Goal: Task Accomplishment & Management: Manage account settings

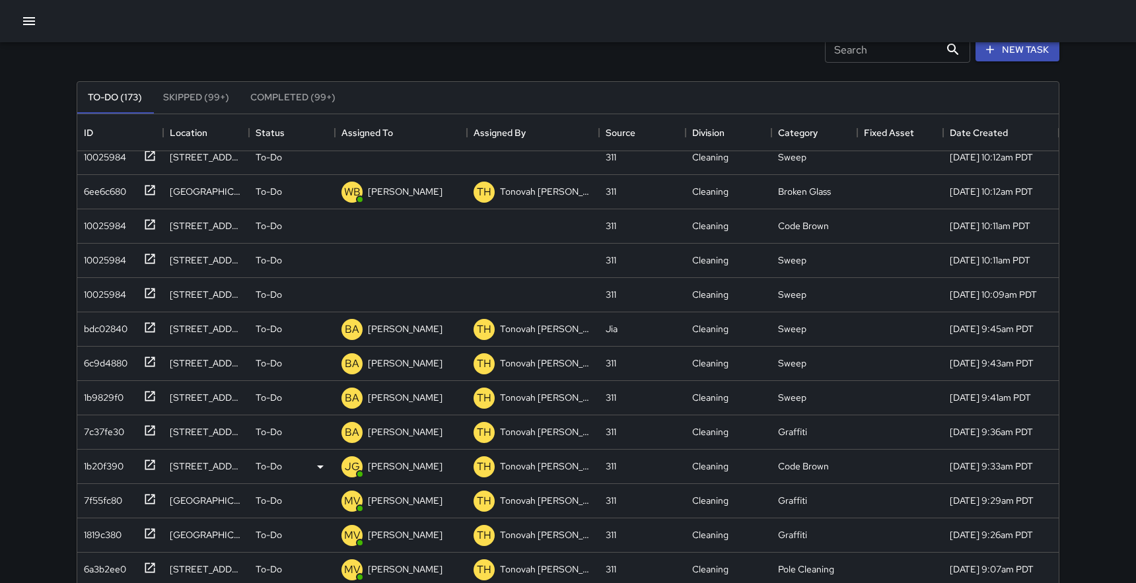
scroll to position [2855, 0]
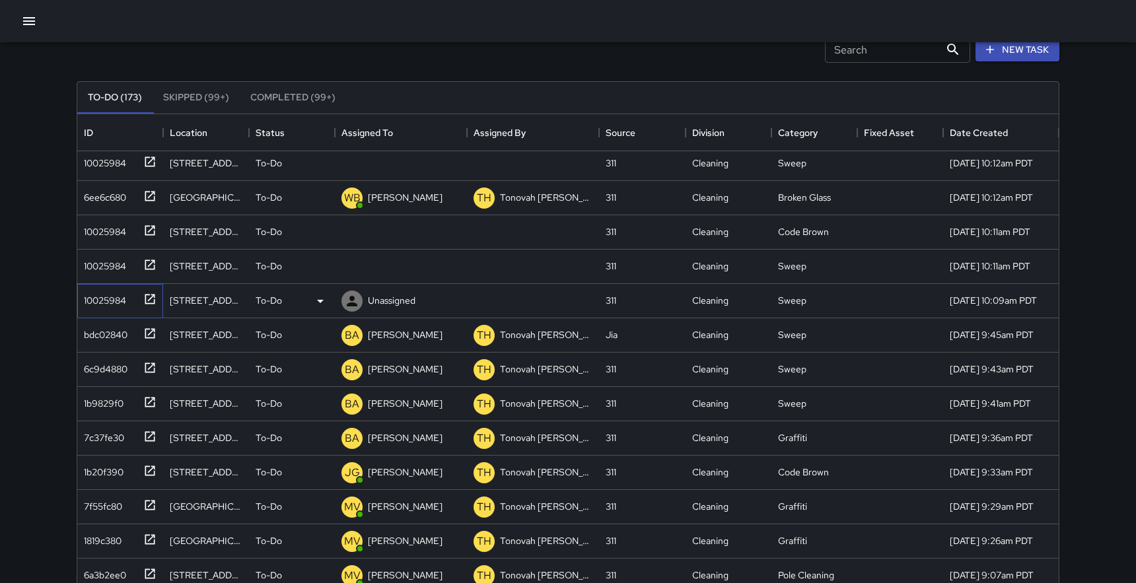
click at [148, 300] on icon at bounding box center [150, 299] width 10 height 10
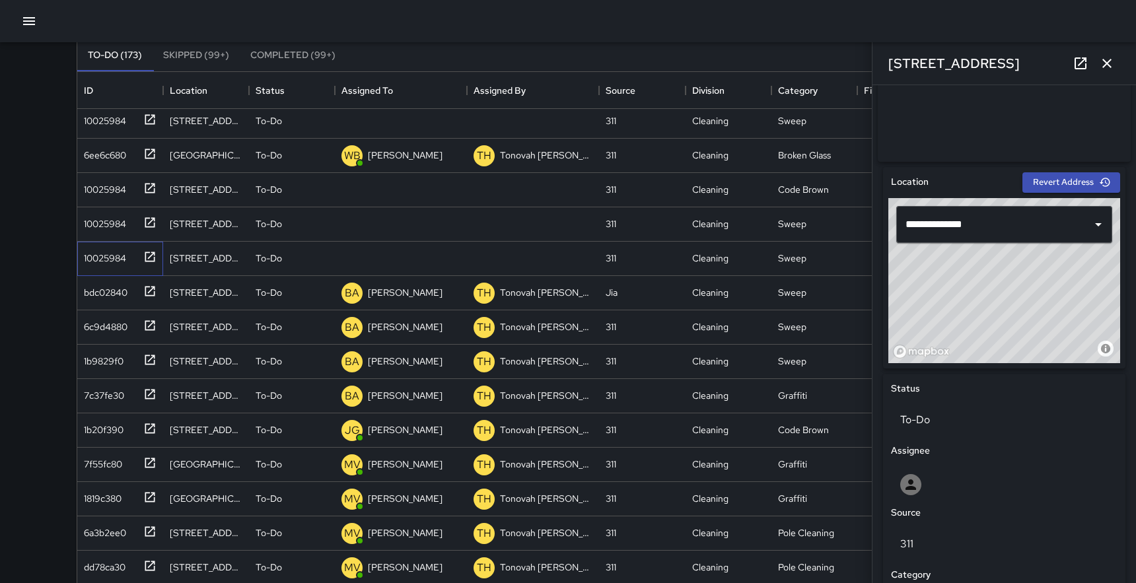
scroll to position [326, 0]
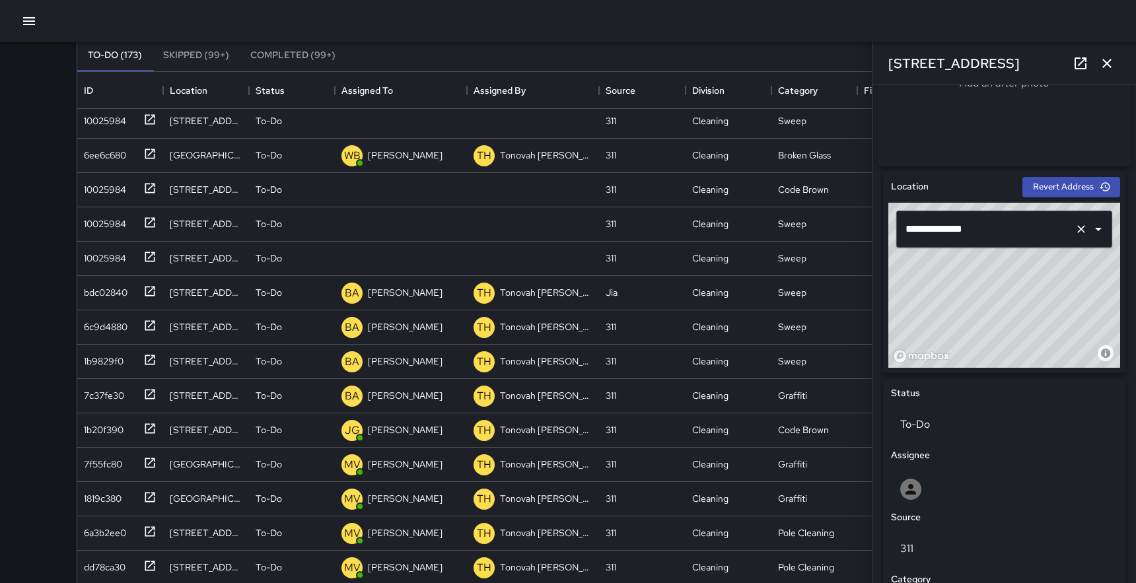
drag, startPoint x: 994, startPoint y: 312, endPoint x: 956, endPoint y: 241, distance: 80.1
click at [957, 241] on div "**********" at bounding box center [1004, 285] width 232 height 165
drag, startPoint x: 917, startPoint y: 274, endPoint x: 962, endPoint y: 331, distance: 73.3
click at [962, 331] on div "© Mapbox © OpenStreetMap Improve this map" at bounding box center [1004, 285] width 232 height 165
click at [1106, 61] on icon "button" at bounding box center [1107, 63] width 16 height 16
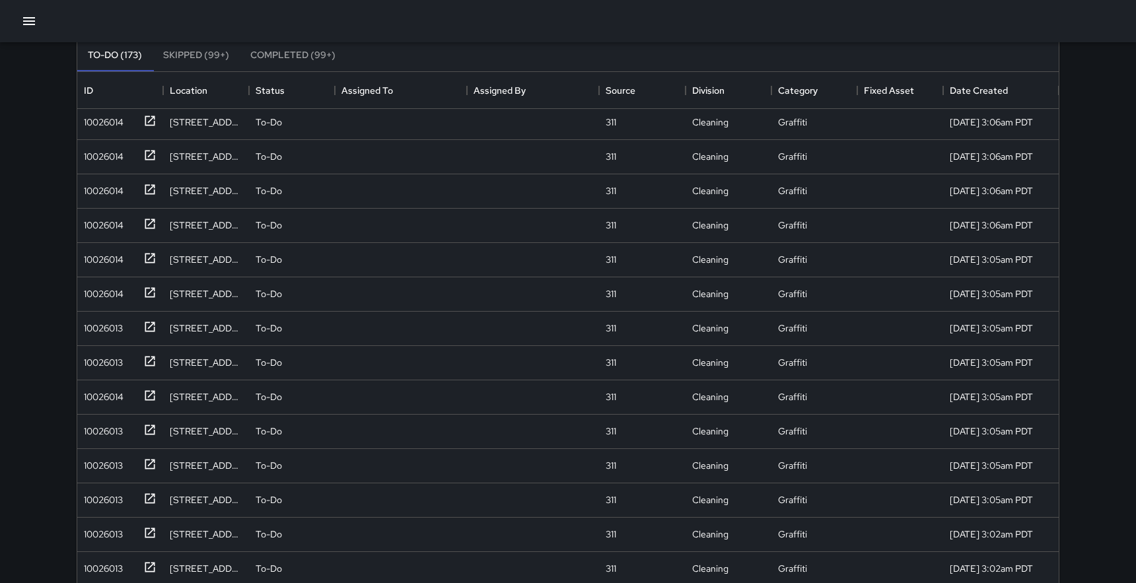
scroll to position [0, 0]
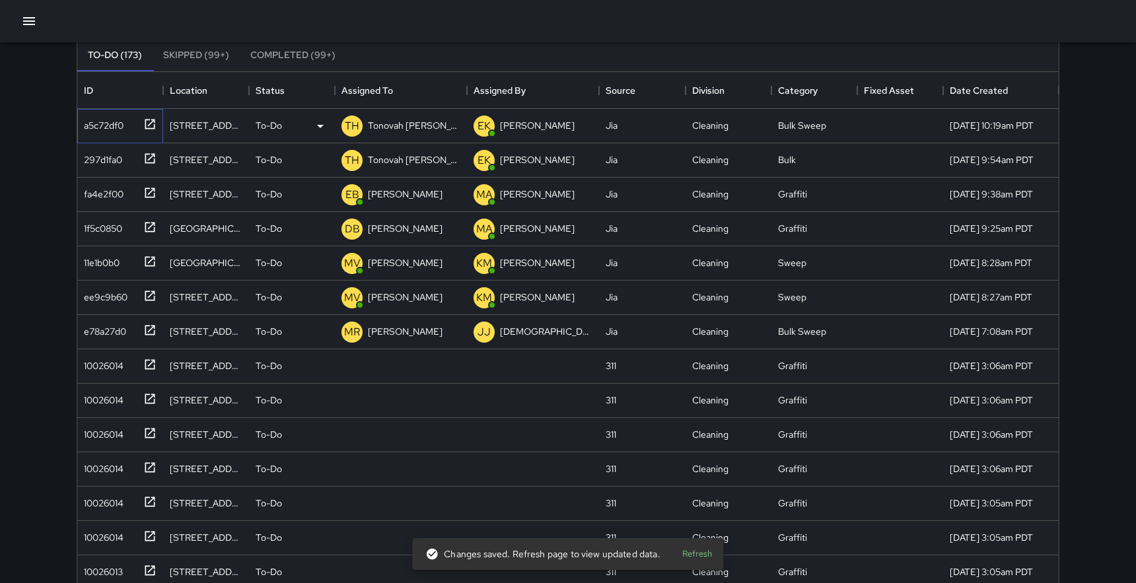
click at [151, 124] on icon at bounding box center [149, 124] width 13 height 13
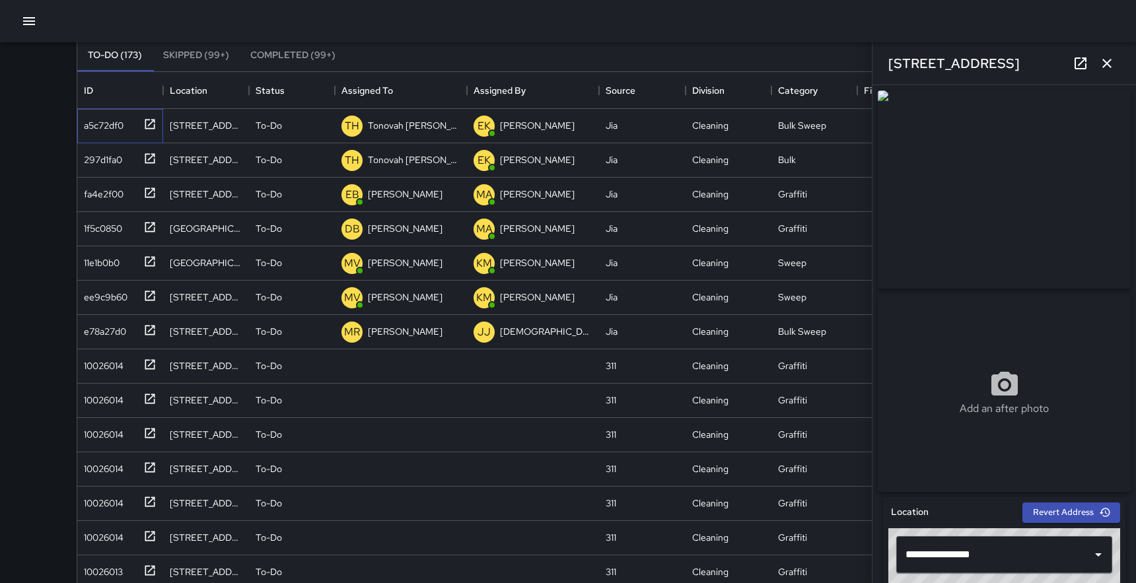
scroll to position [12, 0]
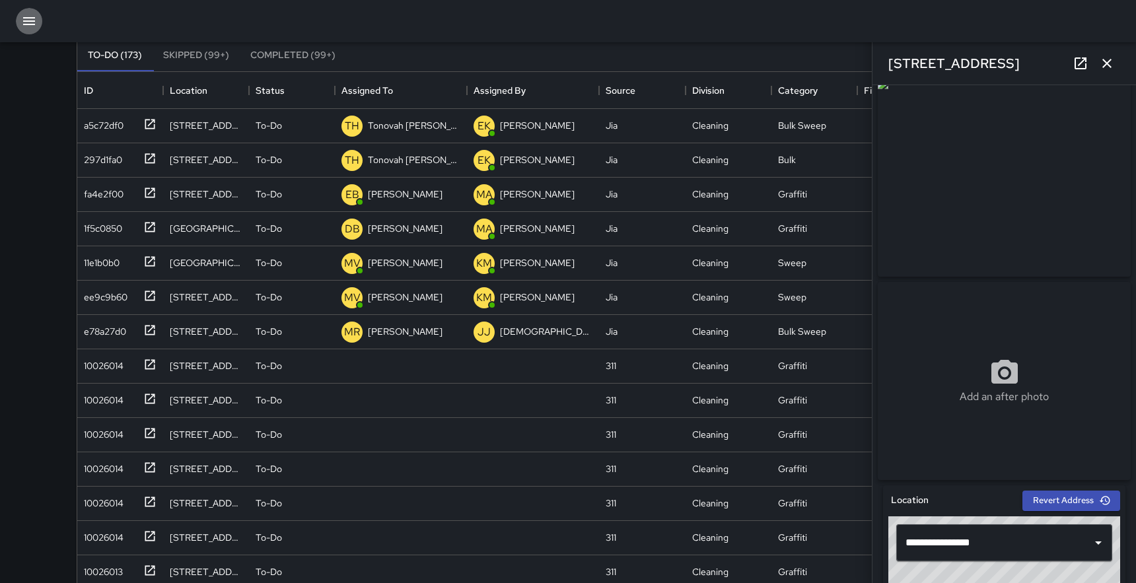
click at [25, 16] on icon "button" at bounding box center [29, 21] width 16 height 16
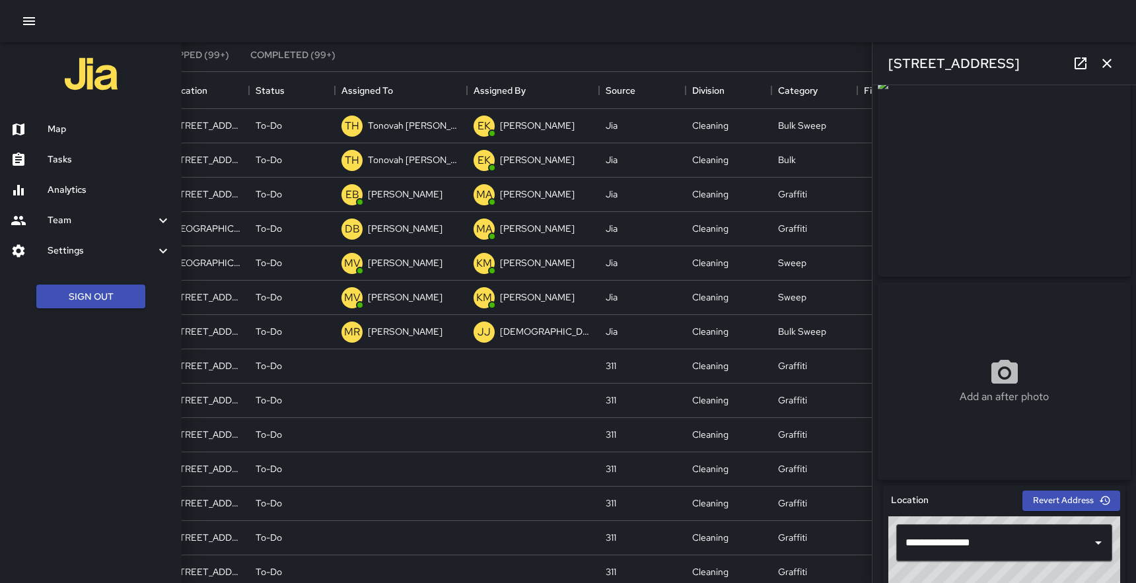
click at [45, 125] on div at bounding box center [29, 129] width 37 height 16
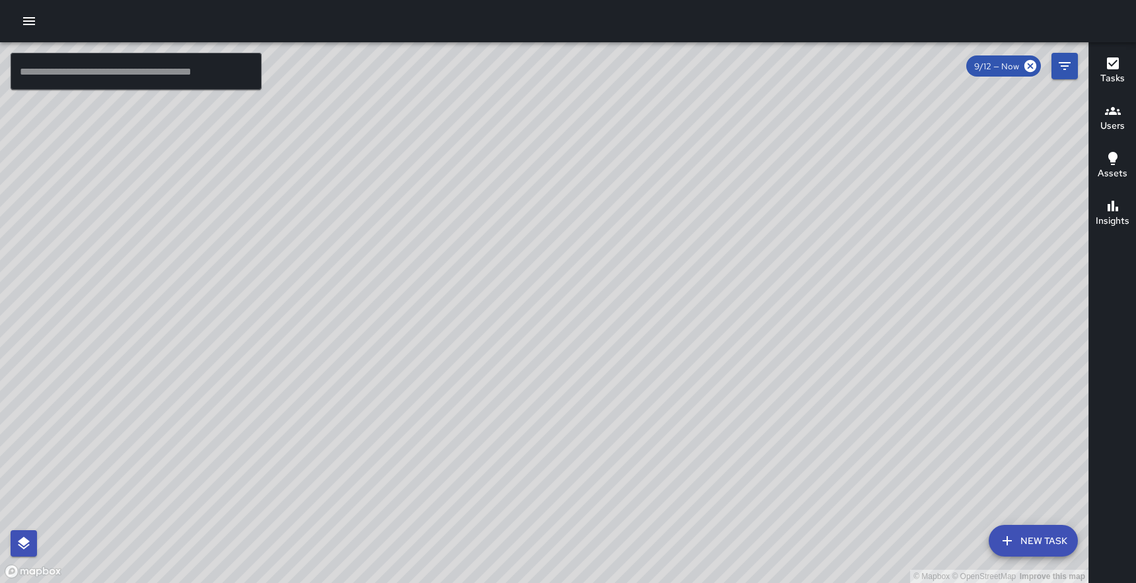
drag, startPoint x: 613, startPoint y: 142, endPoint x: 421, endPoint y: 504, distance: 410.0
click at [421, 504] on div "© Mapbox © OpenStreetMap Improve this map" at bounding box center [544, 312] width 1088 height 541
click at [26, 14] on icon "button" at bounding box center [29, 21] width 16 height 16
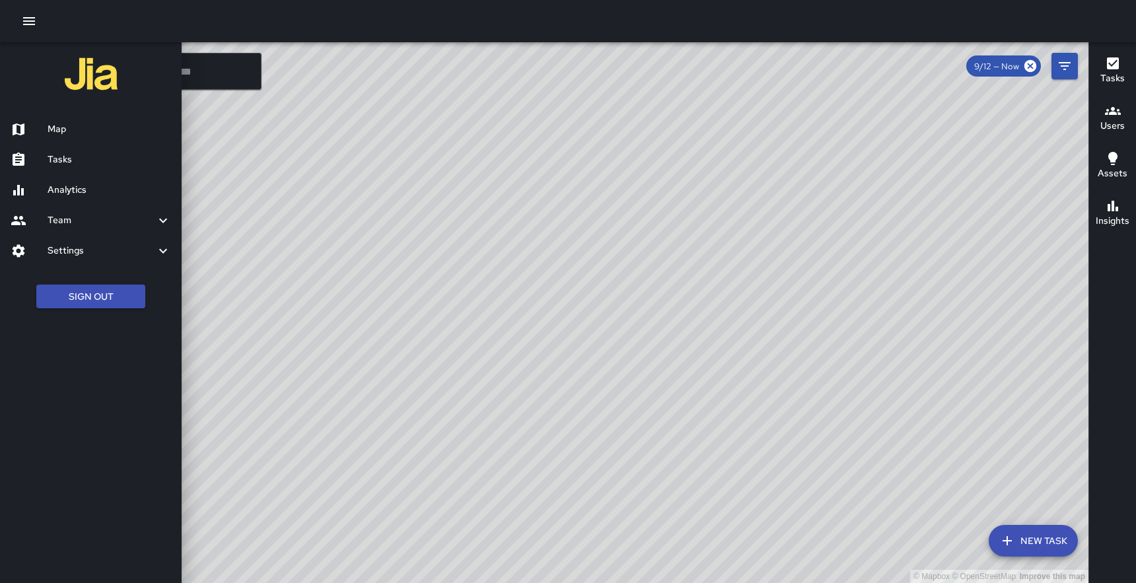
click at [69, 162] on h6 "Tasks" at bounding box center [109, 160] width 123 height 15
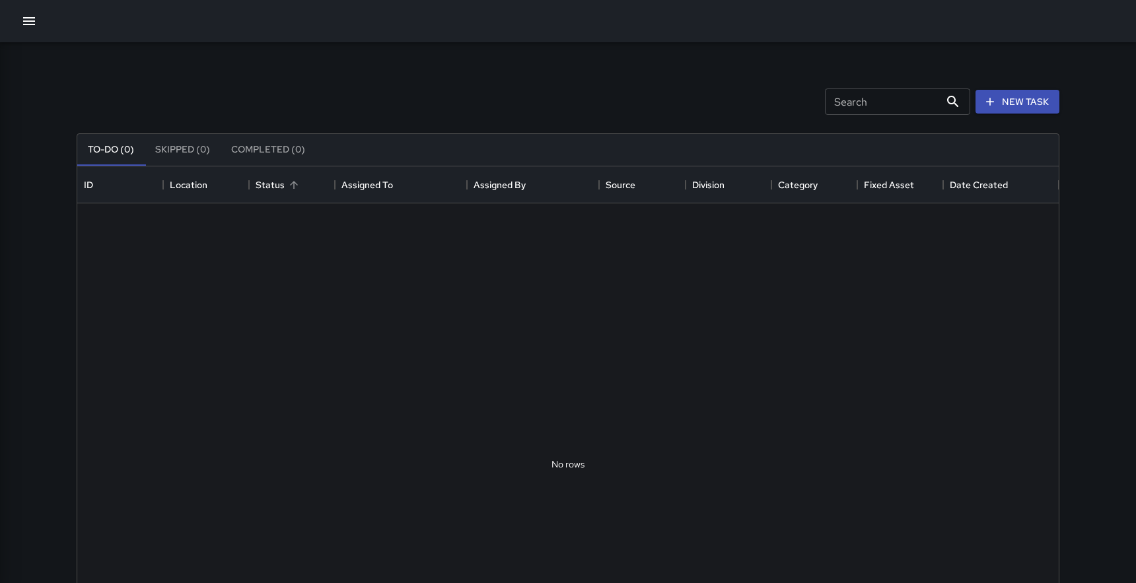
scroll to position [559, 981]
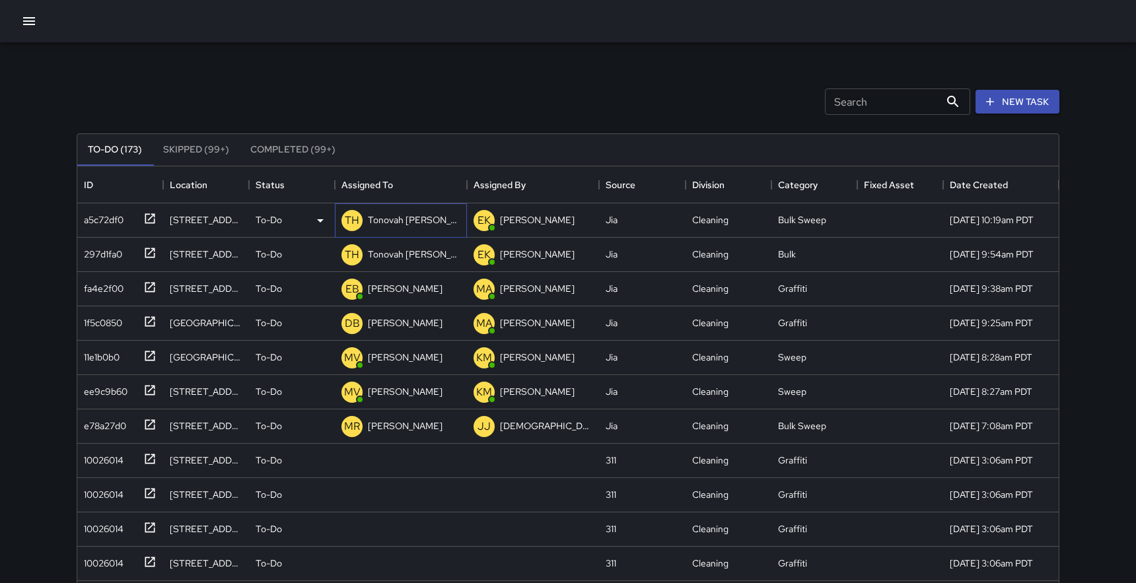
click at [387, 221] on p "Tonovah [PERSON_NAME]" at bounding box center [414, 219] width 92 height 13
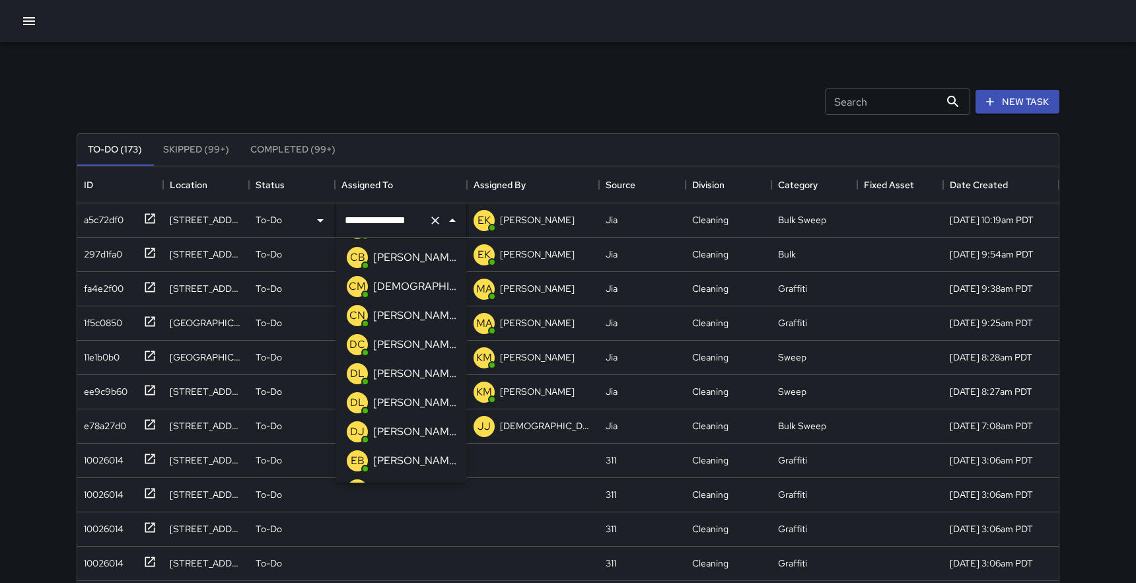
scroll to position [141, 0]
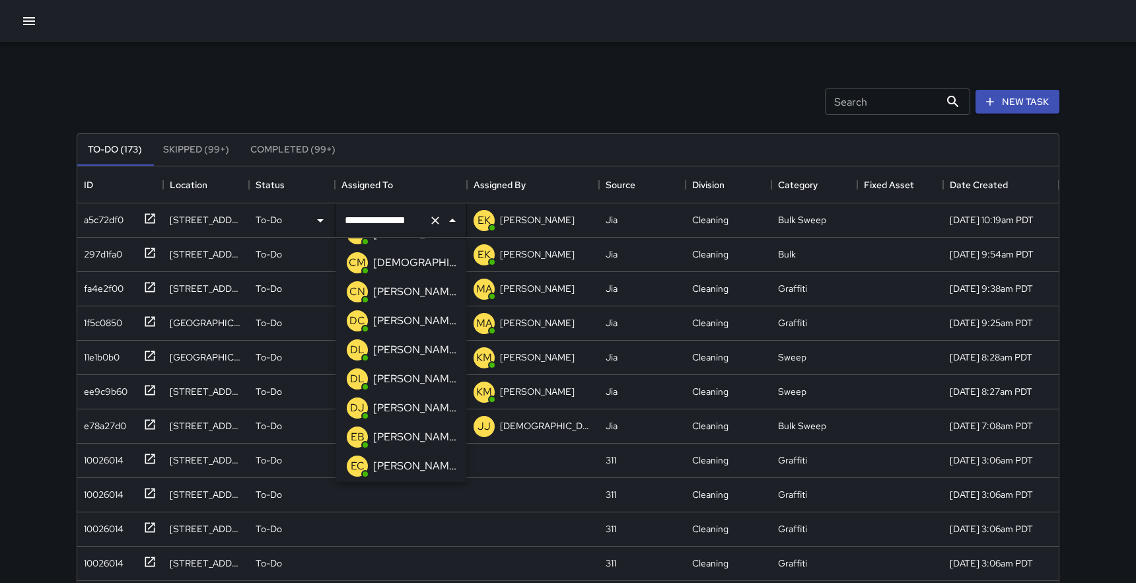
click at [385, 378] on p "[PERSON_NAME]" at bounding box center [414, 379] width 83 height 16
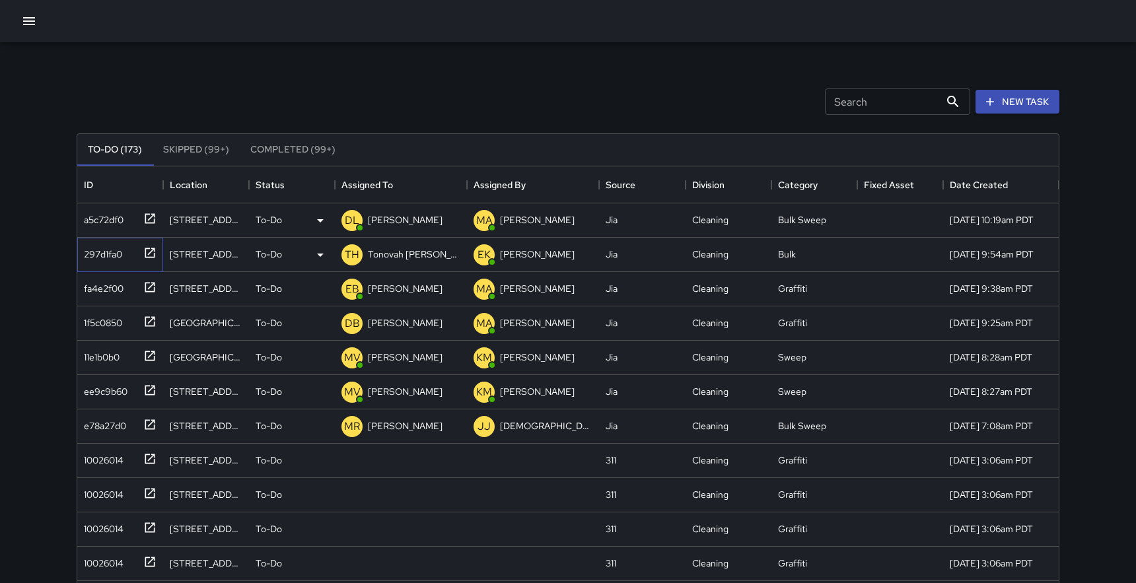
click at [149, 252] on icon at bounding box center [149, 252] width 13 height 13
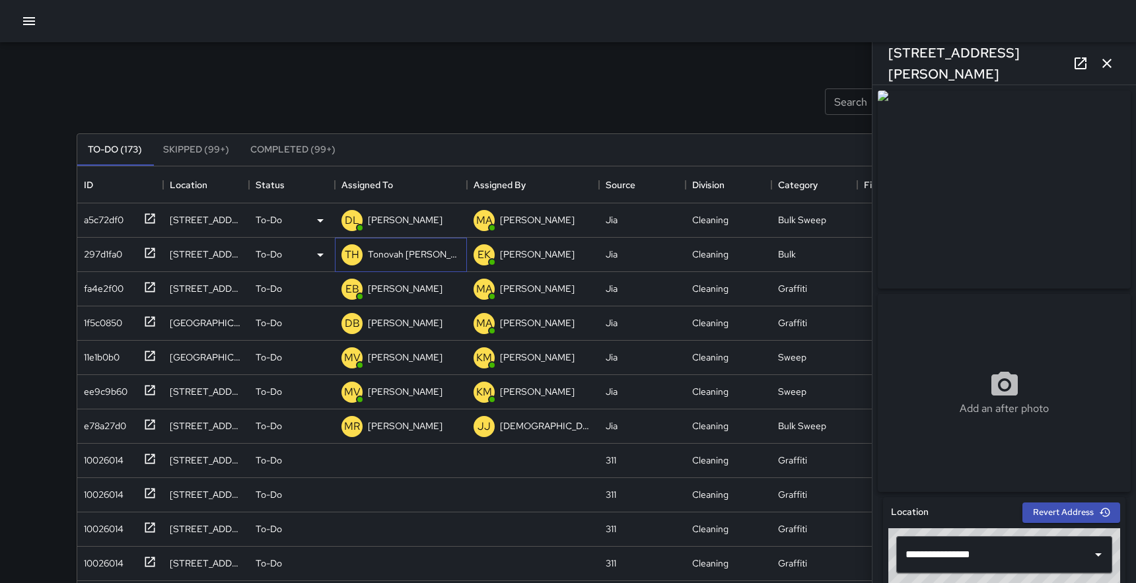
click at [396, 254] on p "Tonovah [PERSON_NAME]" at bounding box center [414, 254] width 92 height 13
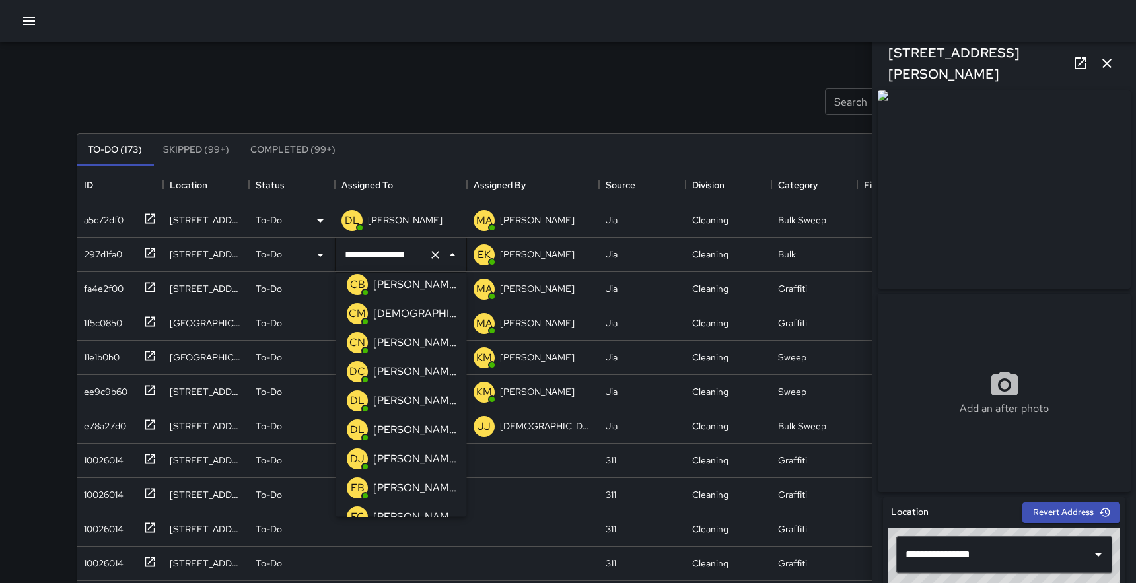
scroll to position [126, 0]
click at [398, 434] on p "[PERSON_NAME]" at bounding box center [414, 429] width 83 height 16
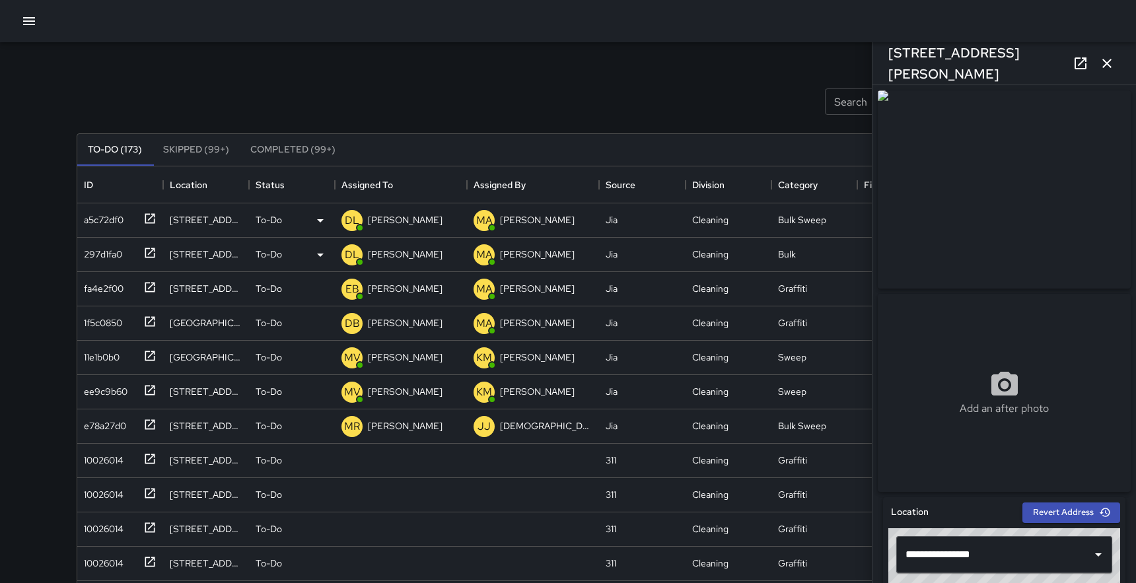
click at [440, 85] on div "Search Search New Task" at bounding box center [568, 101] width 988 height 69
click at [1111, 60] on icon "button" at bounding box center [1107, 63] width 16 height 16
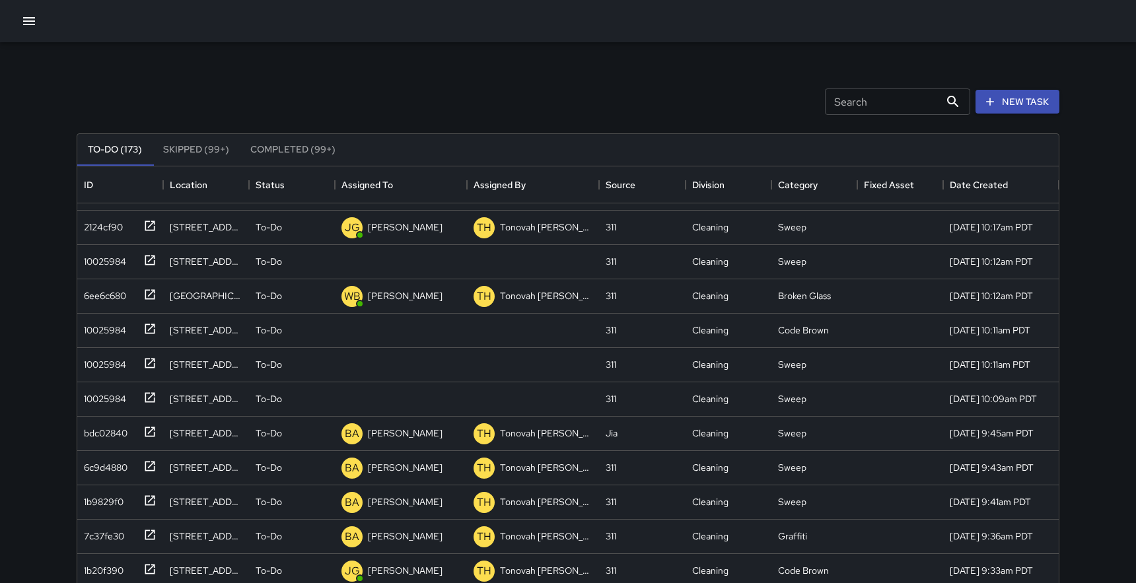
scroll to position [2808, 0]
click at [30, 20] on icon "button" at bounding box center [29, 21] width 16 height 16
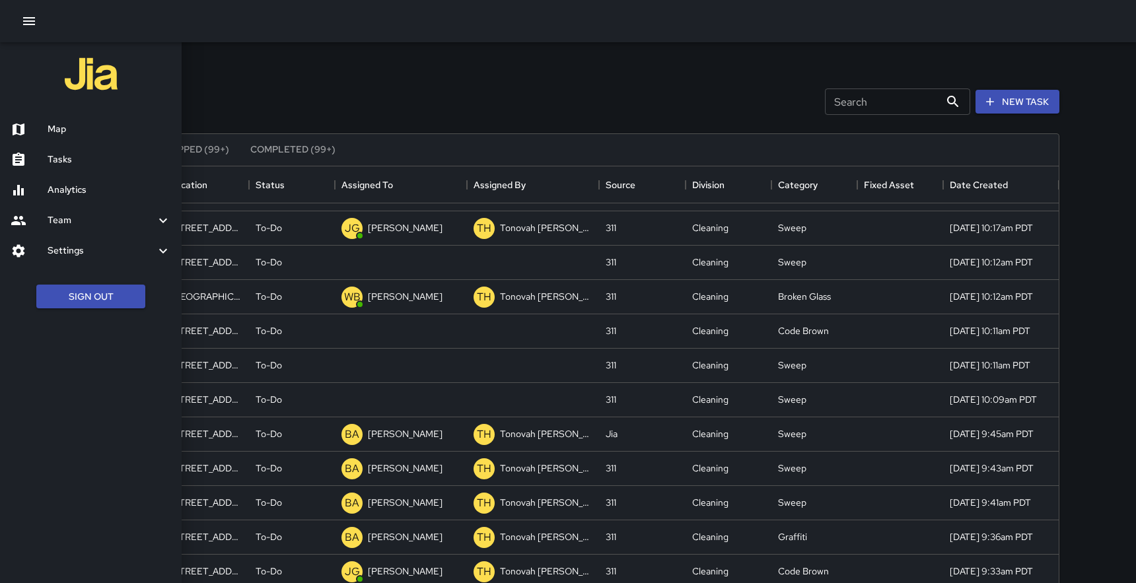
click at [48, 121] on div "Map" at bounding box center [91, 129] width 182 height 30
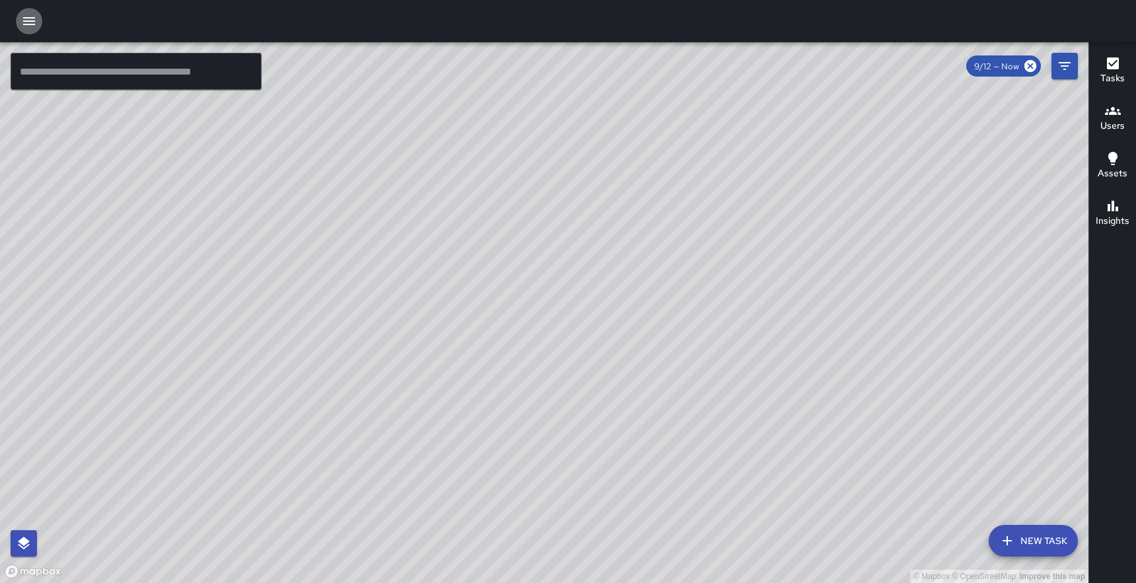
click at [28, 22] on icon "button" at bounding box center [29, 21] width 16 height 16
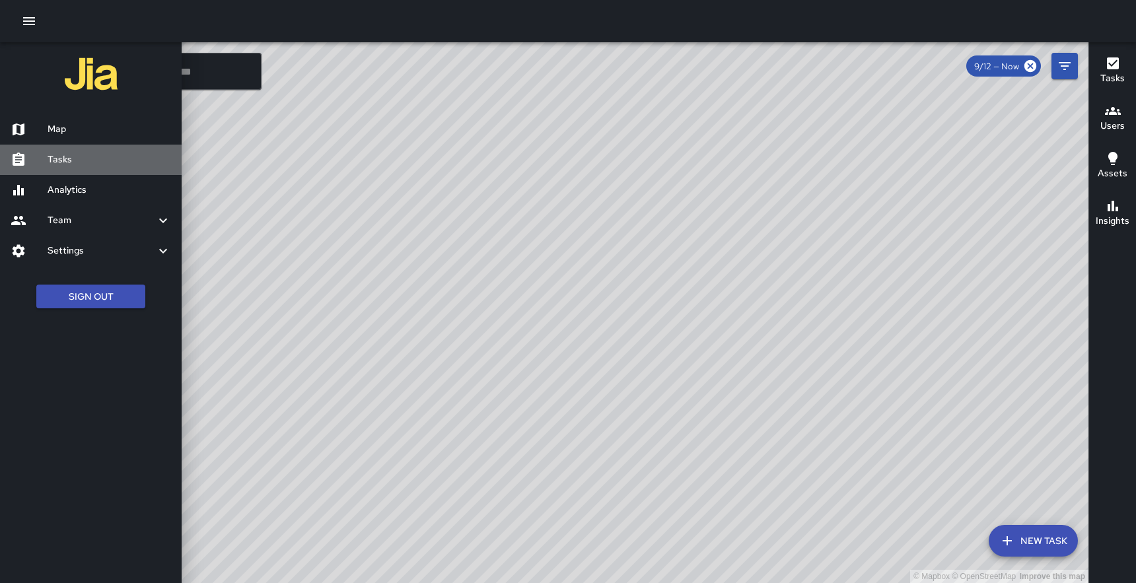
click at [58, 154] on h6 "Tasks" at bounding box center [109, 160] width 123 height 15
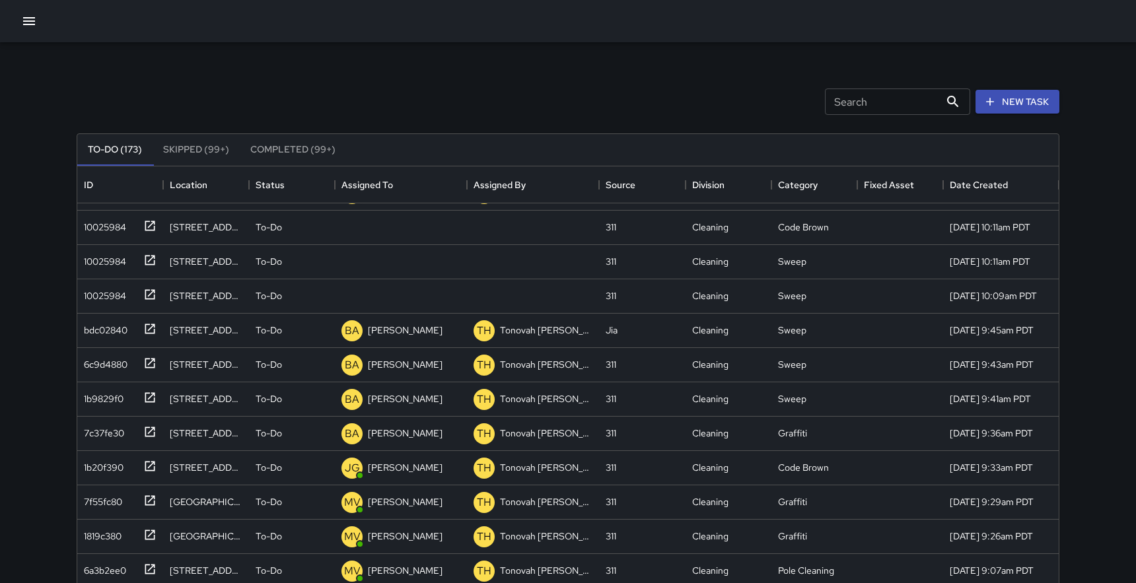
scroll to position [33, 0]
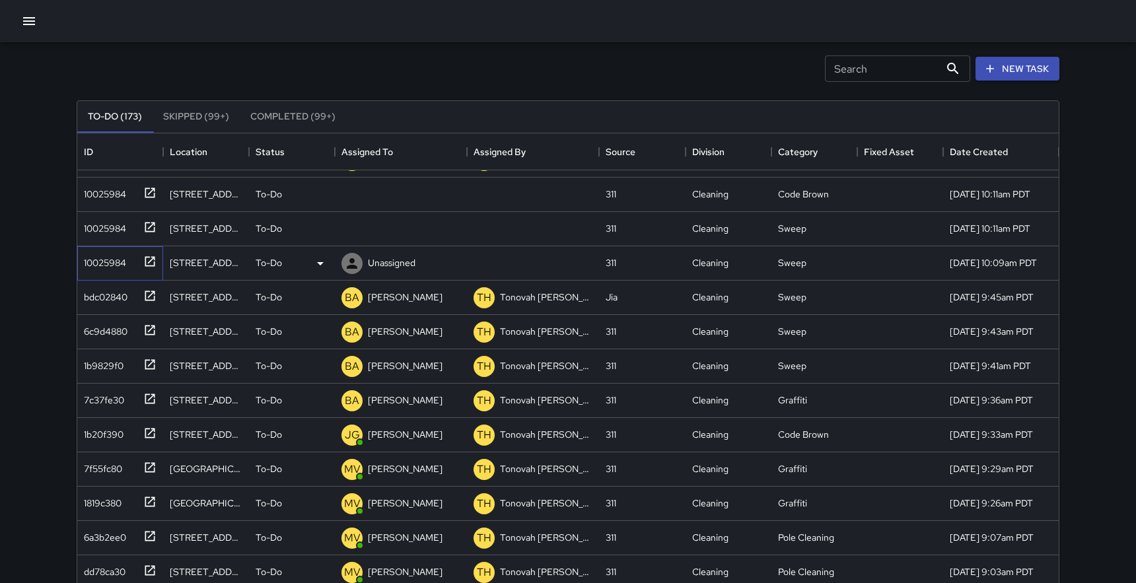
click at [151, 260] on icon at bounding box center [150, 261] width 10 height 10
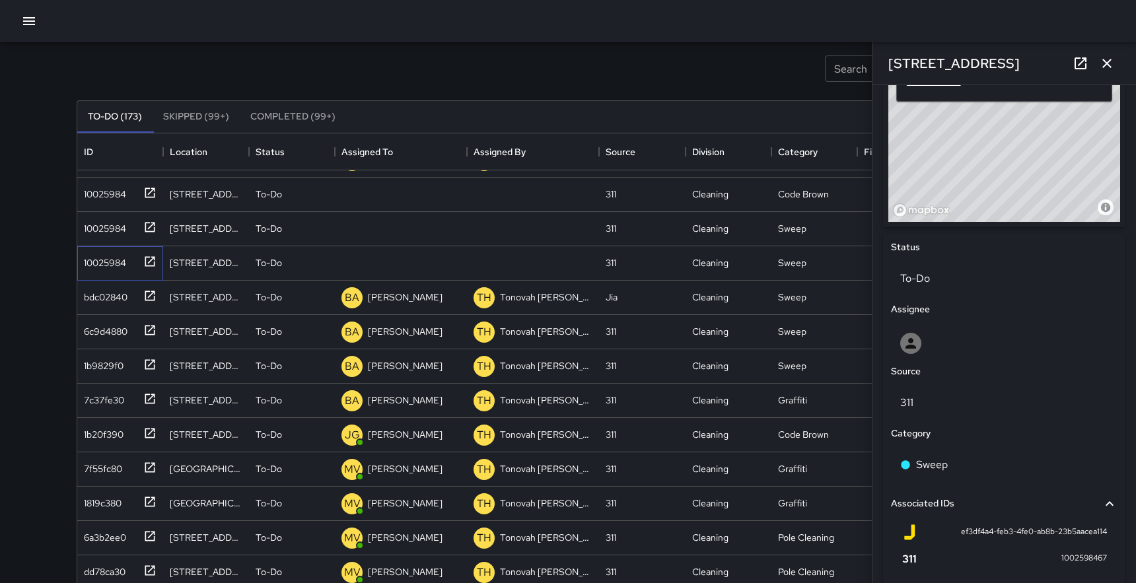
scroll to position [471, 0]
click at [401, 257] on p "Unassigned" at bounding box center [392, 262] width 48 height 13
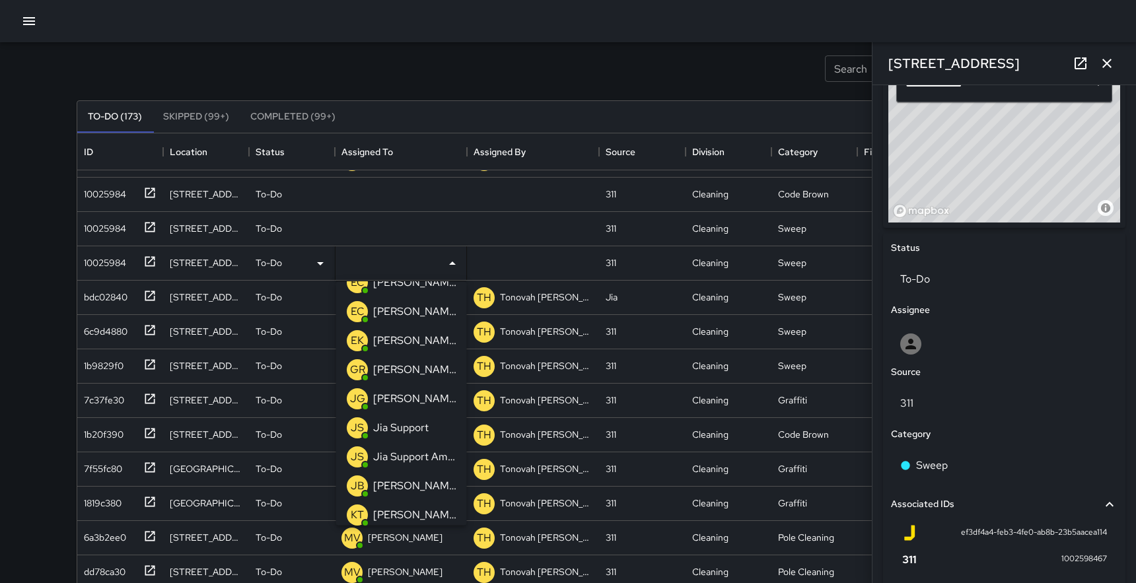
scroll to position [374, 0]
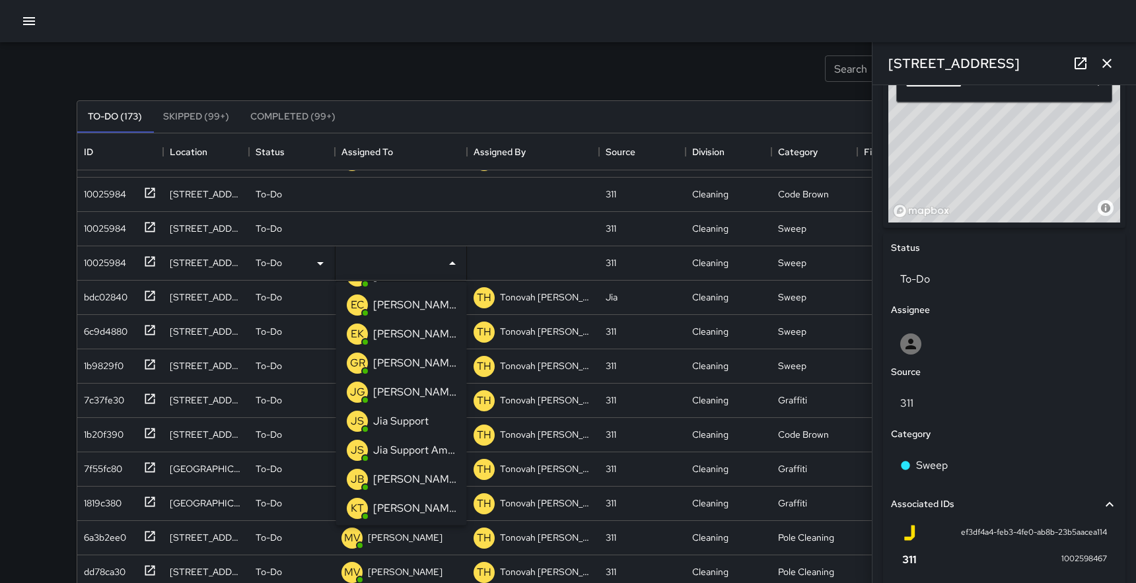
click at [412, 387] on p "[PERSON_NAME]" at bounding box center [414, 393] width 83 height 16
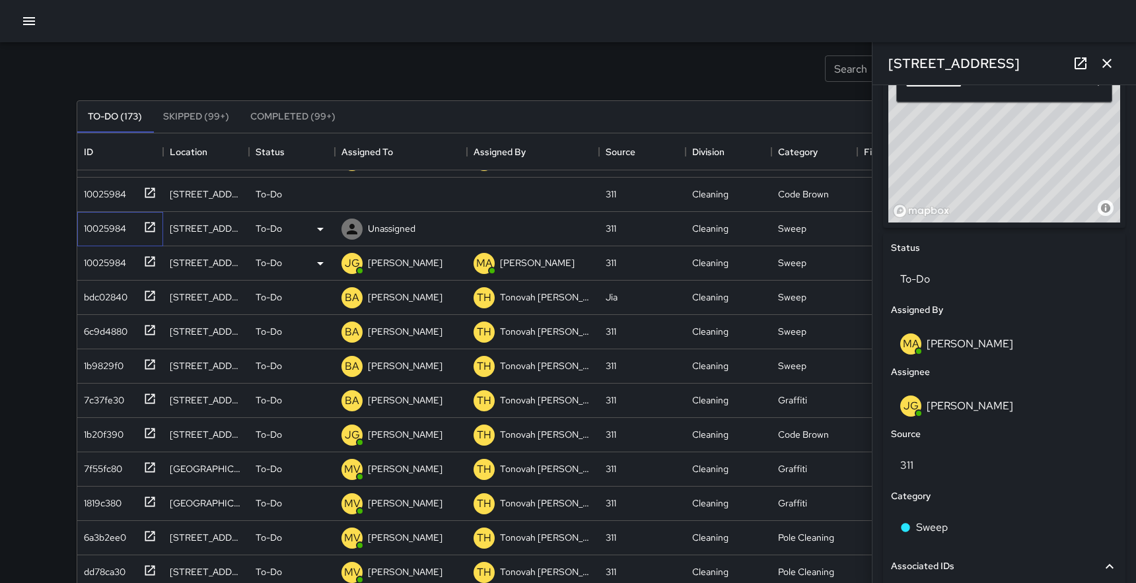
click at [149, 225] on icon at bounding box center [149, 227] width 13 height 13
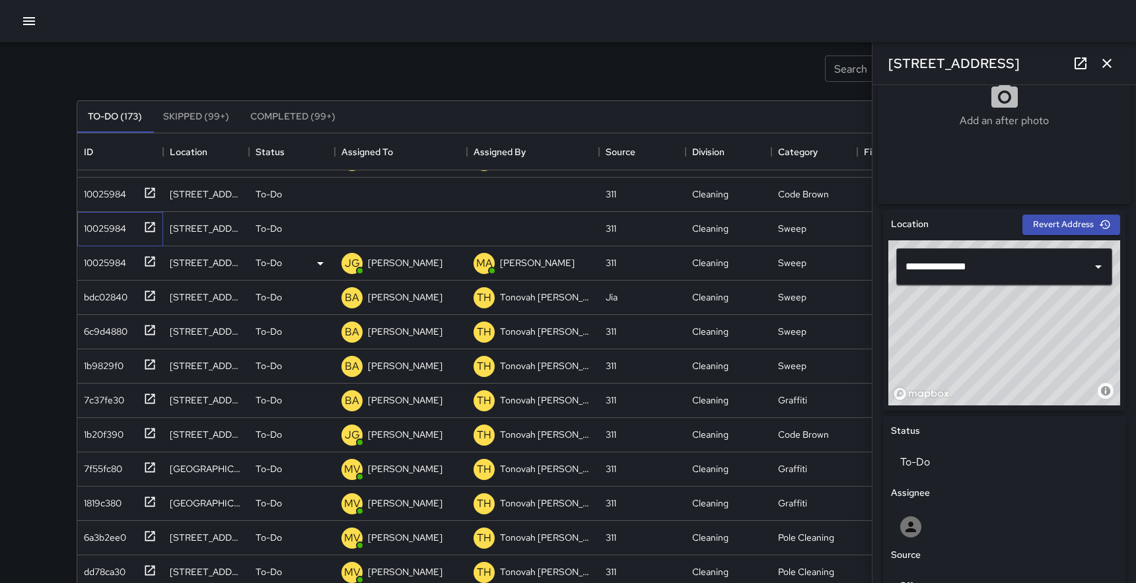
scroll to position [296, 0]
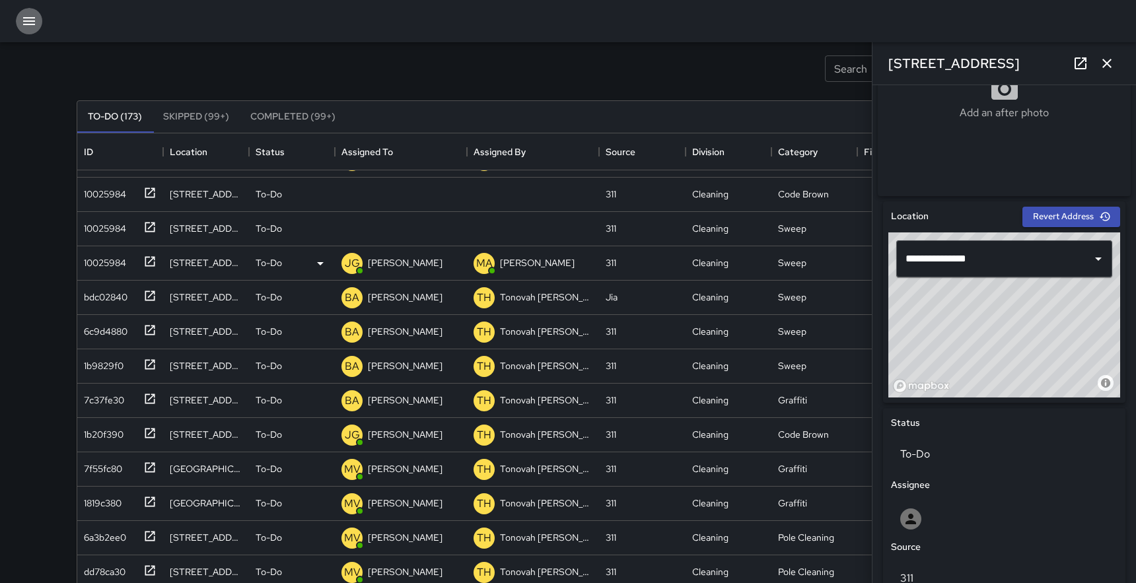
click at [27, 22] on icon "button" at bounding box center [29, 21] width 16 height 16
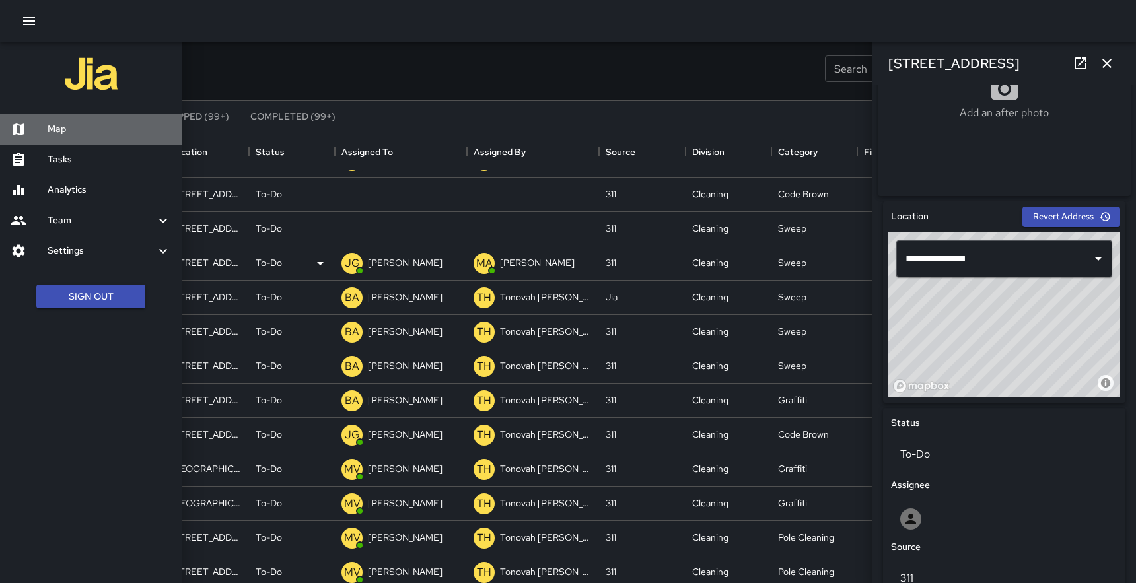
click at [60, 120] on div "Map" at bounding box center [91, 129] width 182 height 30
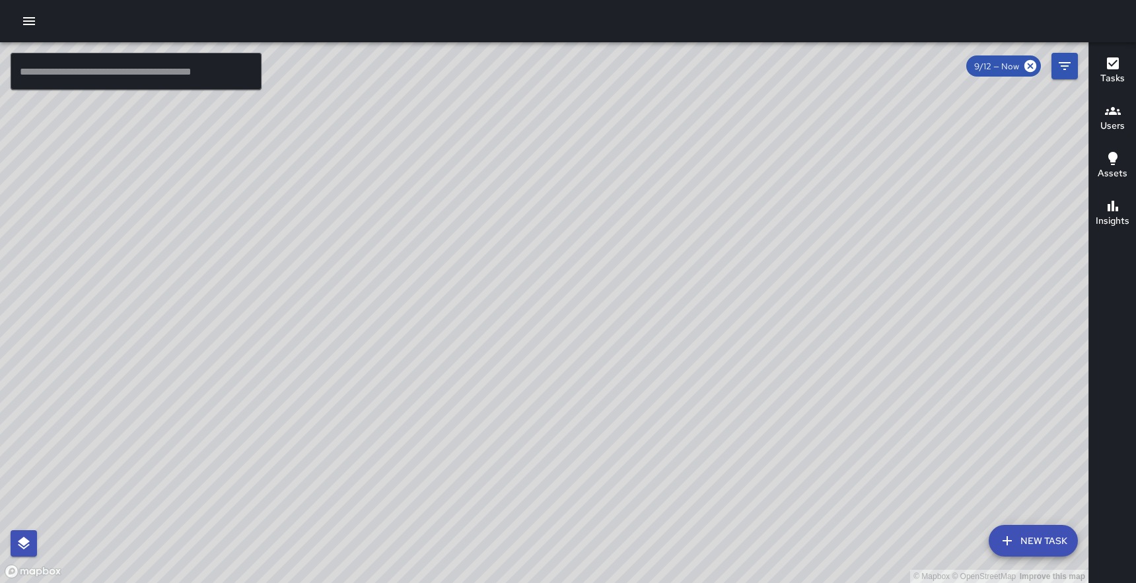
click at [30, 17] on icon "button" at bounding box center [29, 21] width 16 height 16
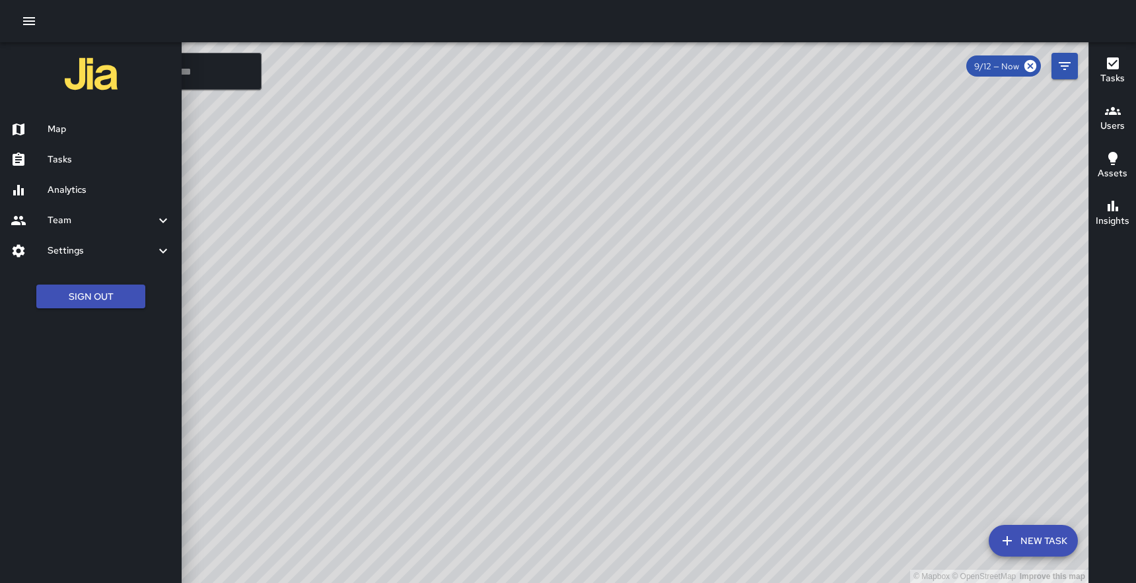
click at [76, 223] on h6 "Team" at bounding box center [102, 220] width 108 height 15
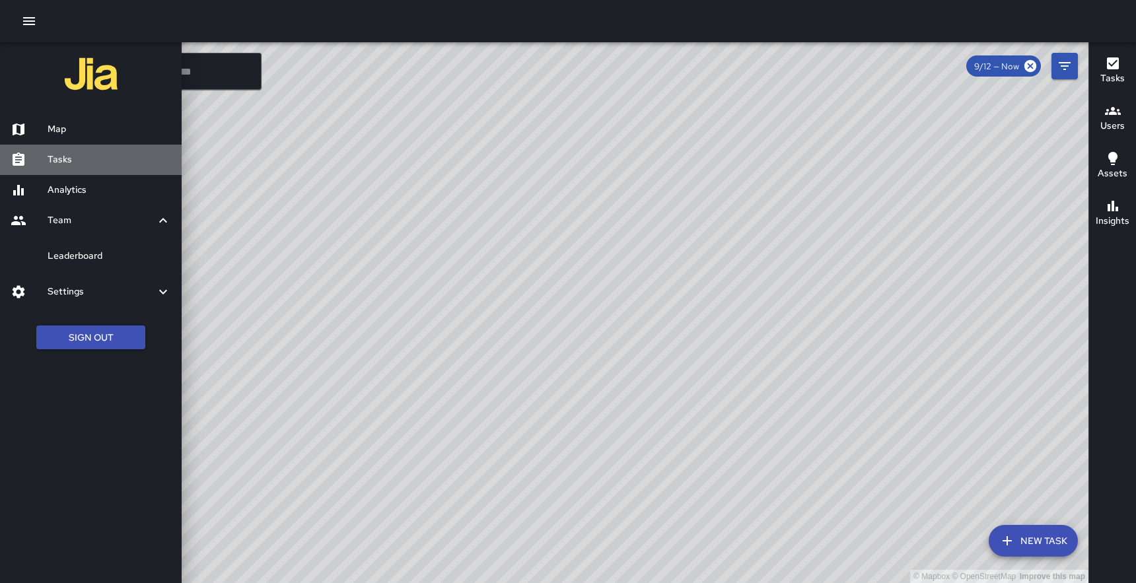
click at [69, 160] on h6 "Tasks" at bounding box center [109, 160] width 123 height 15
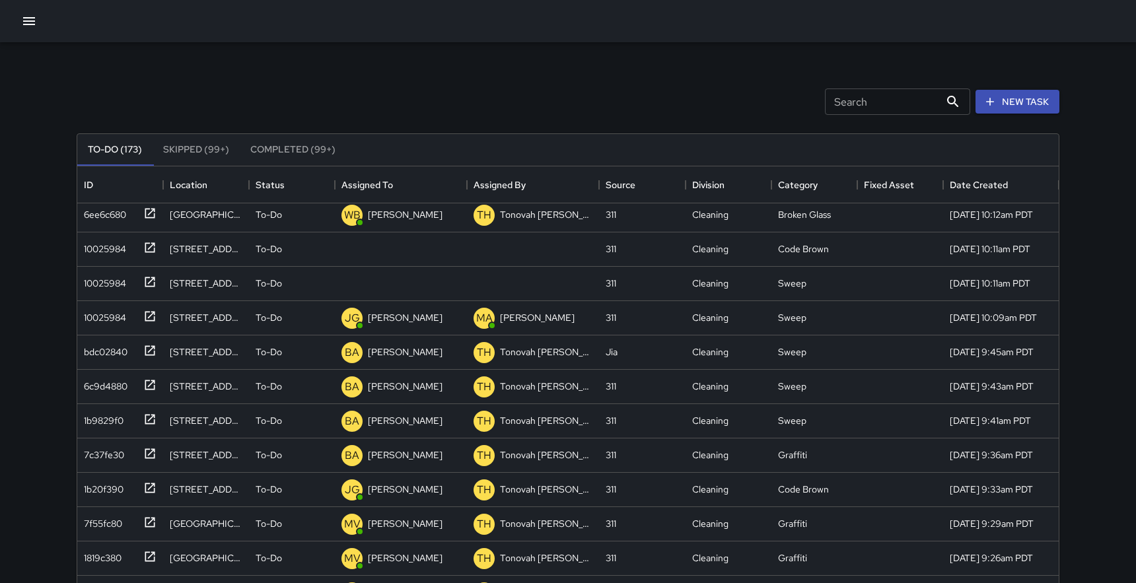
scroll to position [2911, 0]
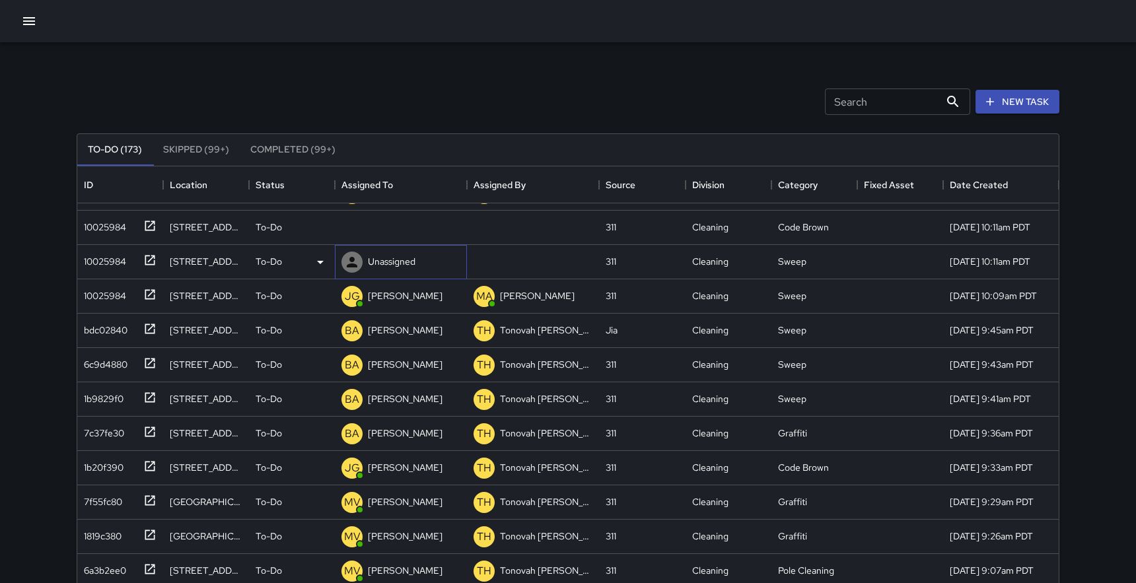
click at [399, 263] on p "Unassigned" at bounding box center [392, 261] width 48 height 13
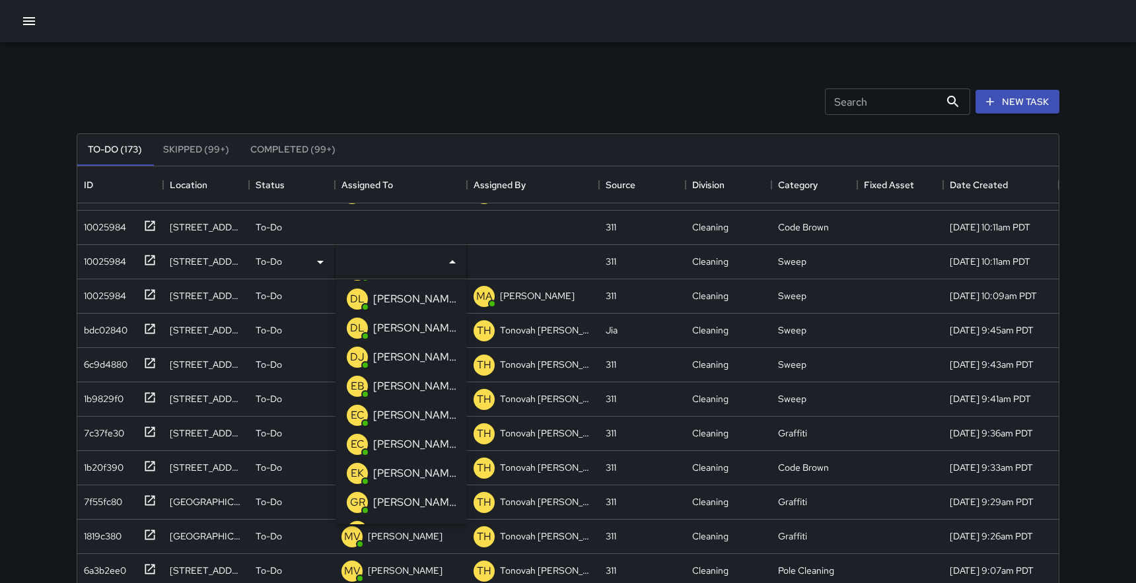
scroll to position [236, 0]
click at [411, 378] on p "[PERSON_NAME]" at bounding box center [414, 384] width 83 height 16
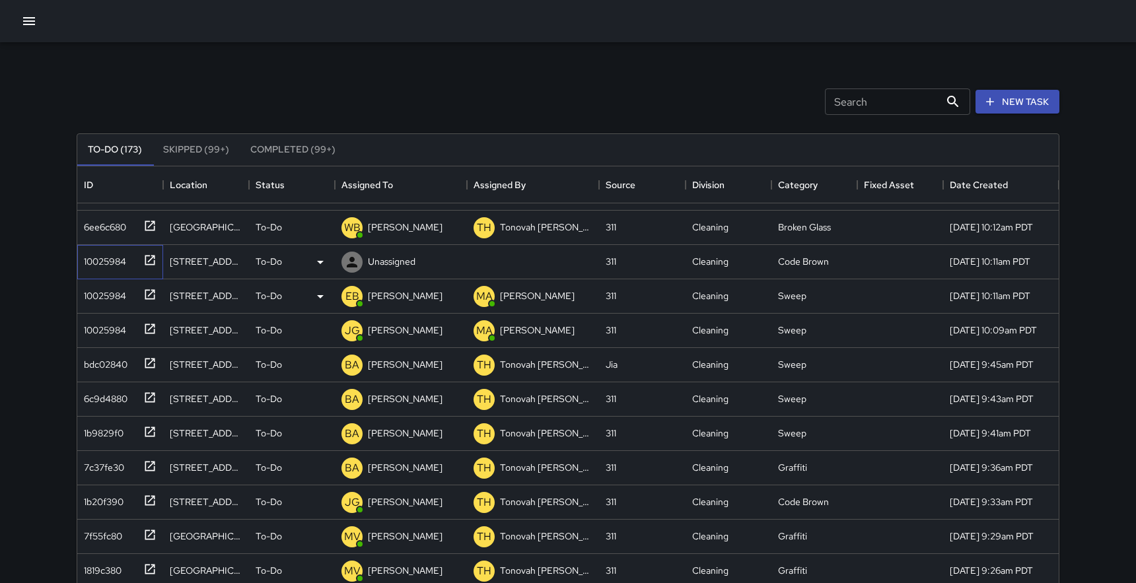
click at [150, 258] on icon at bounding box center [149, 260] width 13 height 13
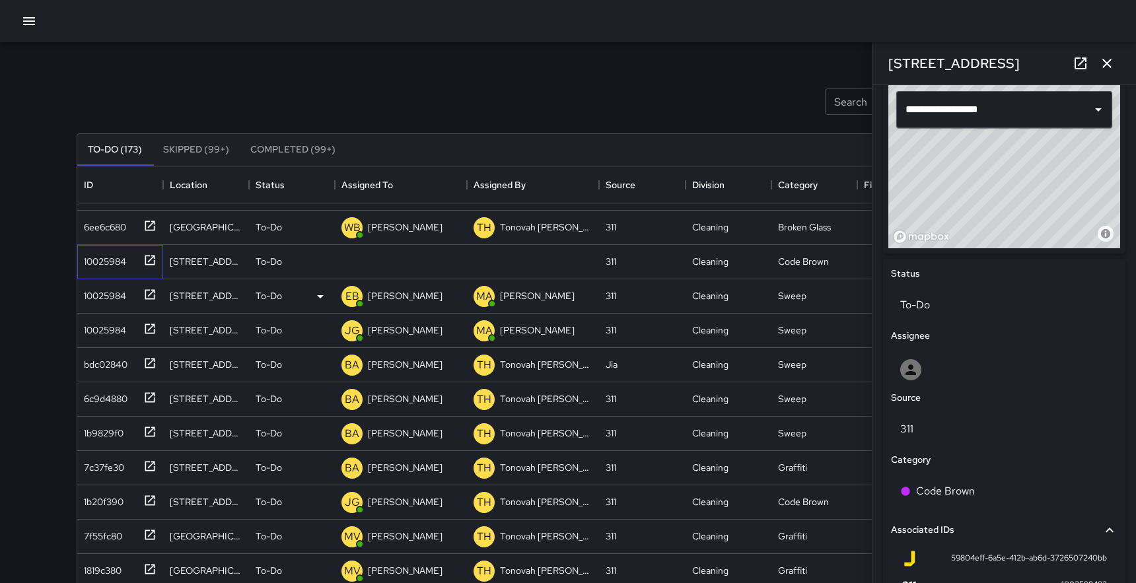
scroll to position [446, 0]
click at [1066, 207] on div "© Mapbox © OpenStreetMap Improve this map" at bounding box center [1004, 164] width 232 height 165
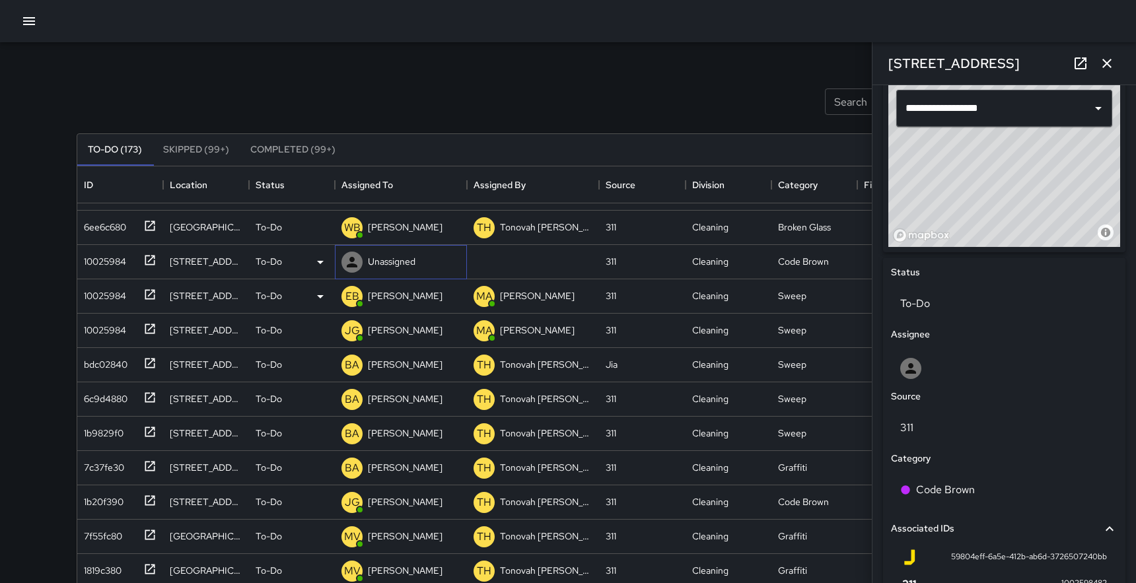
click at [422, 259] on div "Unassigned" at bounding box center [401, 262] width 132 height 34
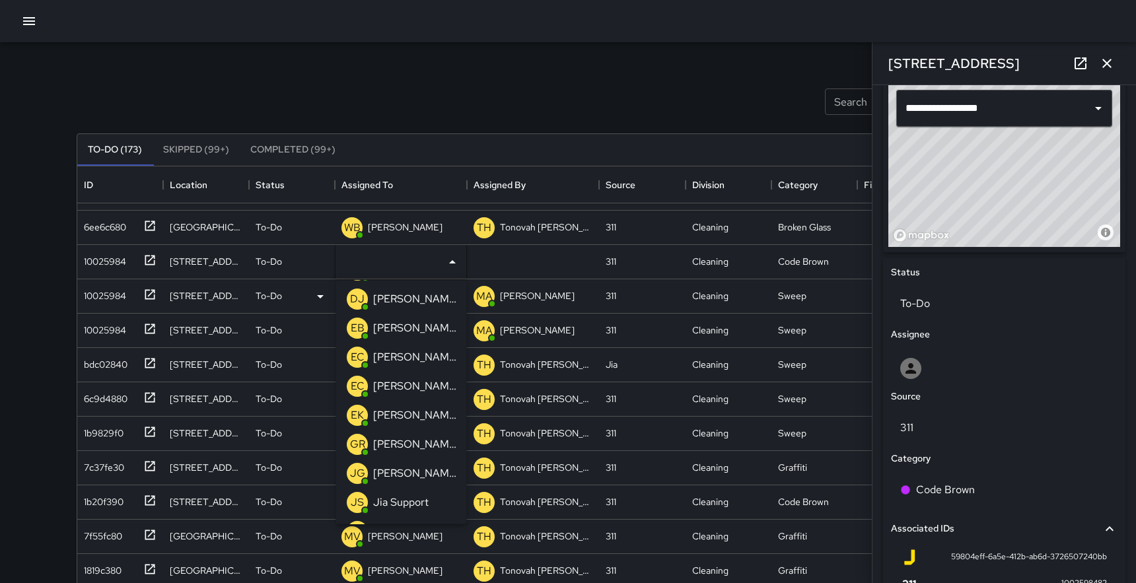
scroll to position [292, 0]
click at [411, 332] on p "[PERSON_NAME]" at bounding box center [414, 328] width 83 height 16
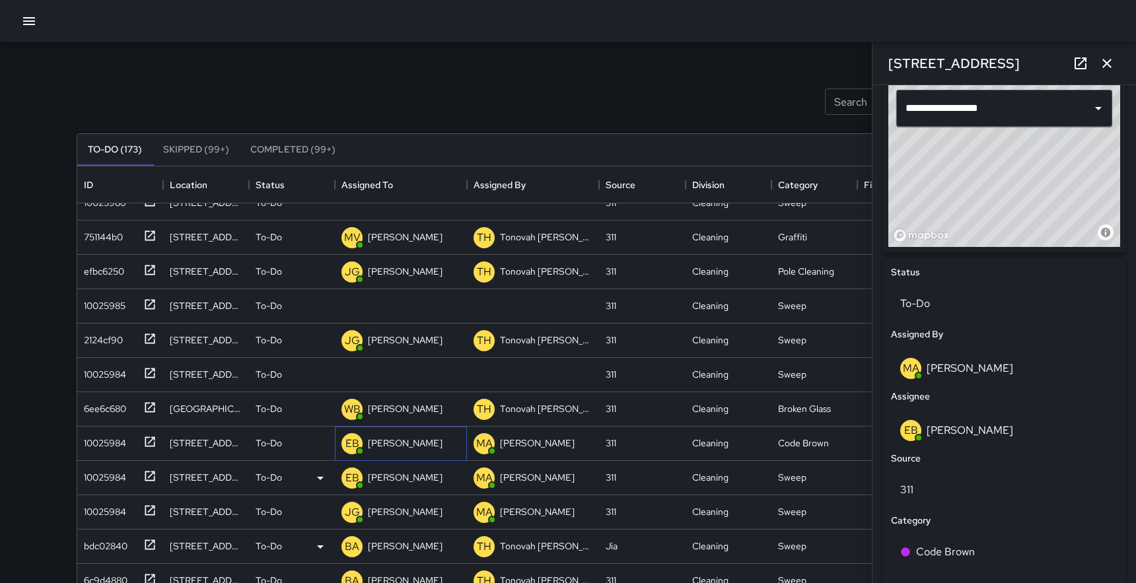
scroll to position [2676, 0]
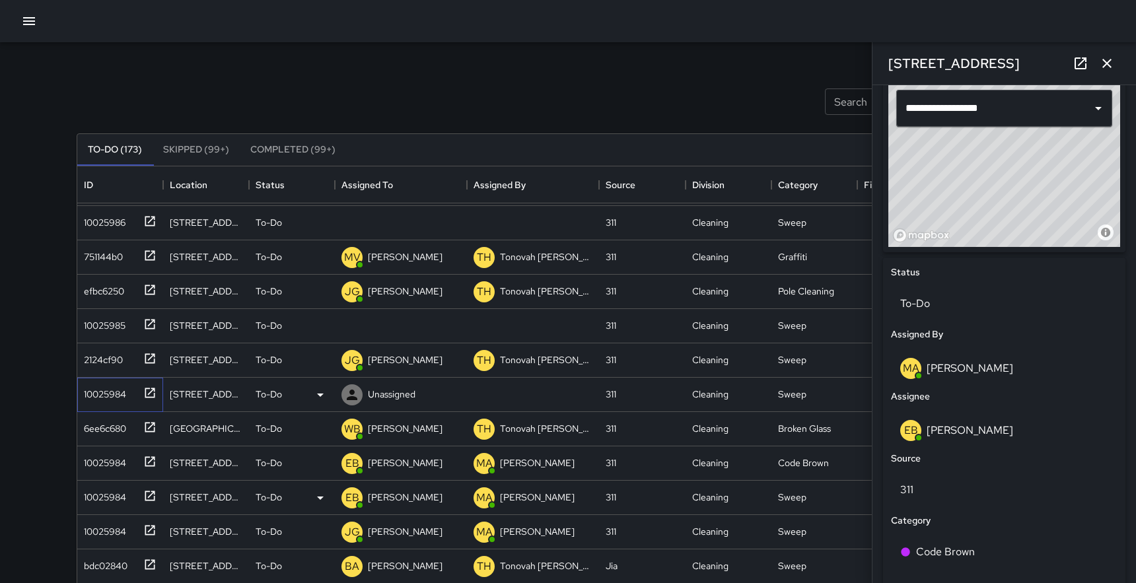
click at [152, 391] on icon at bounding box center [149, 392] width 13 height 13
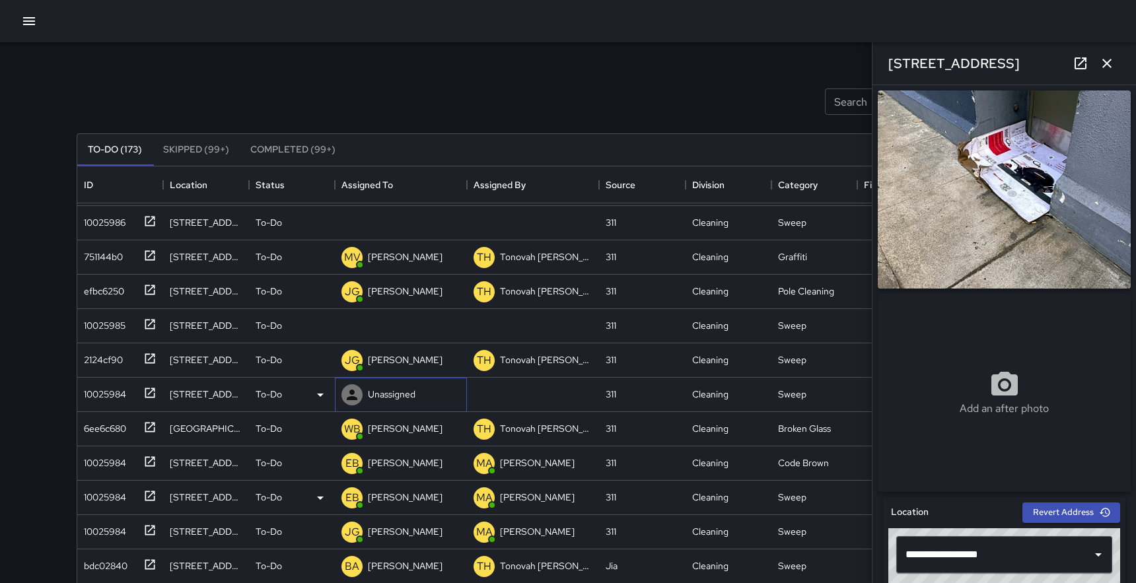
click at [396, 398] on p "Unassigned" at bounding box center [392, 394] width 48 height 13
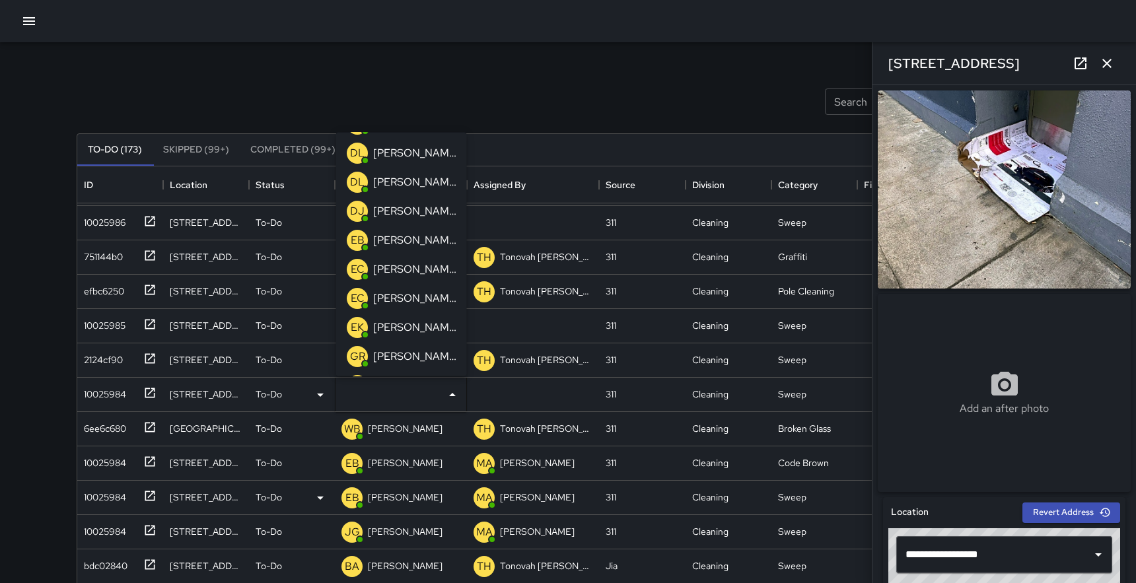
scroll to position [232, 0]
click at [402, 229] on div "[PERSON_NAME]" at bounding box center [414, 238] width 88 height 21
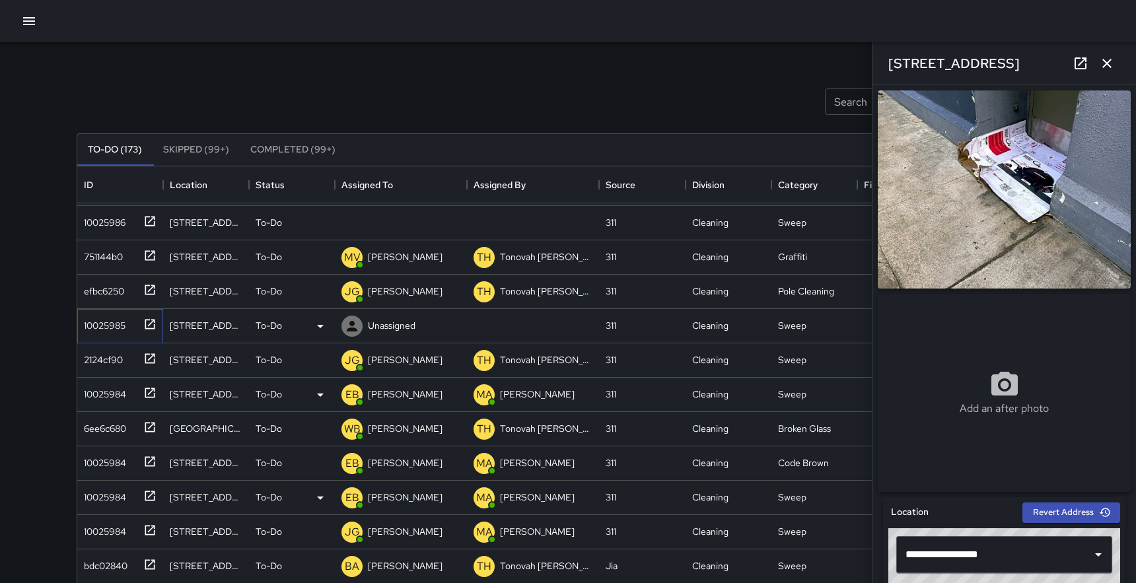
click at [149, 324] on icon at bounding box center [149, 324] width 13 height 13
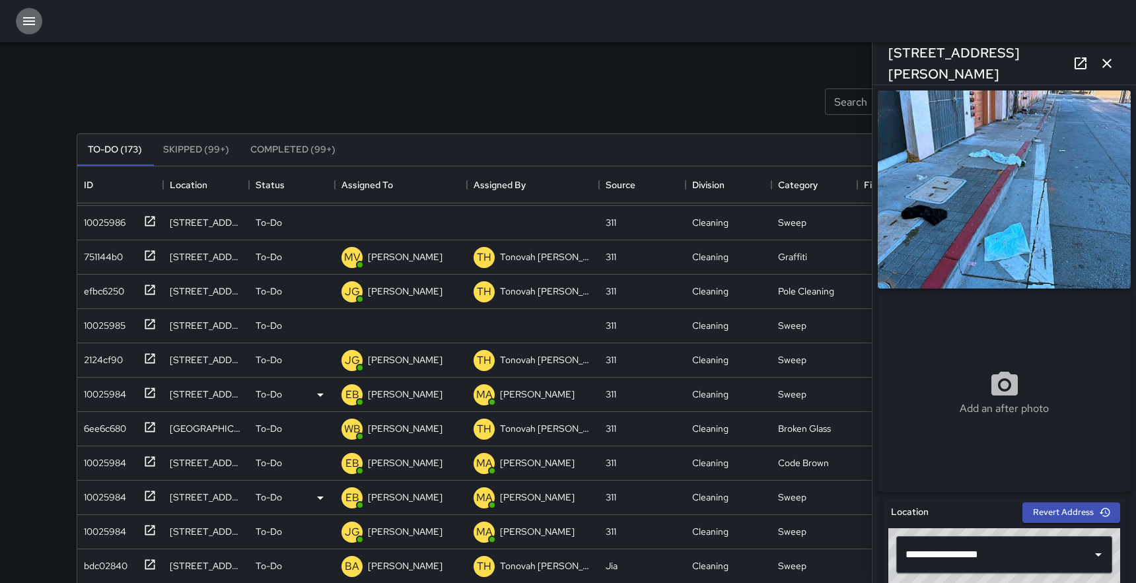
click at [28, 19] on icon "button" at bounding box center [29, 21] width 16 height 16
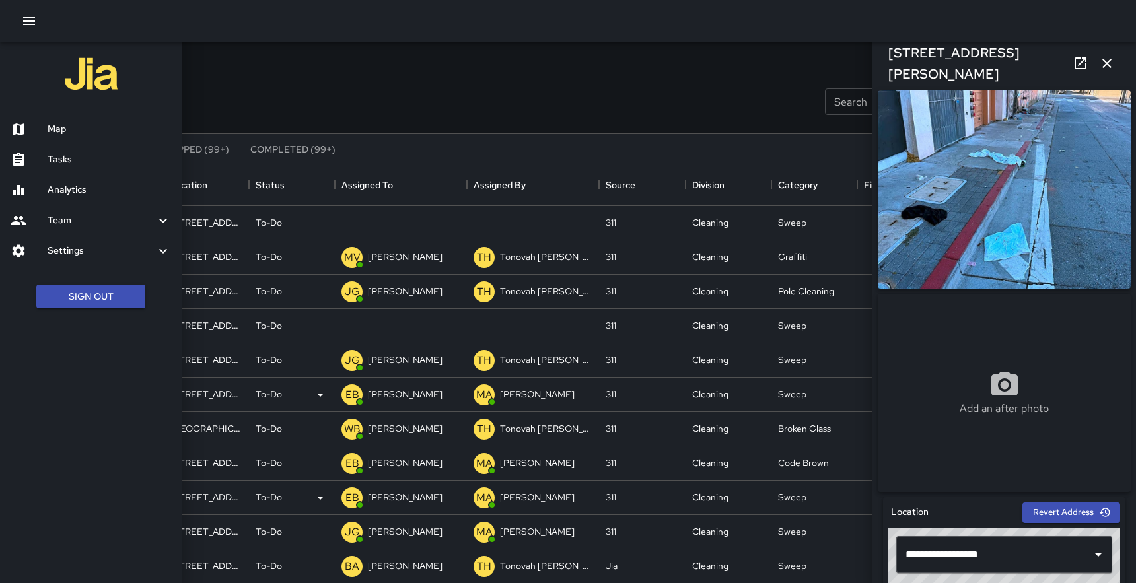
click at [59, 135] on h6 "Map" at bounding box center [109, 129] width 123 height 15
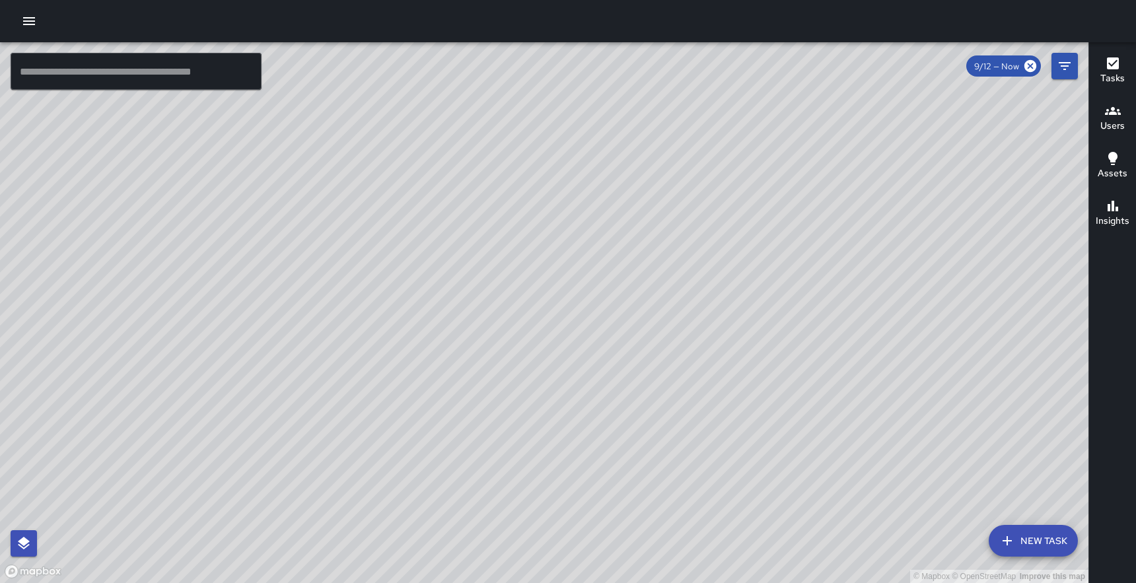
click at [29, 22] on icon "button" at bounding box center [29, 21] width 16 height 16
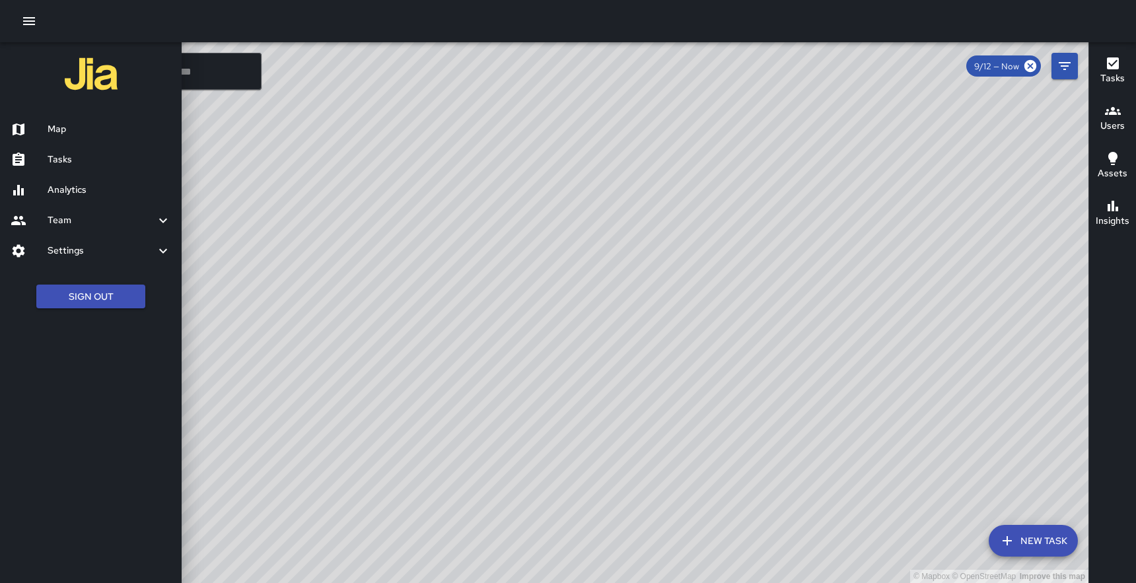
click at [59, 158] on h6 "Tasks" at bounding box center [109, 160] width 123 height 15
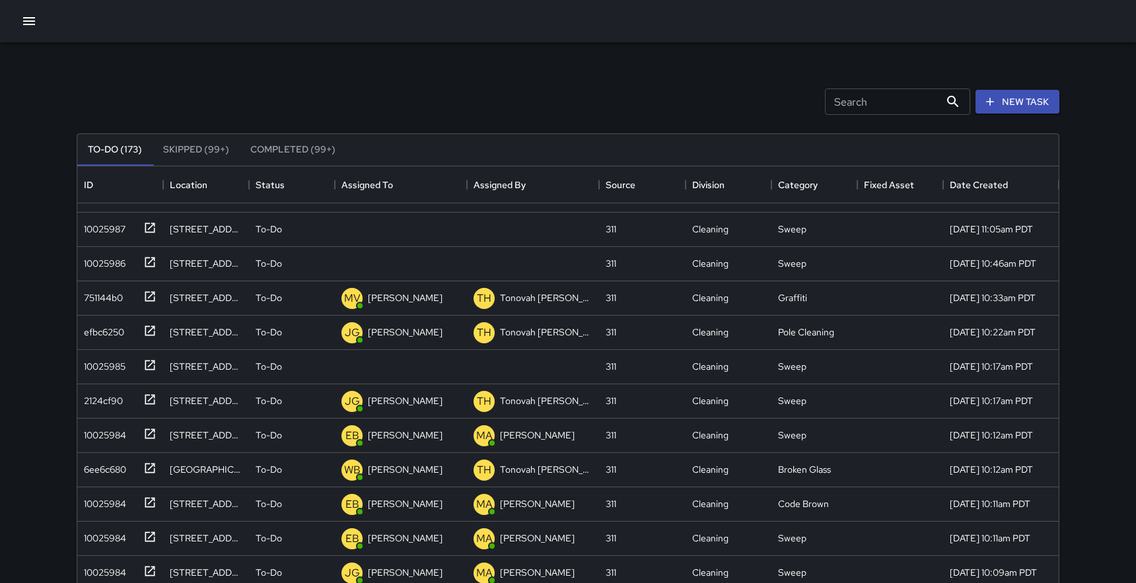
scroll to position [2612, 0]
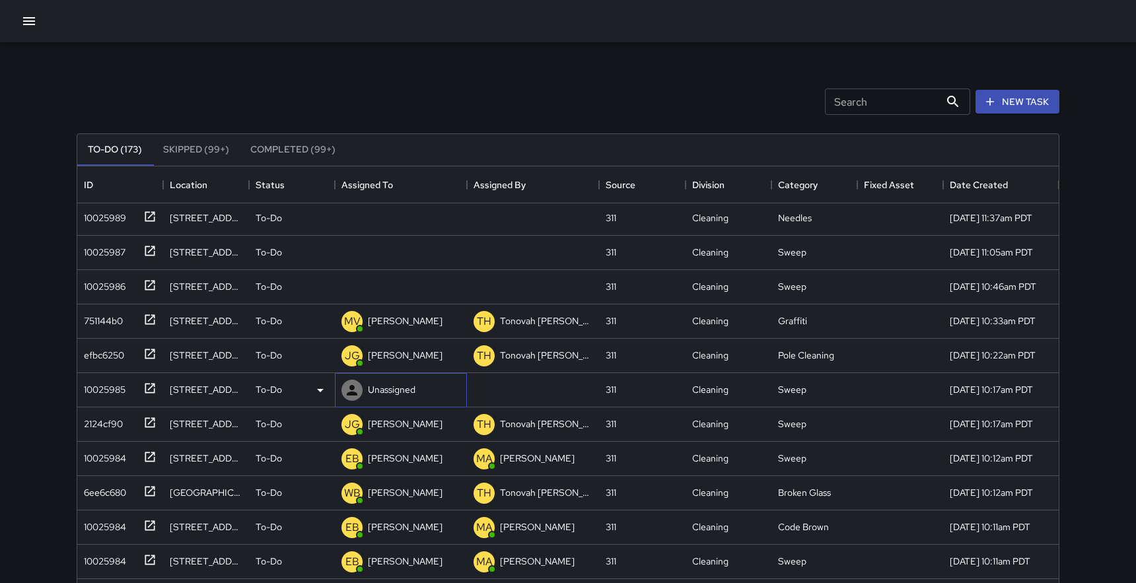
click at [390, 390] on p "Unassigned" at bounding box center [392, 389] width 48 height 13
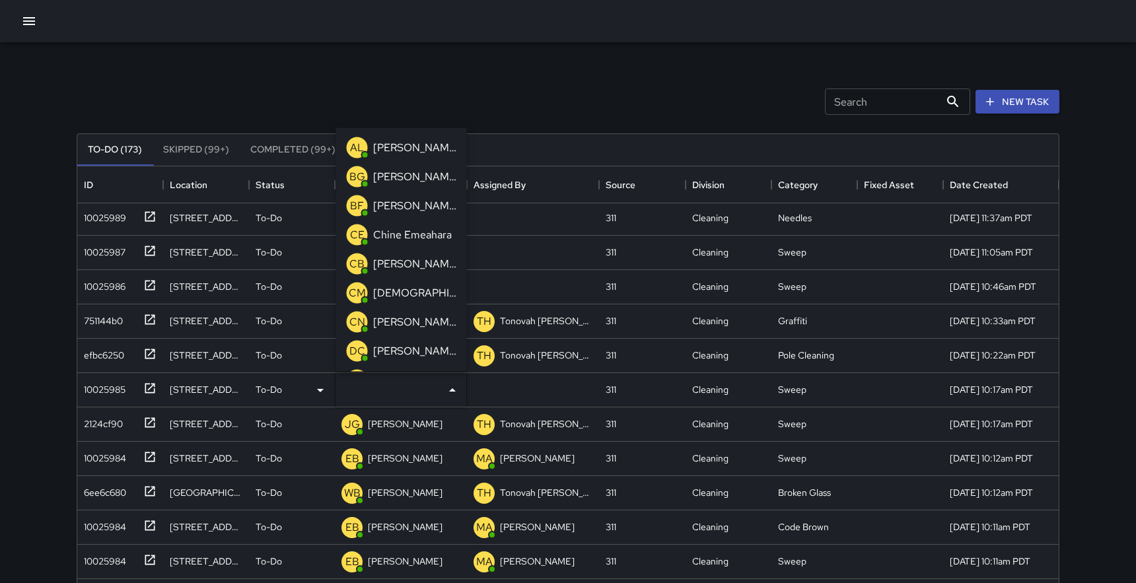
click at [407, 205] on p "[PERSON_NAME]" at bounding box center [414, 205] width 83 height 16
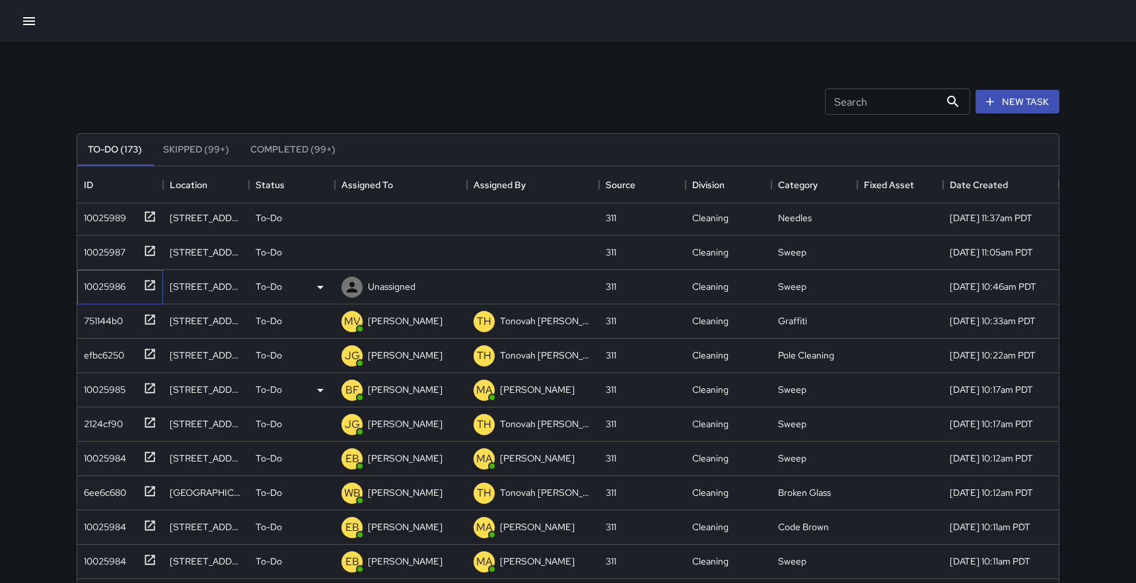
click at [153, 285] on icon at bounding box center [149, 285] width 13 height 13
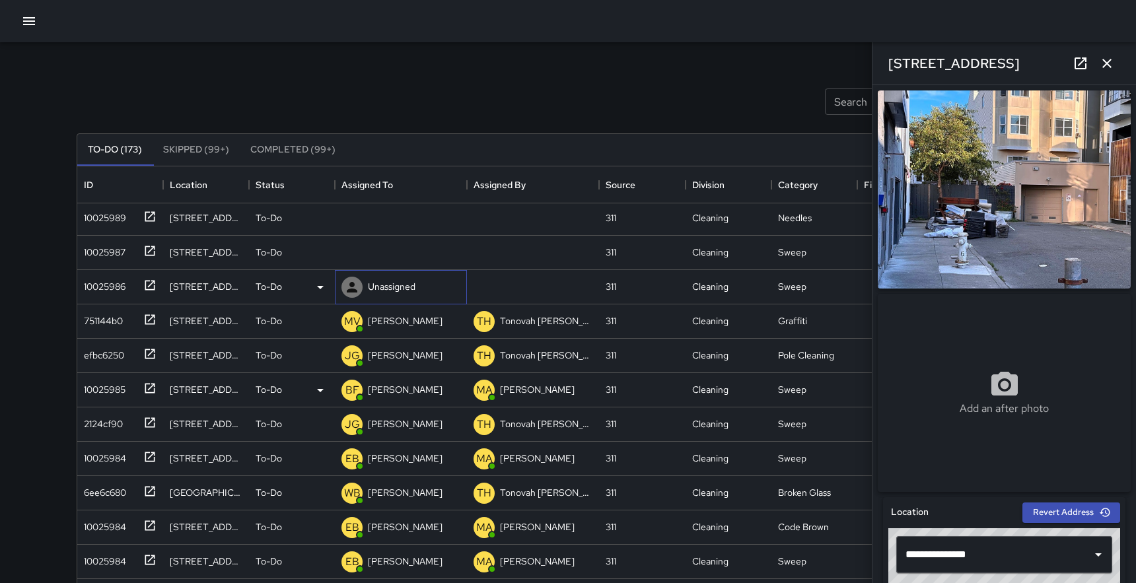
click at [389, 282] on p "Unassigned" at bounding box center [392, 286] width 48 height 13
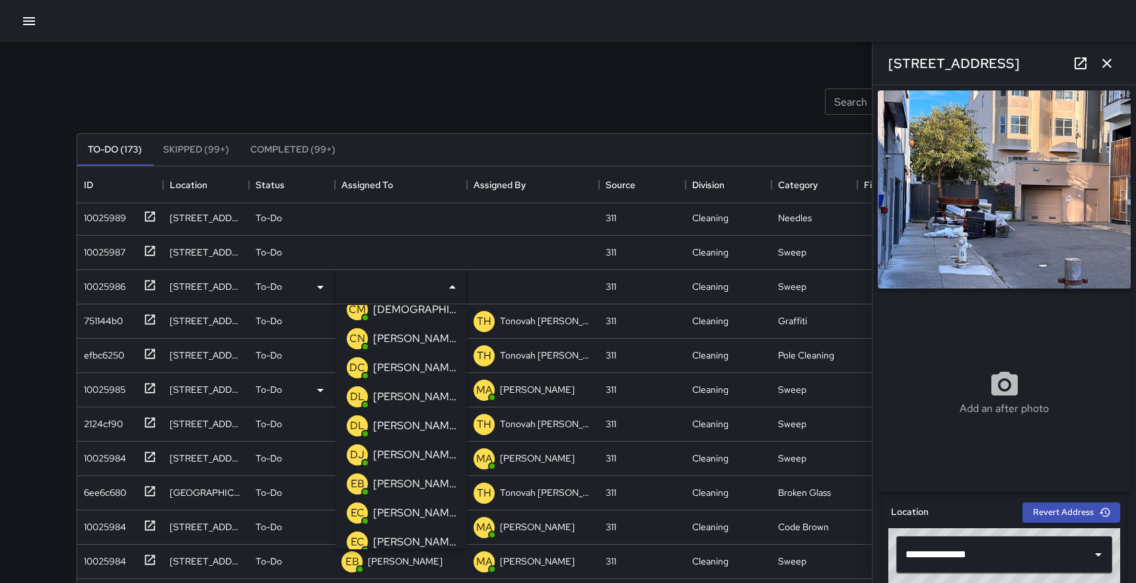
scroll to position [166, 0]
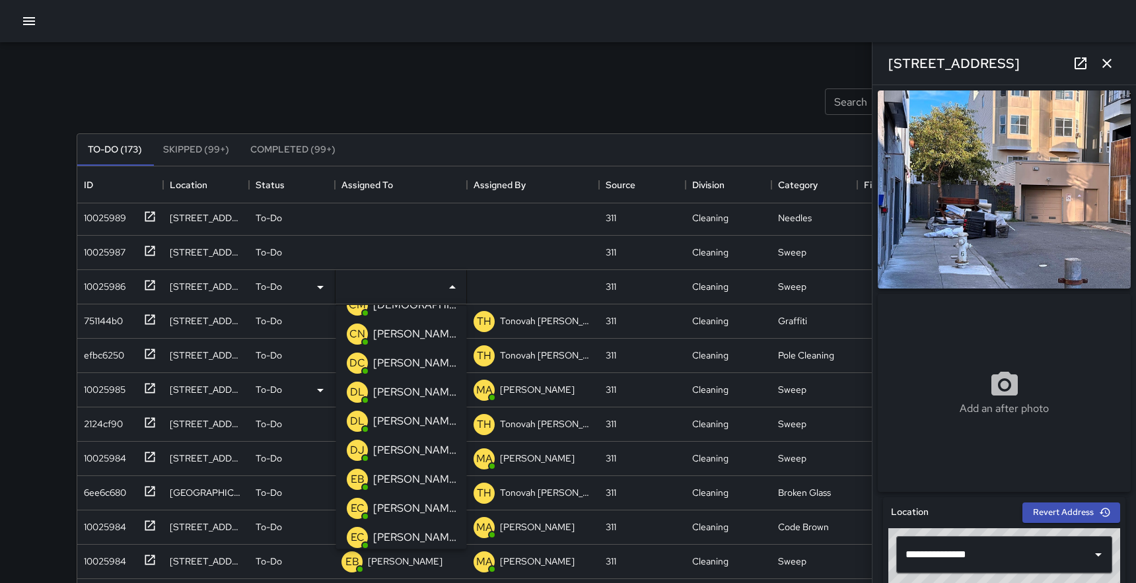
click at [386, 411] on div "[PERSON_NAME]" at bounding box center [414, 421] width 88 height 21
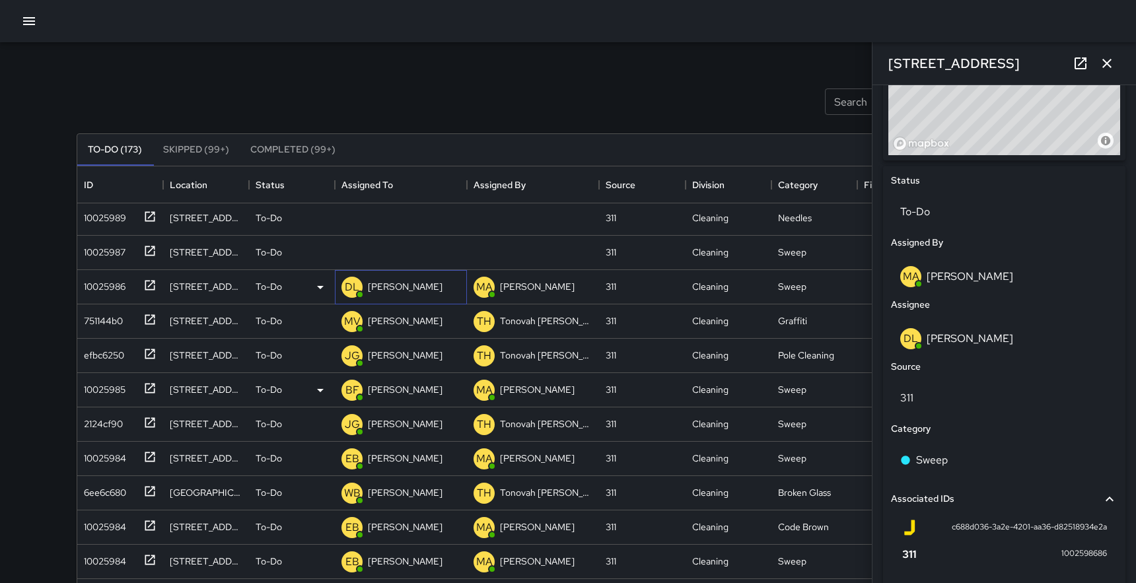
scroll to position [679, 0]
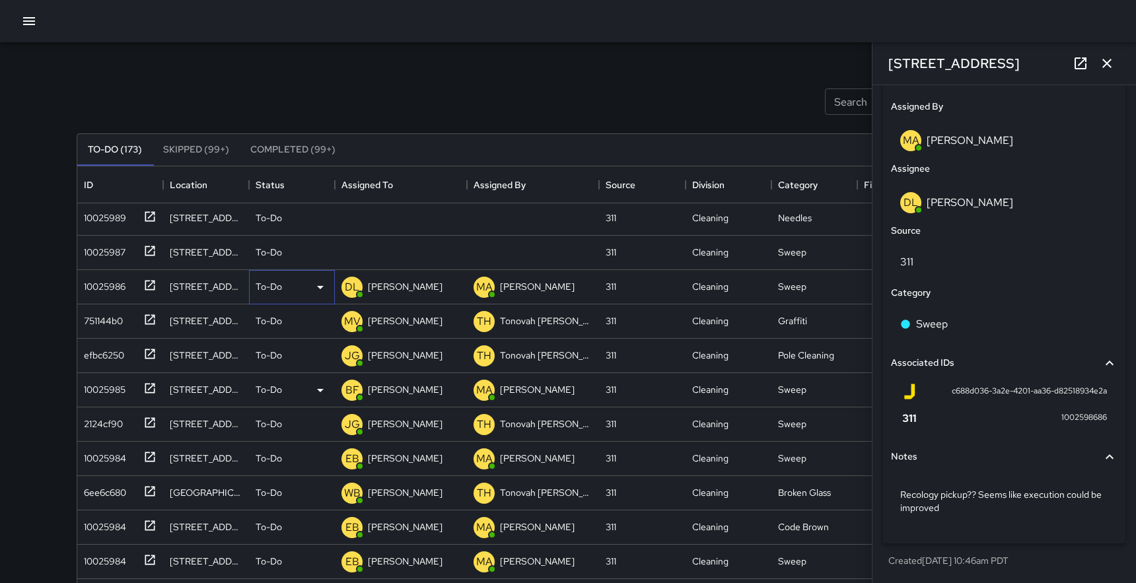
click at [321, 287] on icon at bounding box center [320, 287] width 7 height 3
click at [287, 347] on li "Skipped" at bounding box center [292, 347] width 85 height 24
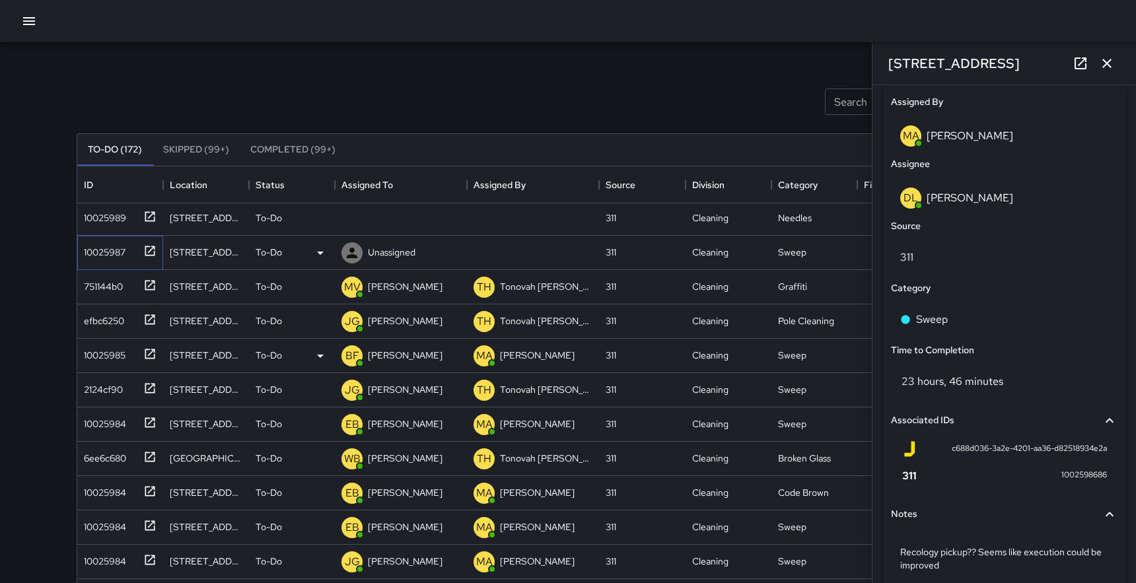
click at [150, 252] on icon at bounding box center [149, 250] width 13 height 13
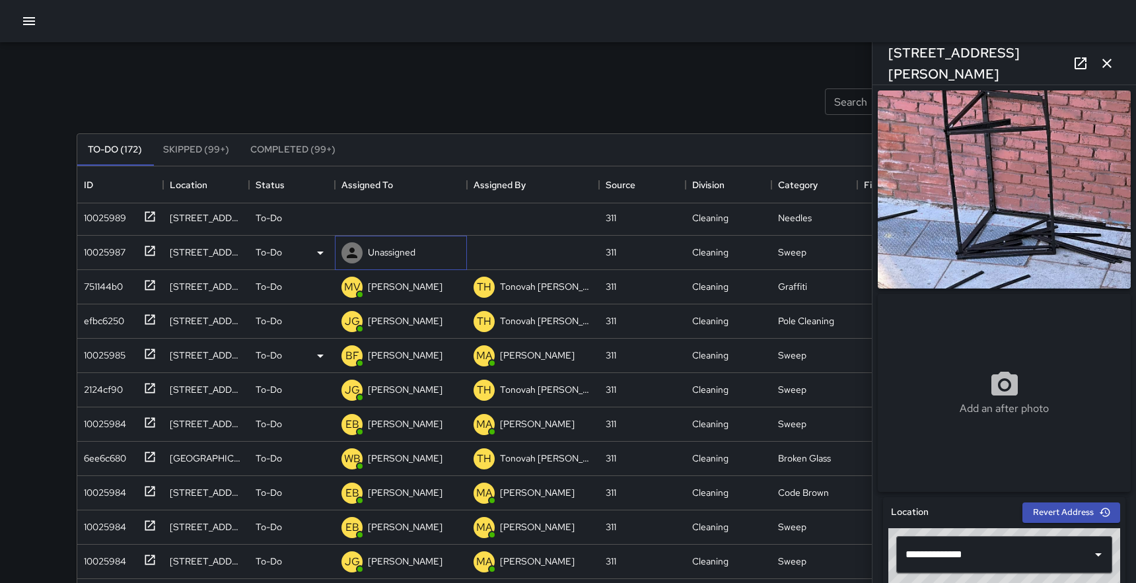
click at [392, 254] on p "Unassigned" at bounding box center [392, 252] width 48 height 13
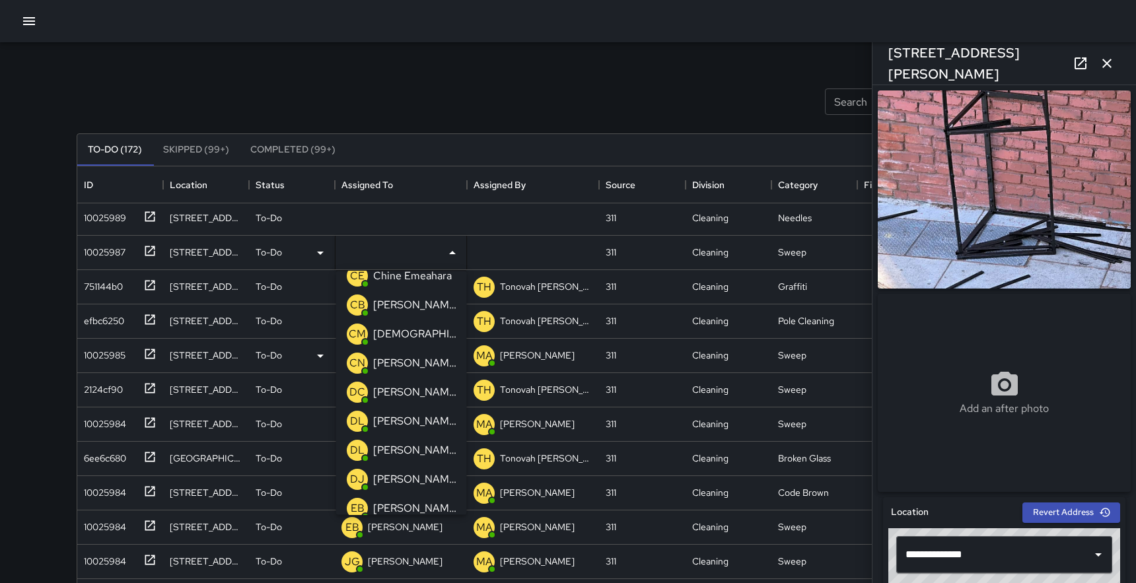
scroll to position [116, 0]
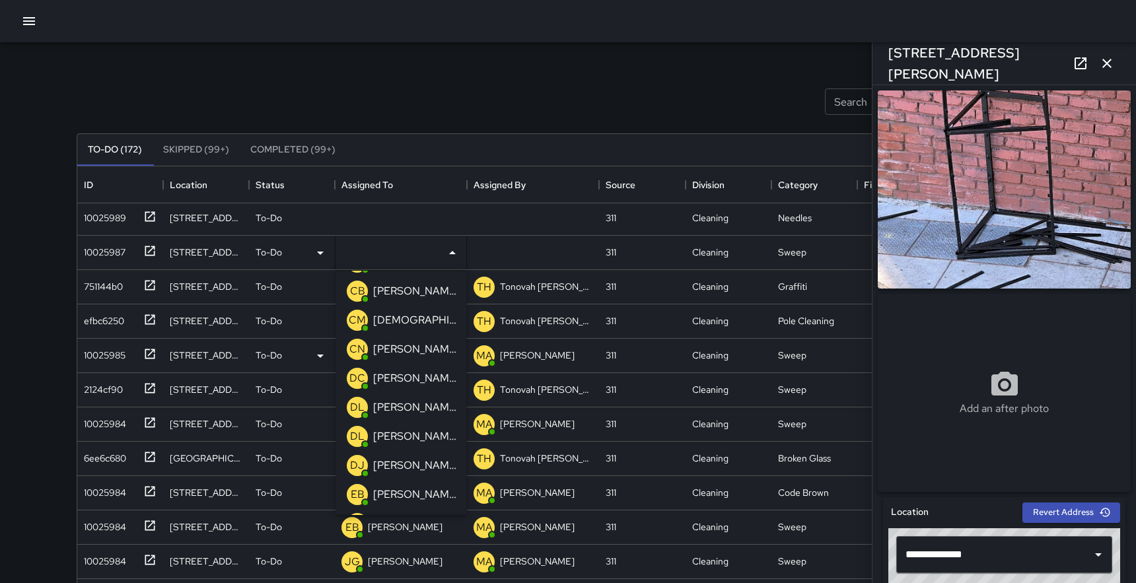
click at [394, 436] on p "[PERSON_NAME]" at bounding box center [414, 437] width 83 height 16
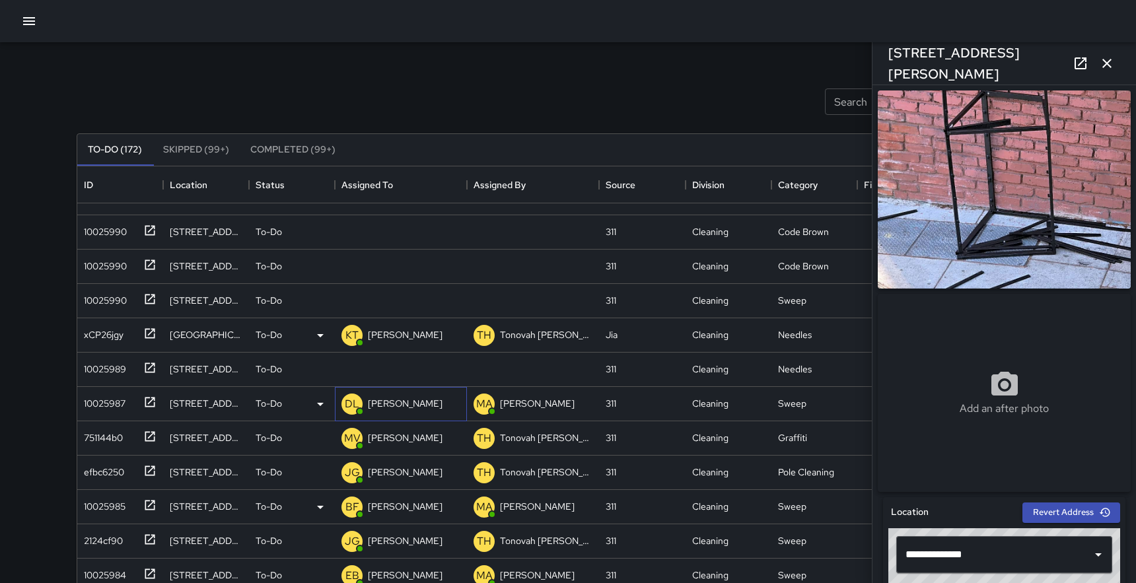
scroll to position [2459, 0]
click at [148, 367] on icon at bounding box center [149, 369] width 13 height 13
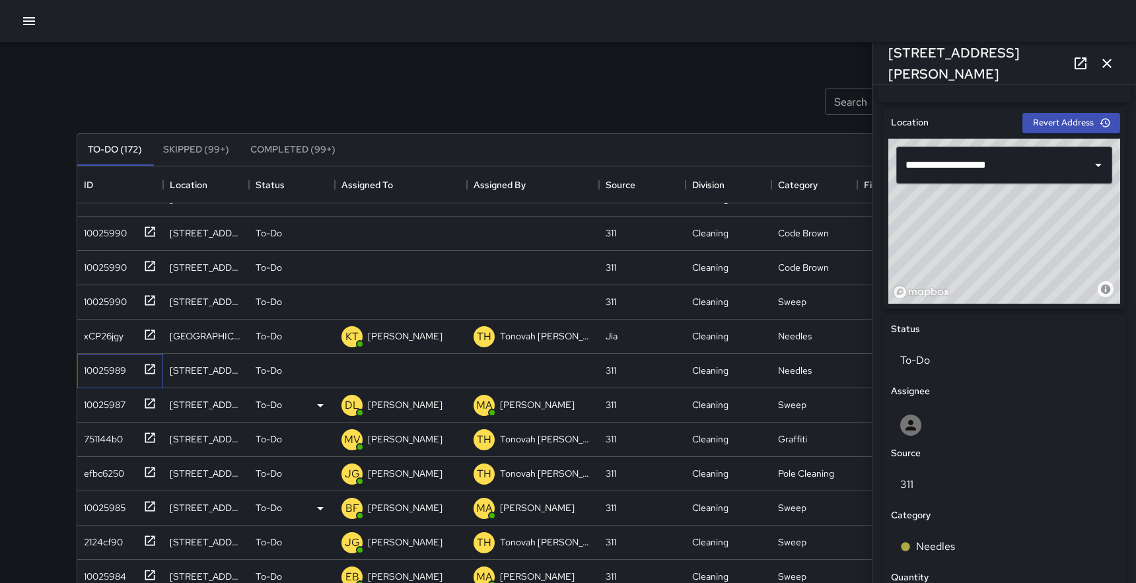
scroll to position [397, 0]
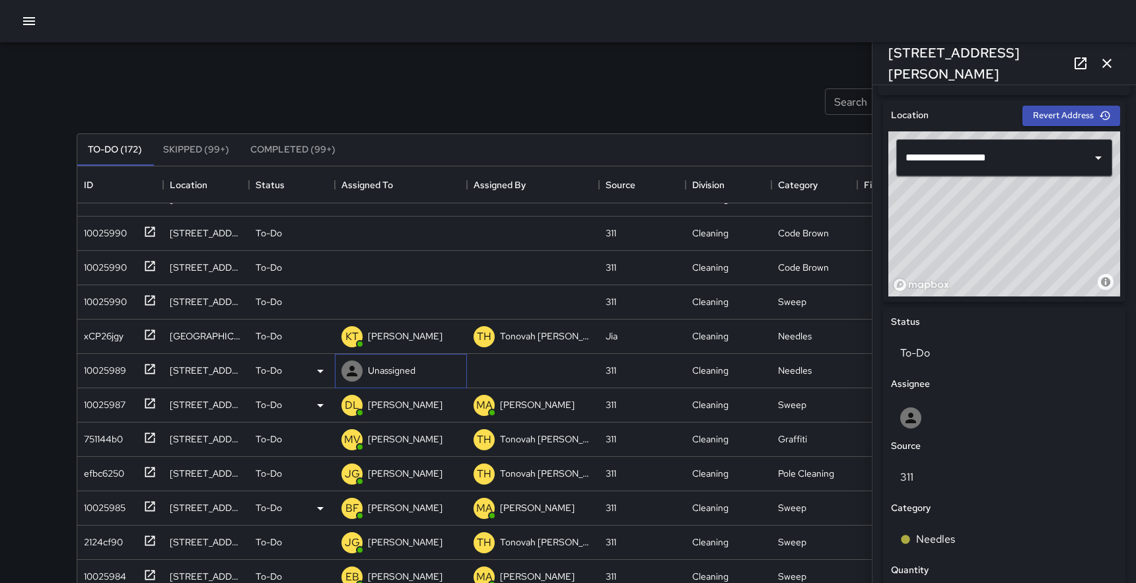
click at [406, 369] on p "Unassigned" at bounding box center [392, 370] width 48 height 13
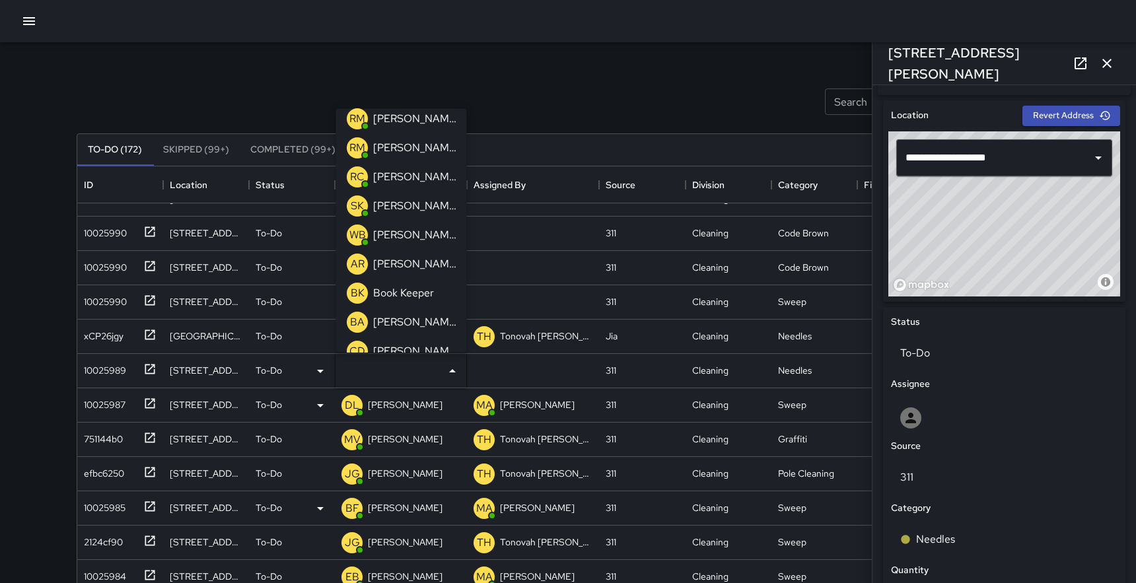
scroll to position [856, 0]
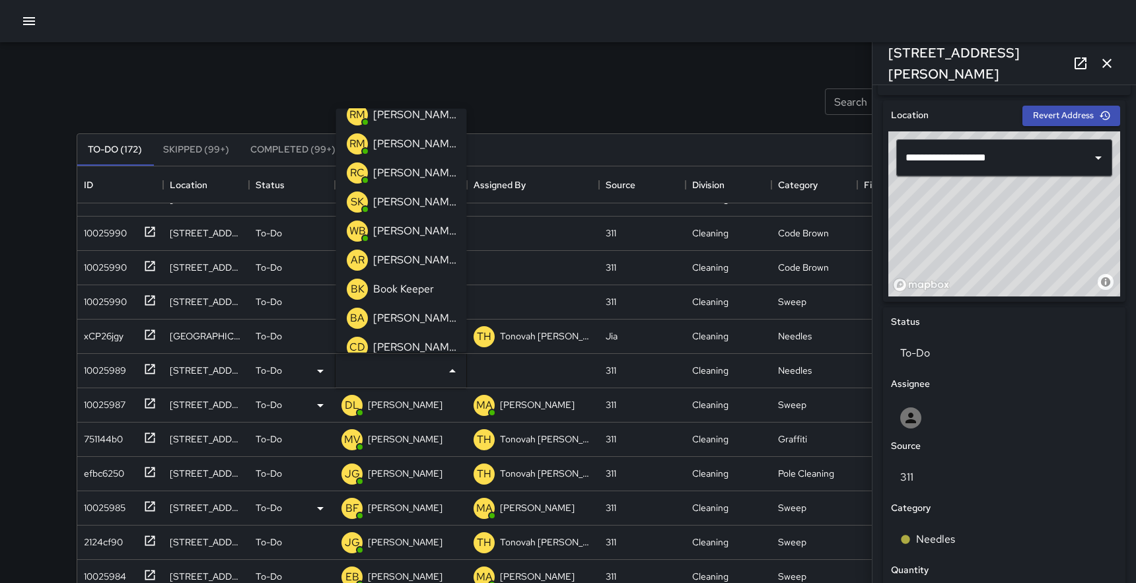
click at [33, 15] on icon "button" at bounding box center [29, 21] width 16 height 16
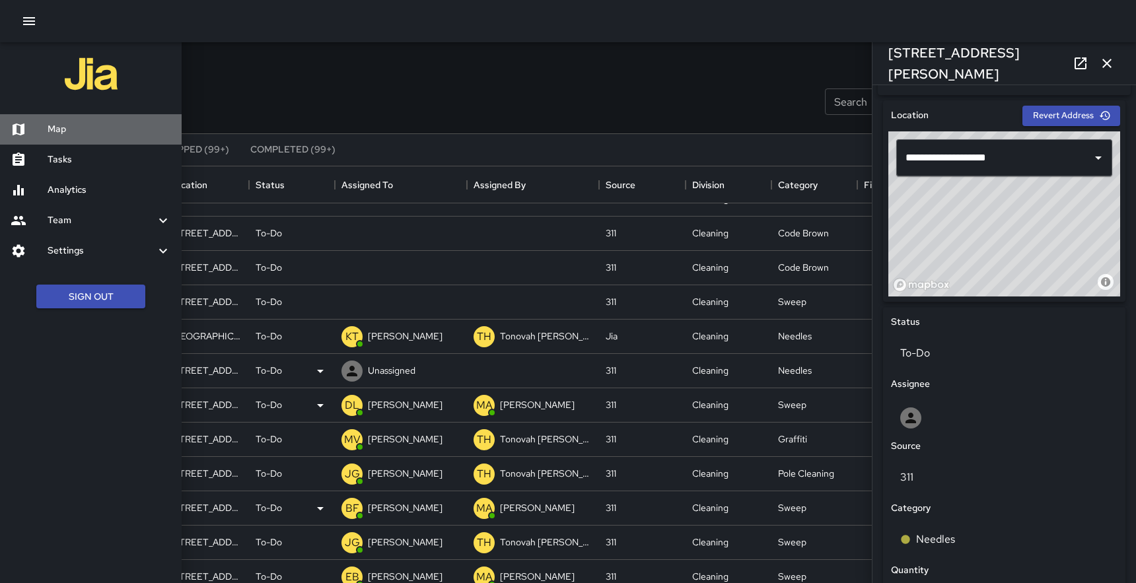
click at [55, 129] on h6 "Map" at bounding box center [109, 129] width 123 height 15
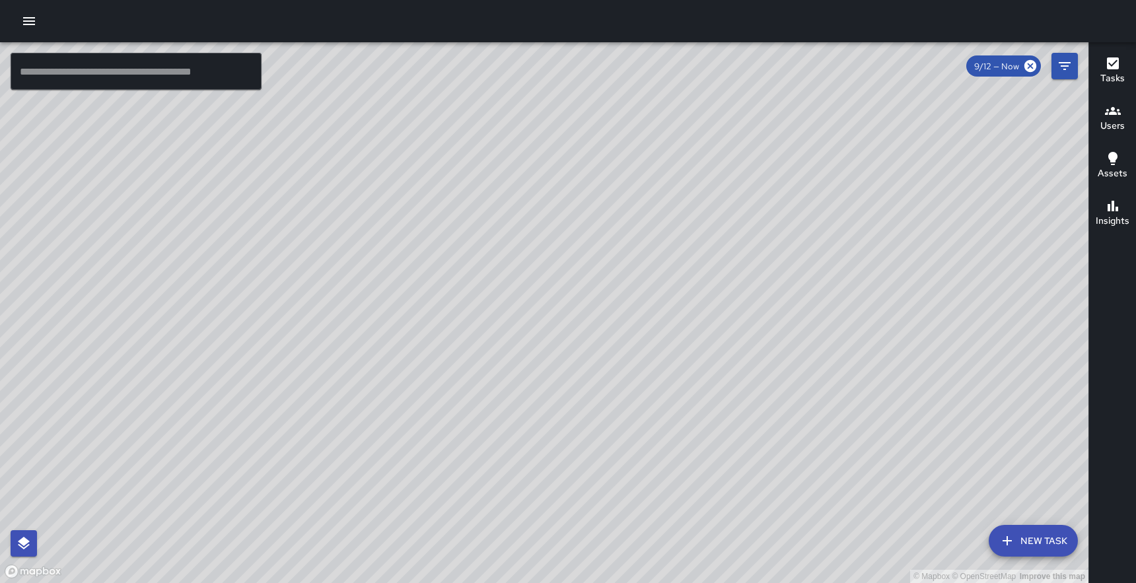
click at [30, 23] on icon "button" at bounding box center [29, 21] width 16 height 16
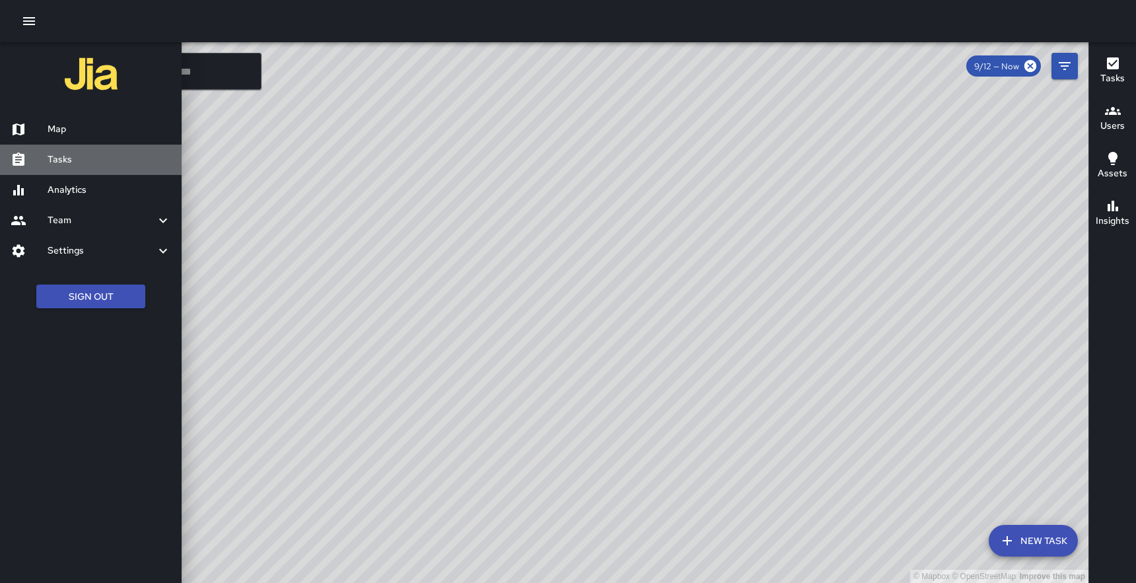
click at [68, 160] on h6 "Tasks" at bounding box center [109, 160] width 123 height 15
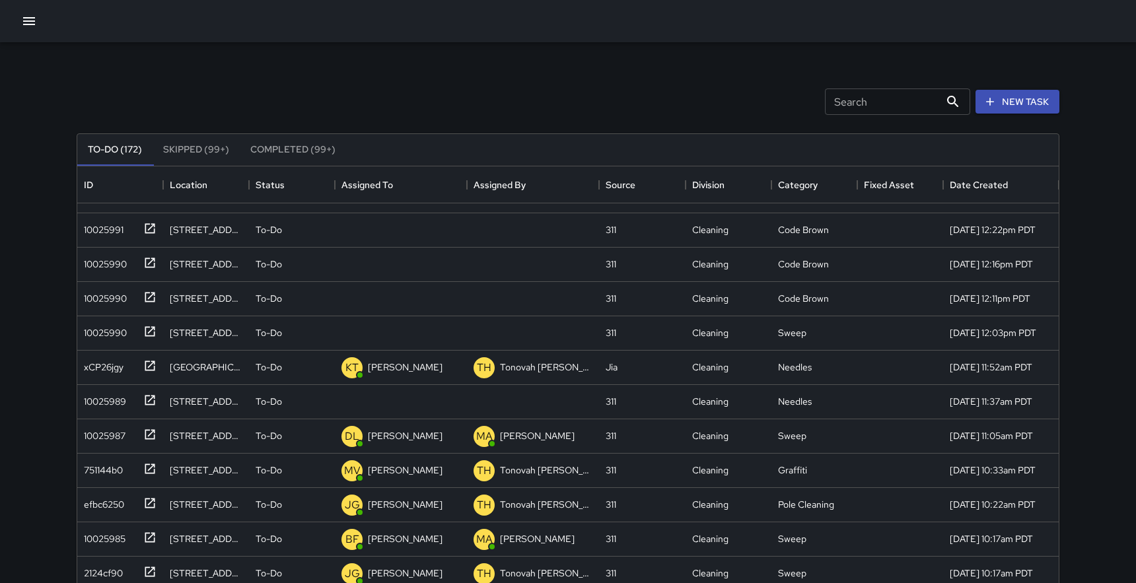
scroll to position [2454, 0]
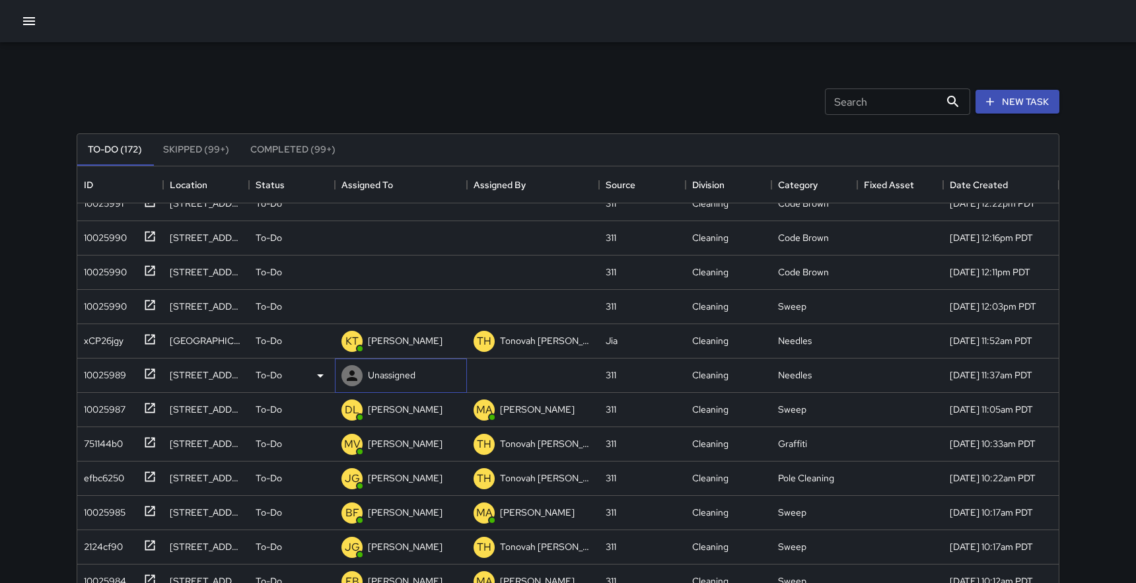
click at [382, 379] on p "Unassigned" at bounding box center [392, 374] width 48 height 13
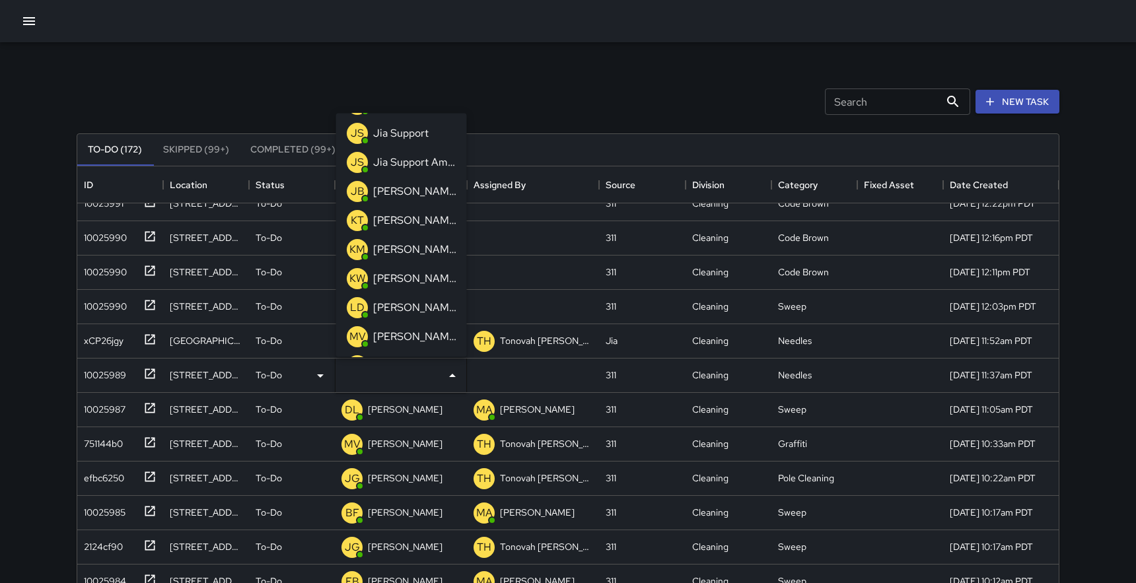
scroll to position [498, 0]
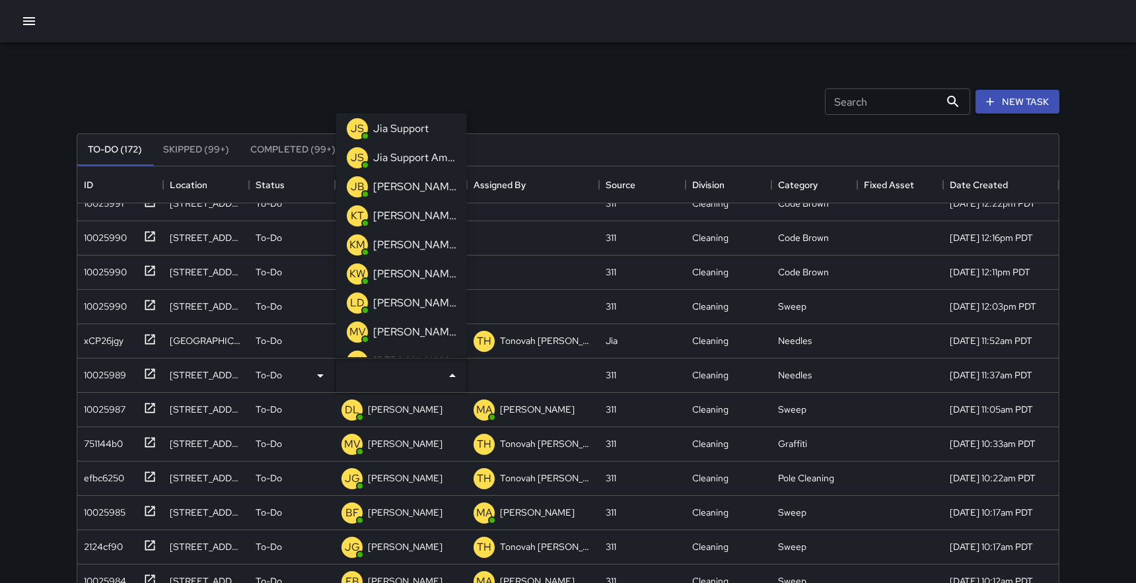
click at [406, 212] on p "[PERSON_NAME]" at bounding box center [414, 216] width 83 height 16
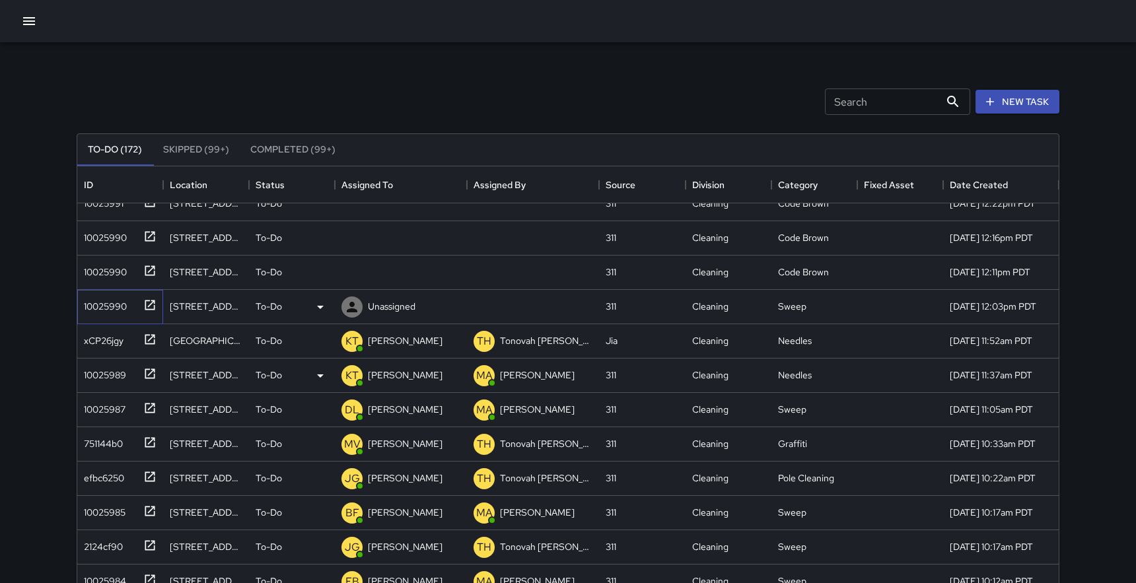
click at [147, 304] on icon at bounding box center [149, 304] width 13 height 13
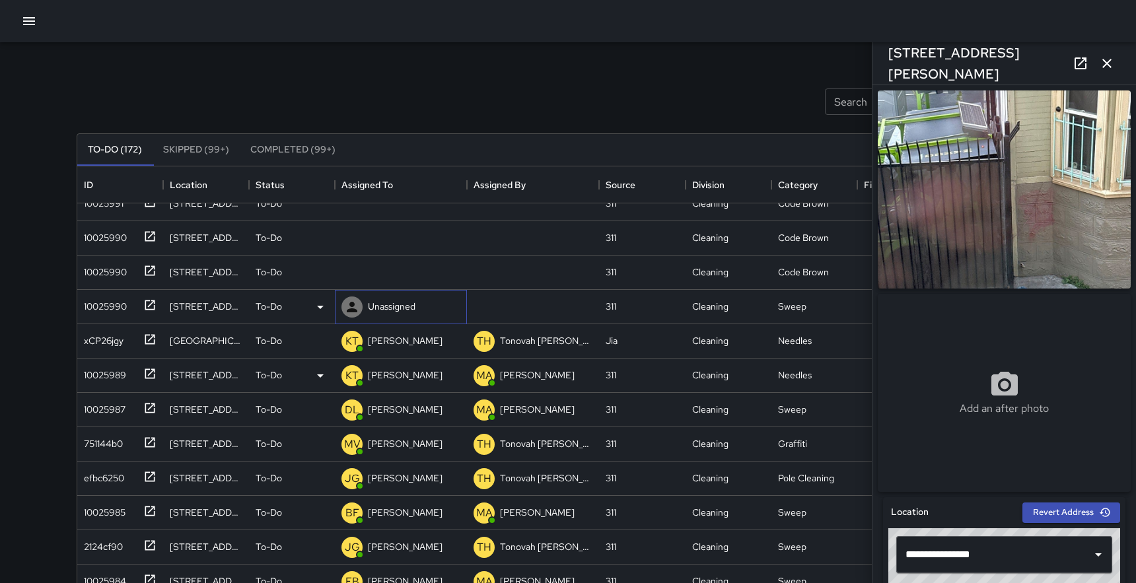
click at [386, 304] on p "Unassigned" at bounding box center [392, 306] width 48 height 13
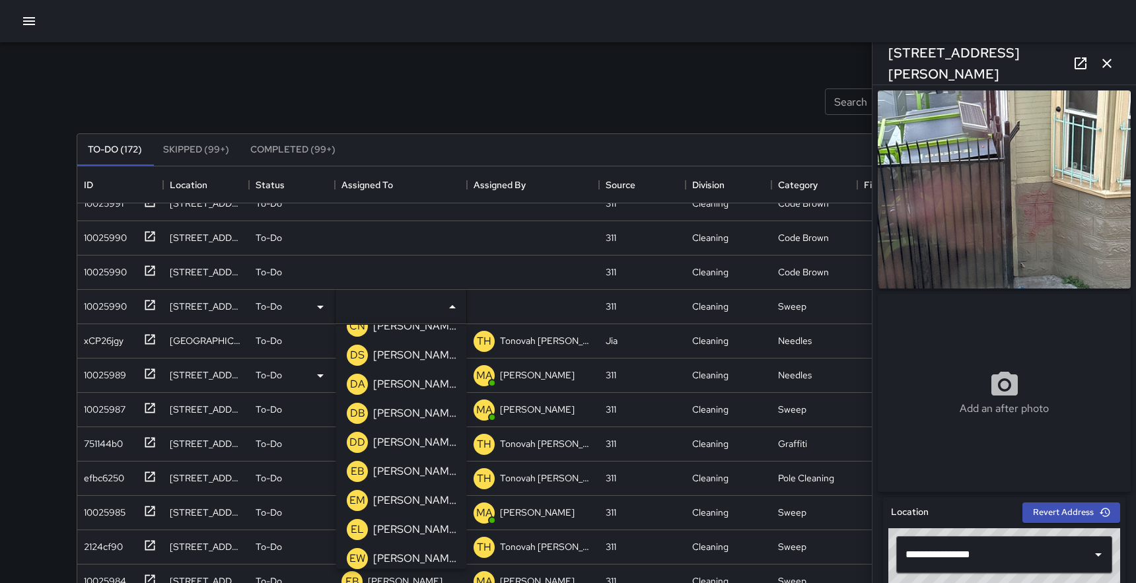
scroll to position [1122, 0]
click at [407, 415] on p "[PERSON_NAME]" at bounding box center [414, 415] width 83 height 16
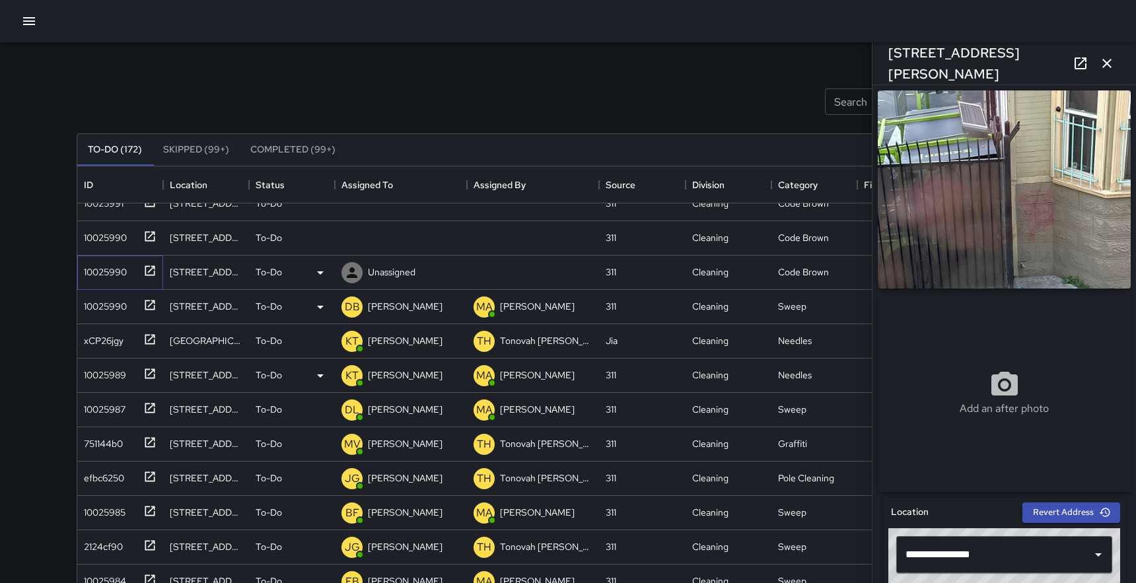
click at [150, 267] on icon at bounding box center [149, 270] width 13 height 13
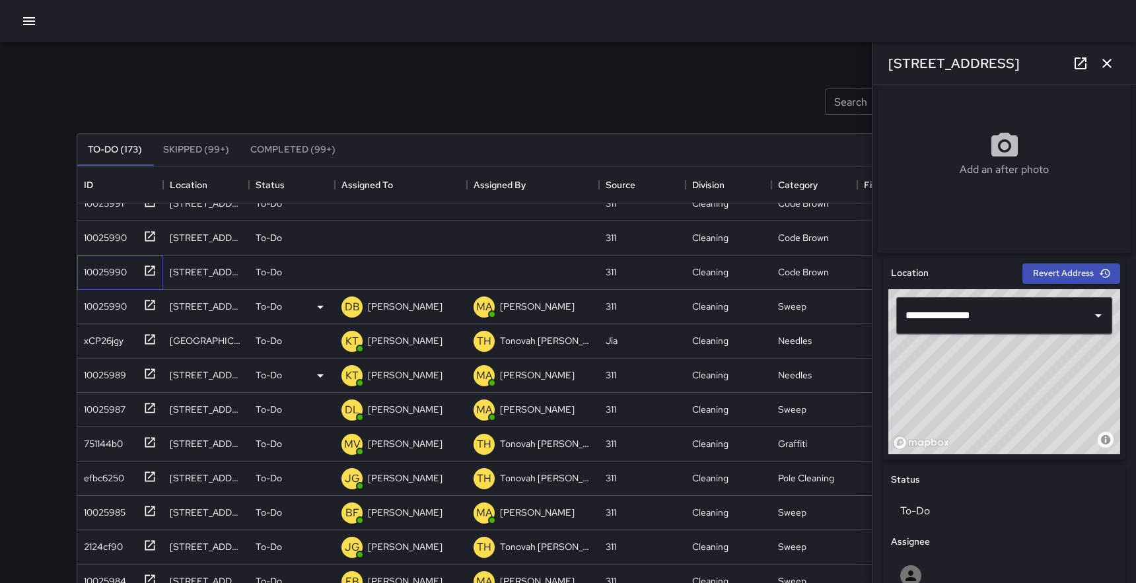
scroll to position [240, 0]
click at [1057, 379] on div "© Mapbox © OpenStreetMap Improve this map" at bounding box center [1004, 370] width 232 height 165
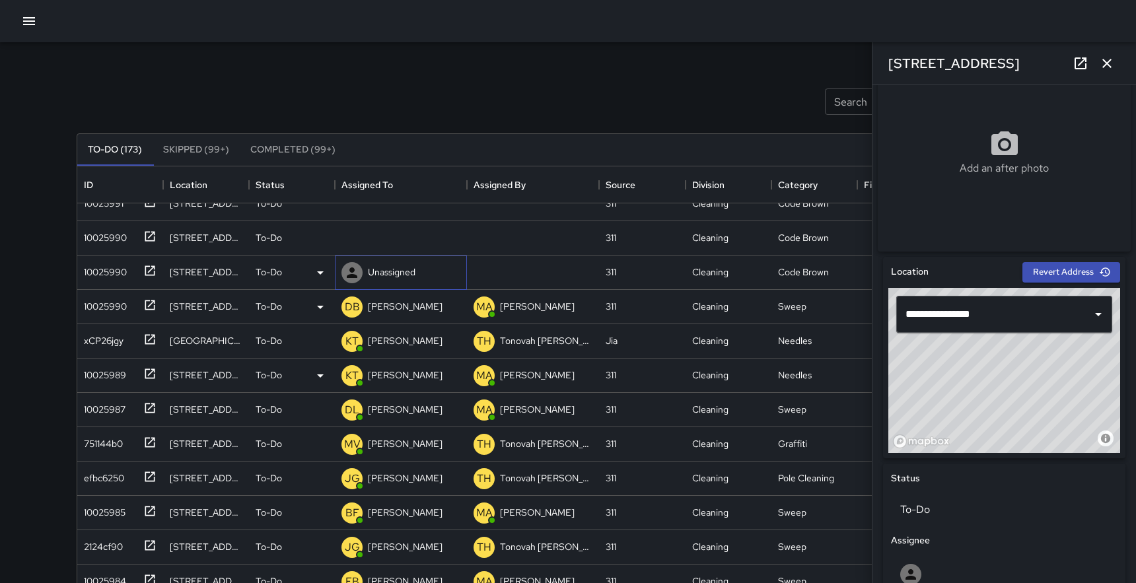
click at [409, 273] on p "Unassigned" at bounding box center [392, 271] width 48 height 13
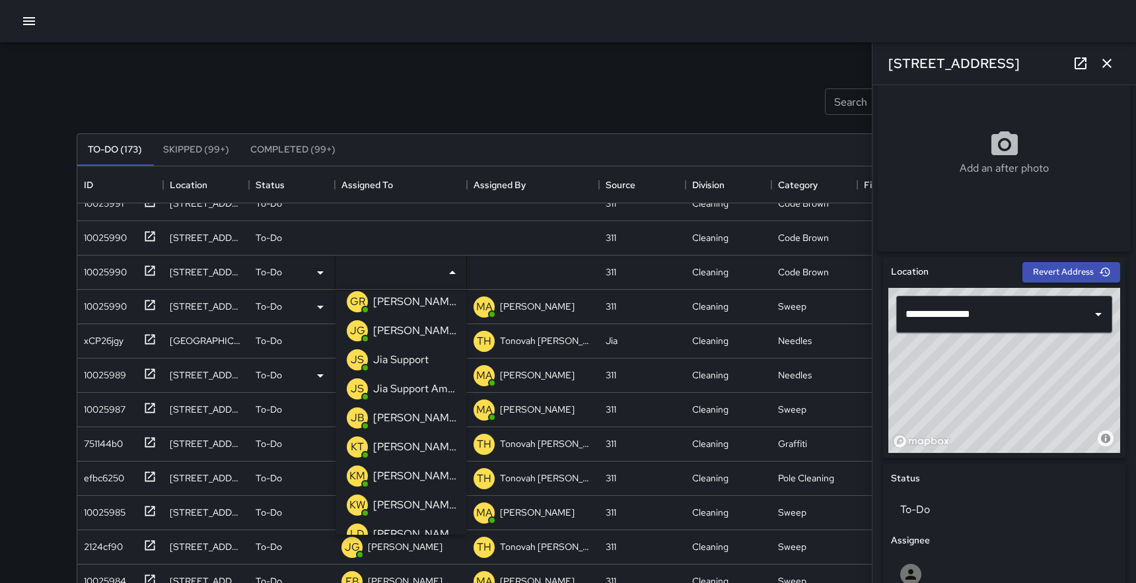
scroll to position [446, 0]
click at [408, 326] on p "[PERSON_NAME]" at bounding box center [414, 330] width 83 height 16
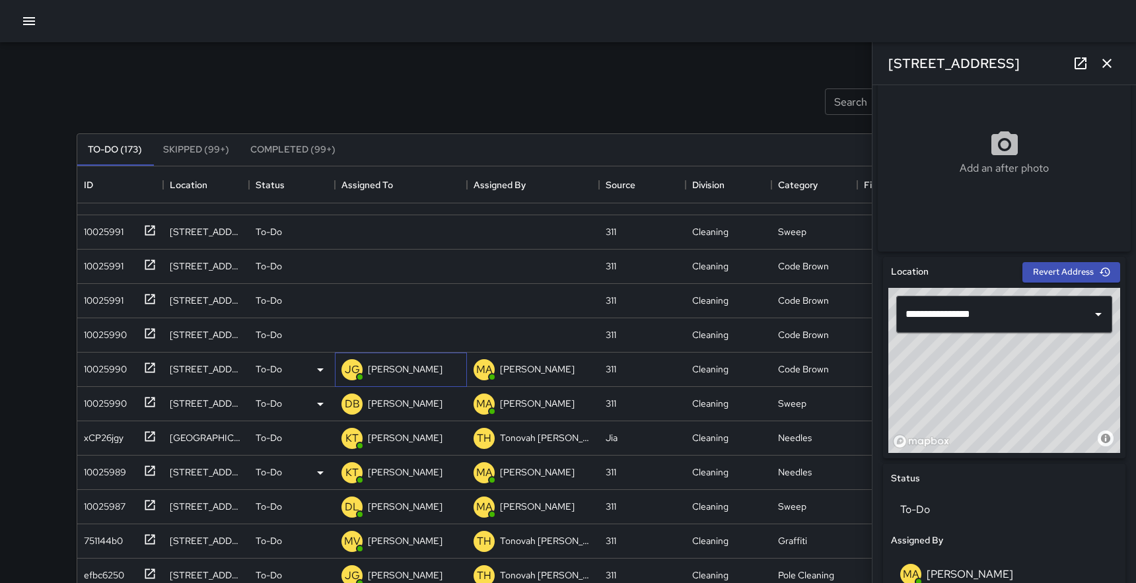
scroll to position [2384, 0]
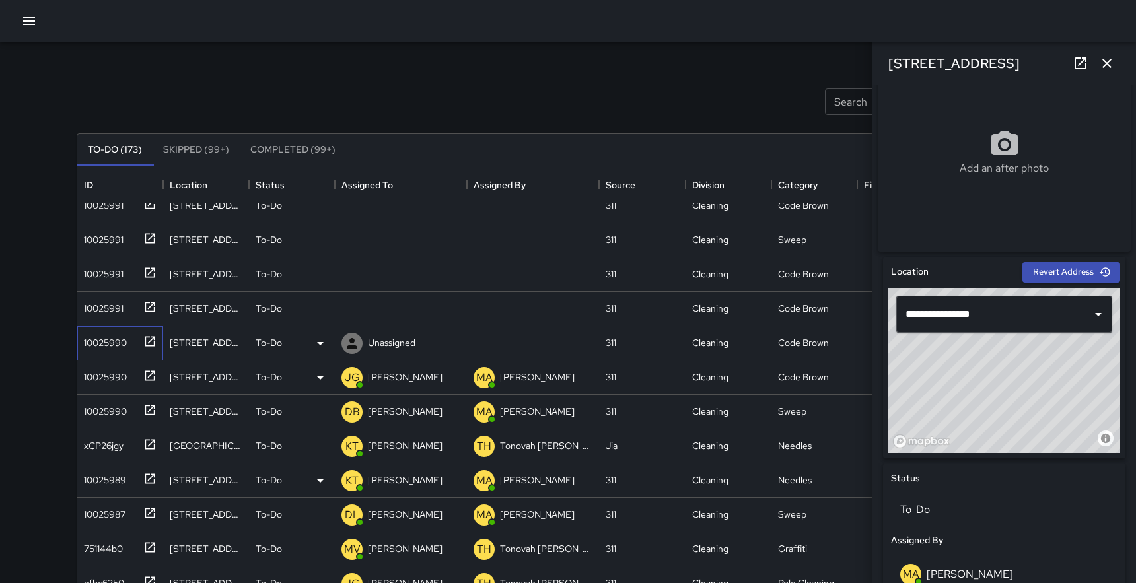
click at [150, 338] on icon at bounding box center [149, 341] width 13 height 13
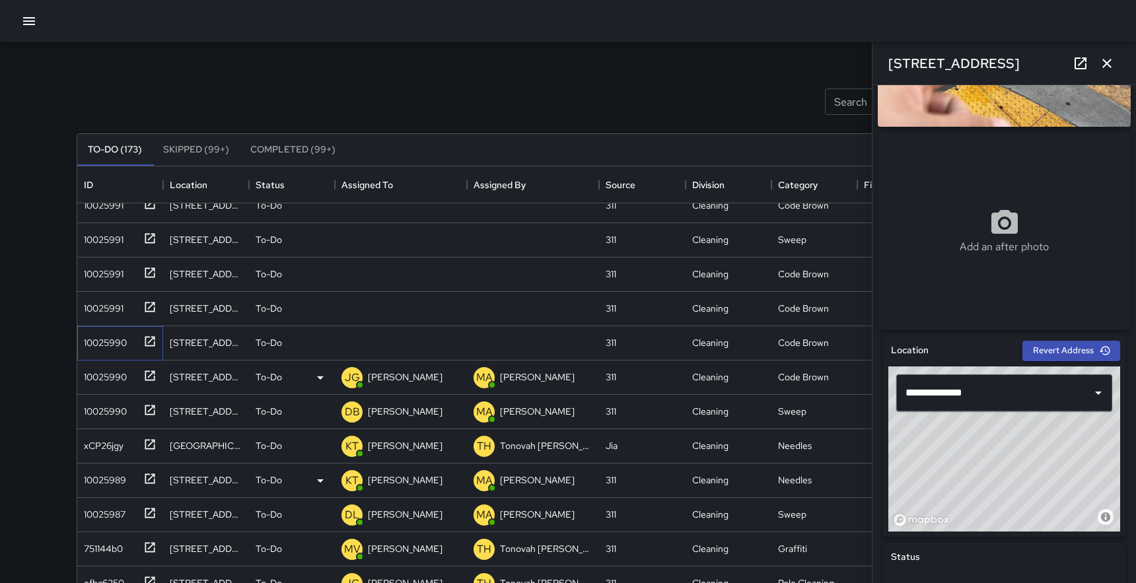
scroll to position [171, 0]
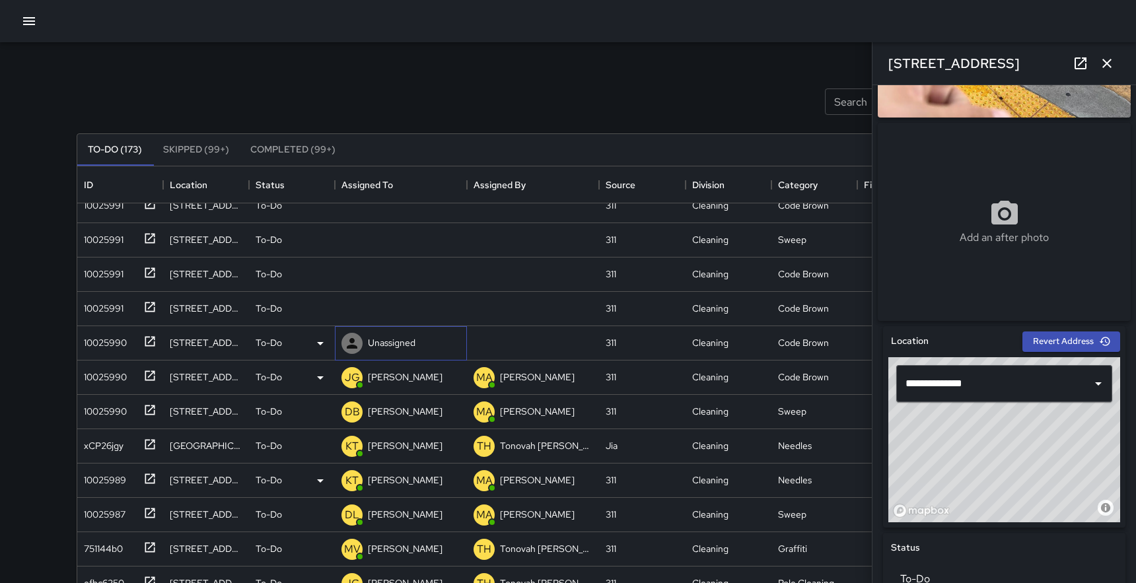
click at [390, 336] on p "Unassigned" at bounding box center [392, 342] width 48 height 13
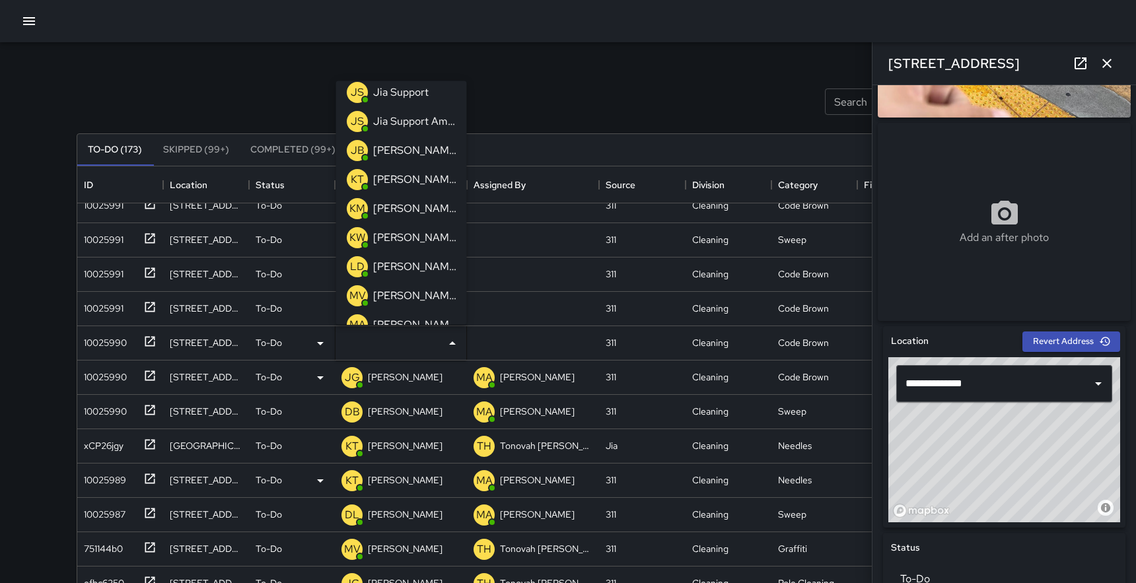
scroll to position [506, 0]
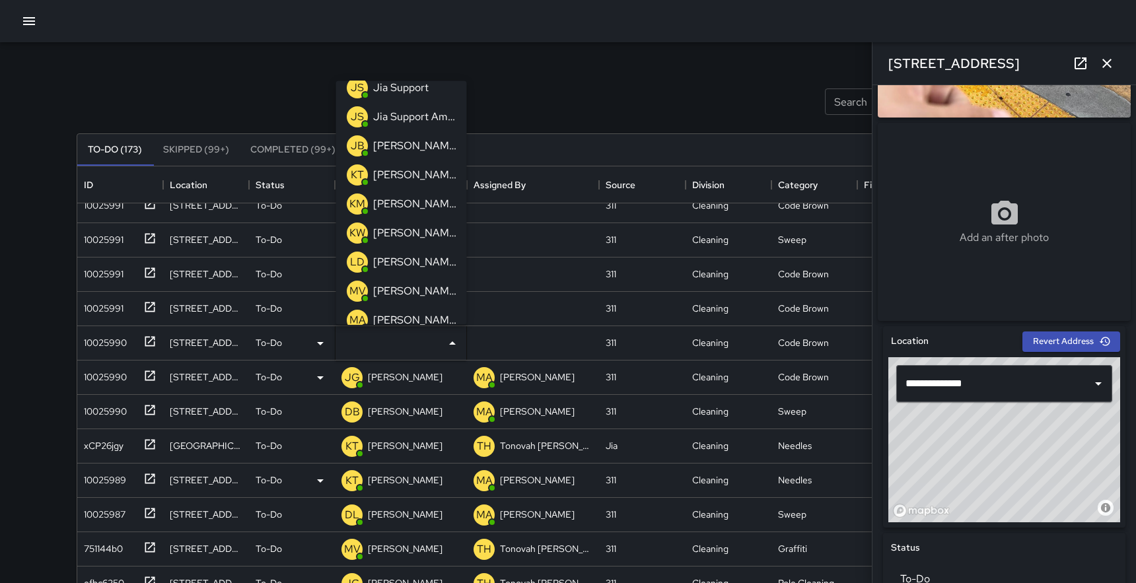
click at [396, 170] on p "[PERSON_NAME]" at bounding box center [414, 175] width 83 height 16
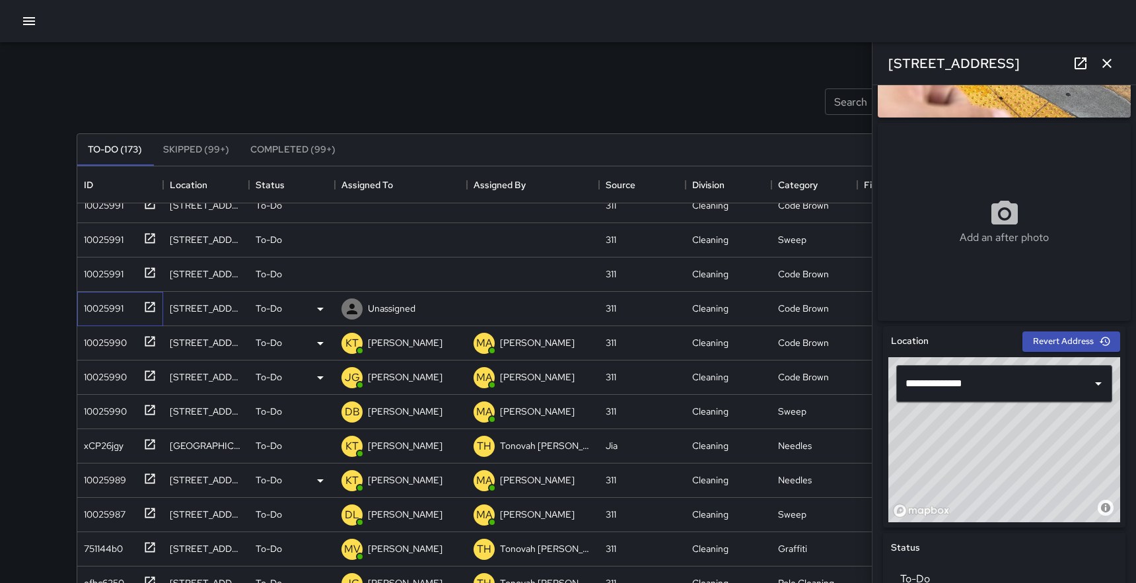
click at [148, 309] on icon at bounding box center [149, 306] width 13 height 13
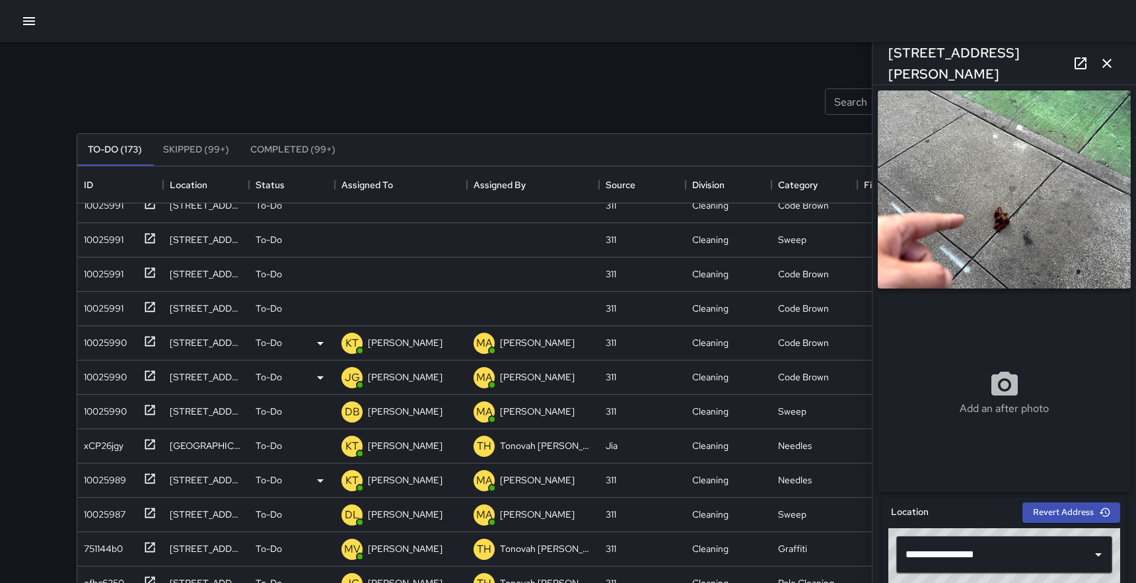
click at [1112, 64] on icon "button" at bounding box center [1107, 63] width 16 height 16
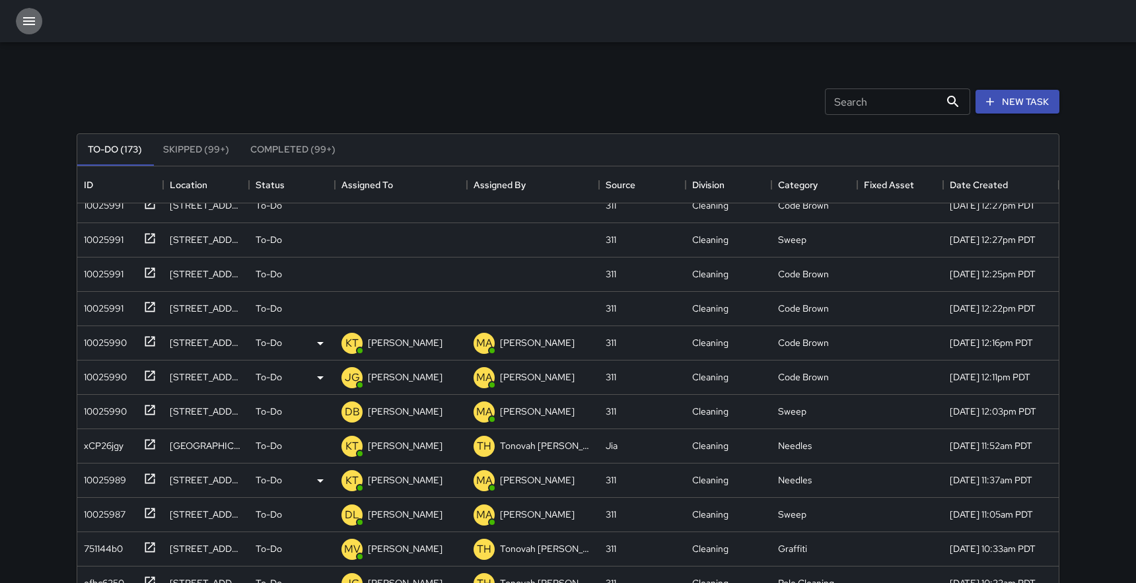
click at [32, 26] on icon "button" at bounding box center [29, 21] width 16 height 16
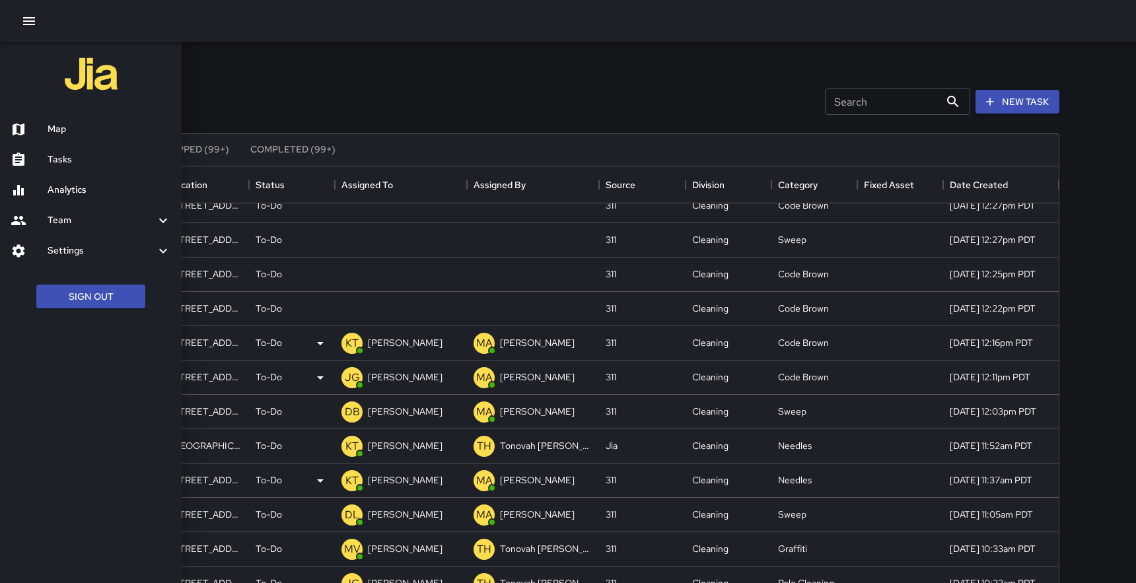
click at [52, 132] on h6 "Map" at bounding box center [109, 129] width 123 height 15
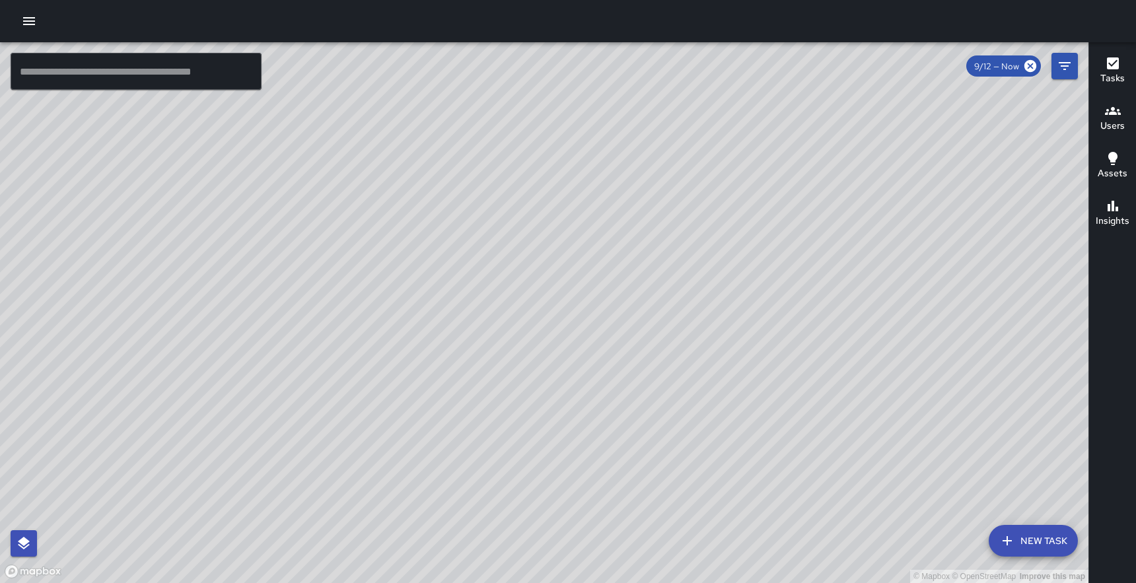
drag, startPoint x: 466, startPoint y: 147, endPoint x: 448, endPoint y: 204, distance: 60.3
click at [448, 204] on div "© Mapbox © OpenStreetMap Improve this map" at bounding box center [544, 312] width 1088 height 541
click at [24, 22] on icon "button" at bounding box center [29, 21] width 16 height 16
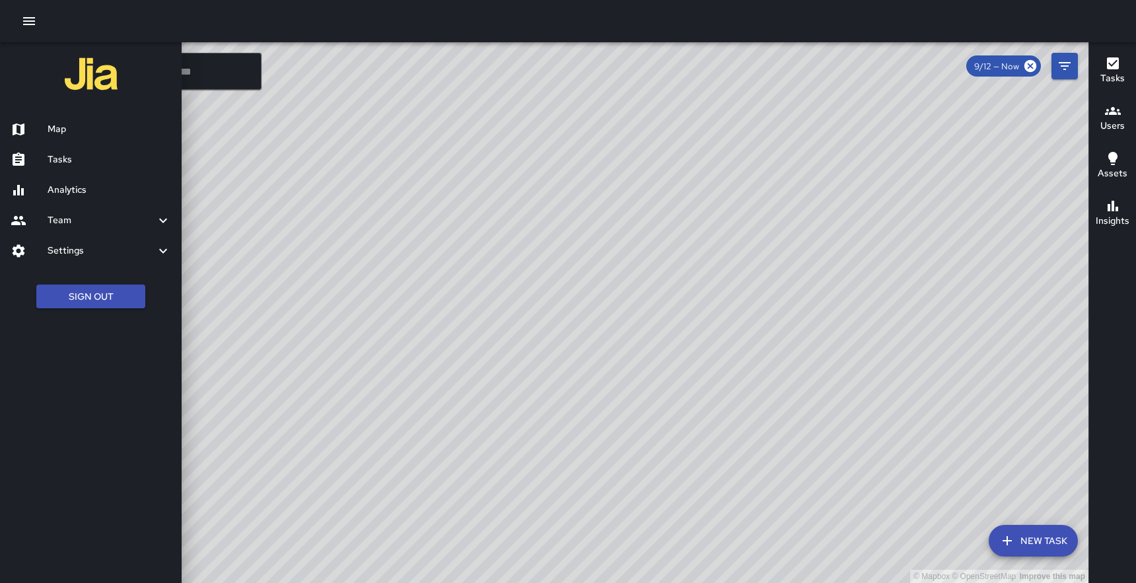
click at [59, 160] on h6 "Tasks" at bounding box center [109, 160] width 123 height 15
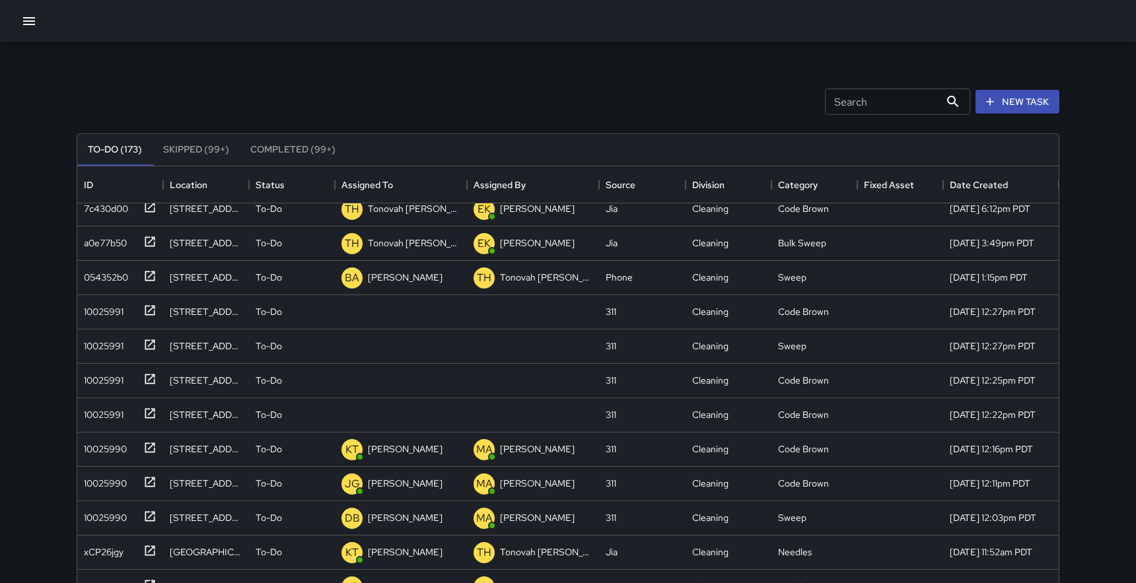
scroll to position [2400, 0]
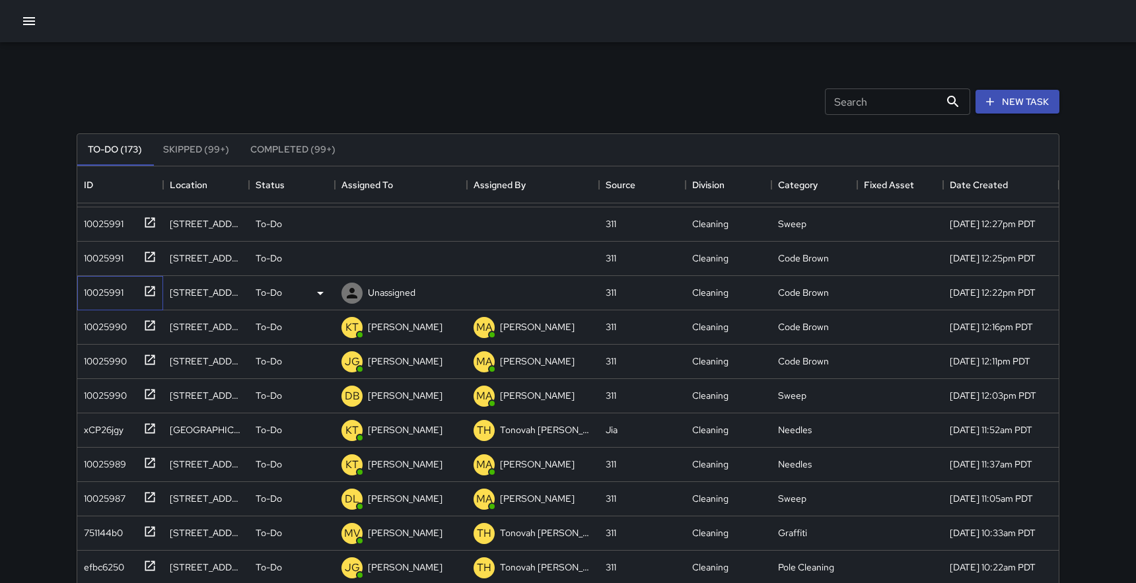
click at [150, 293] on icon at bounding box center [149, 291] width 13 height 13
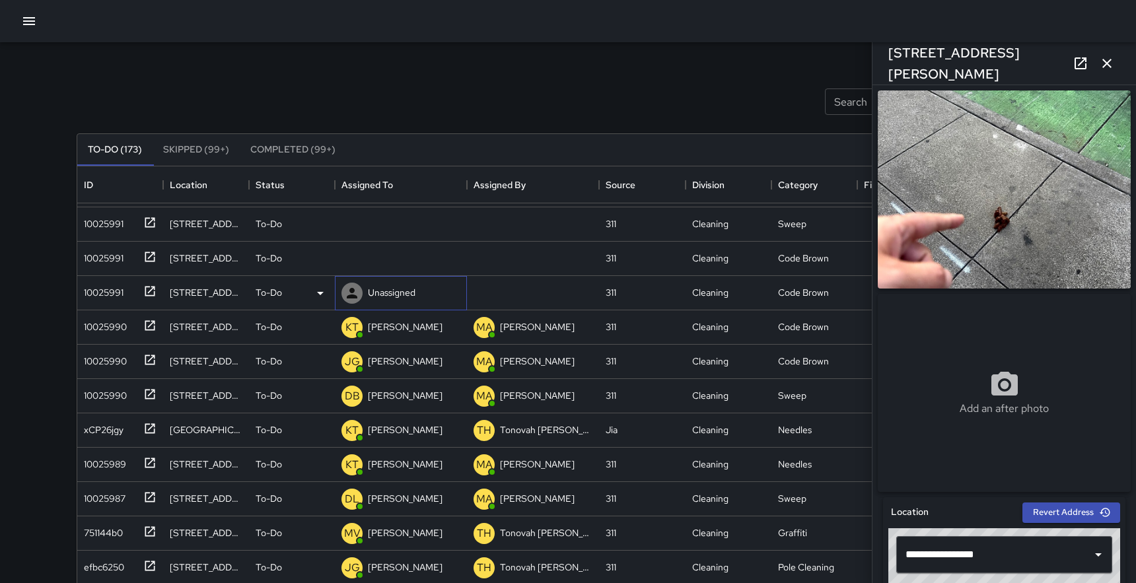
click at [385, 293] on p "Unassigned" at bounding box center [392, 292] width 48 height 13
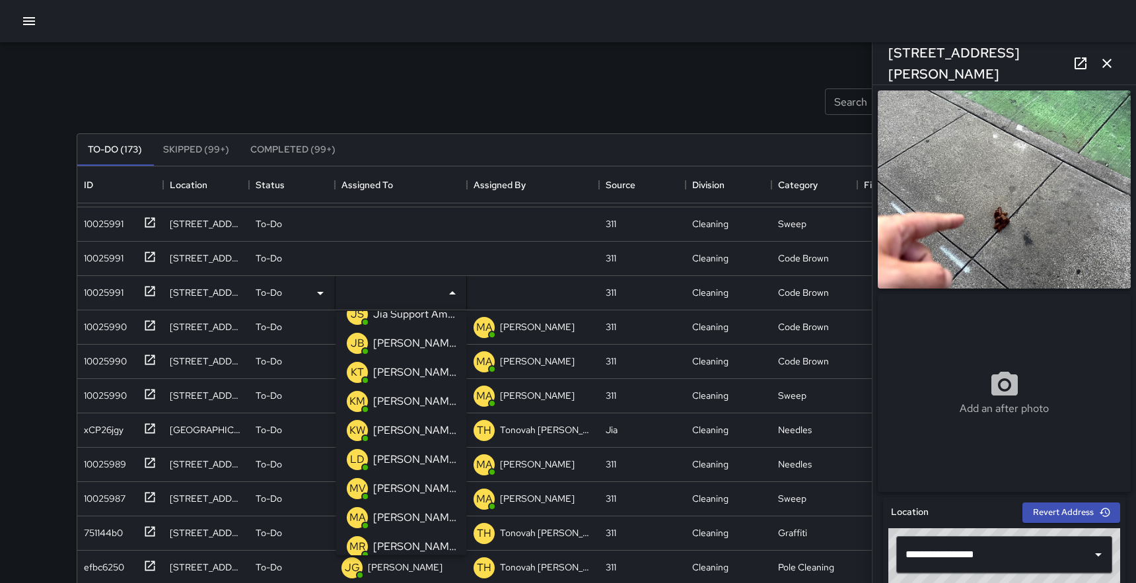
scroll to position [540, 0]
click at [396, 372] on p "[PERSON_NAME]" at bounding box center [414, 372] width 83 height 16
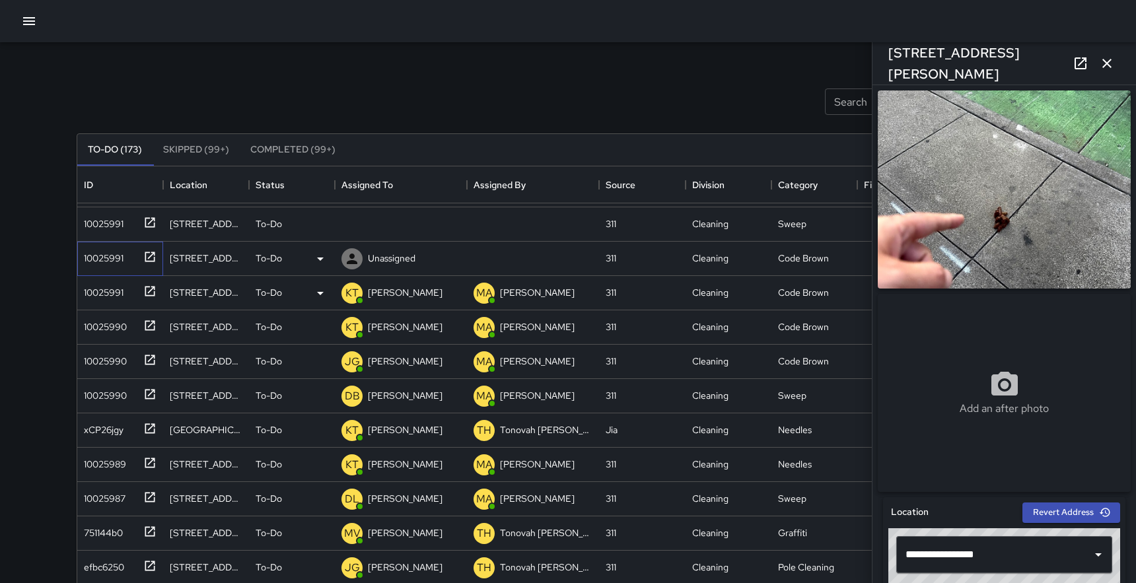
click at [144, 258] on icon at bounding box center [149, 256] width 13 height 13
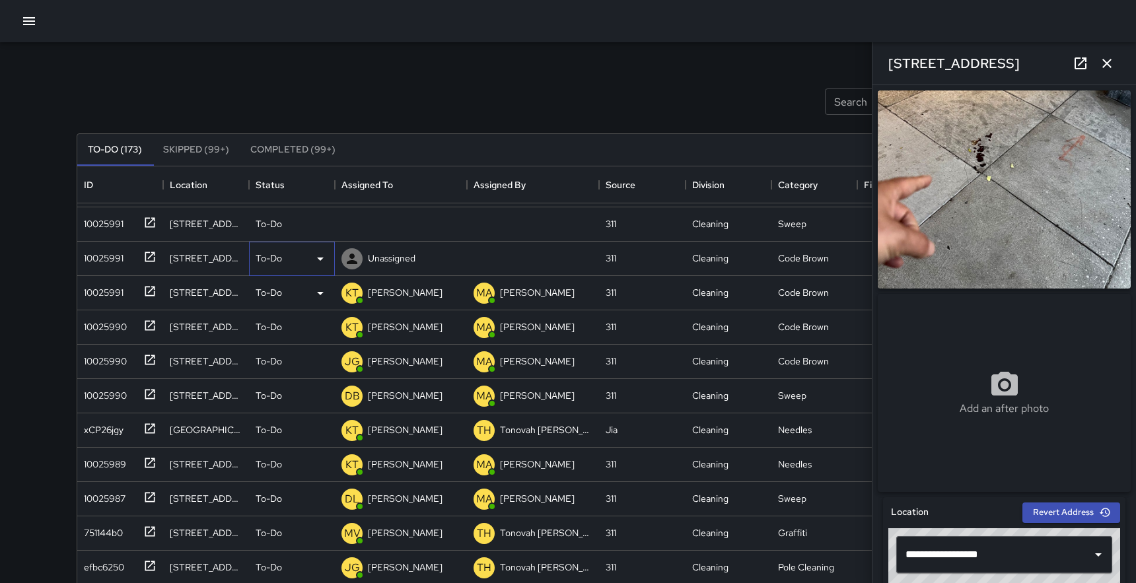
click at [320, 256] on icon at bounding box center [320, 259] width 16 height 16
click at [285, 316] on li "Skipped" at bounding box center [292, 318] width 85 height 24
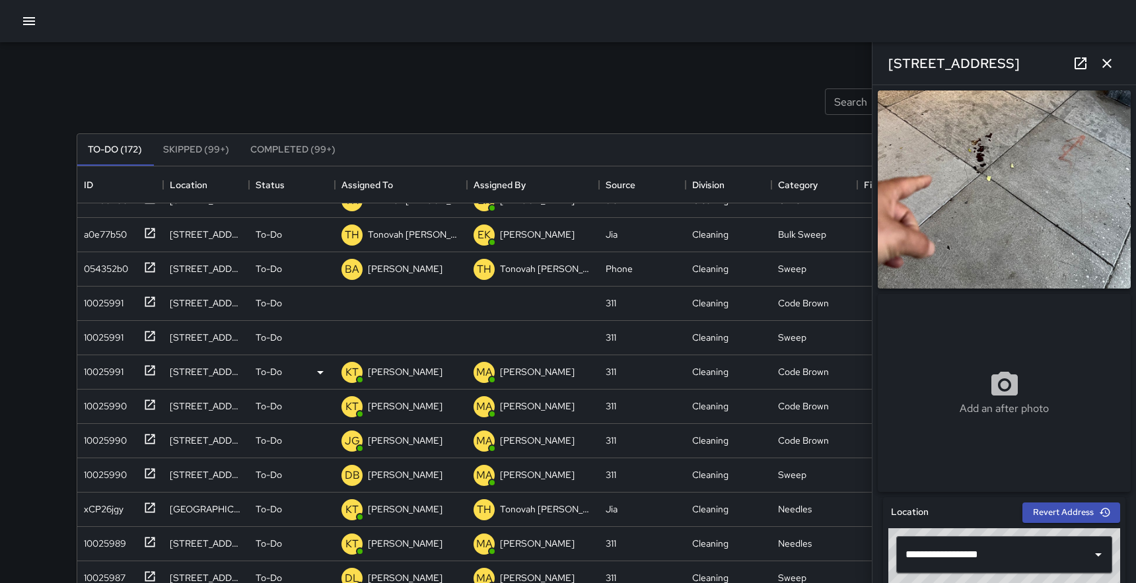
scroll to position [2273, 0]
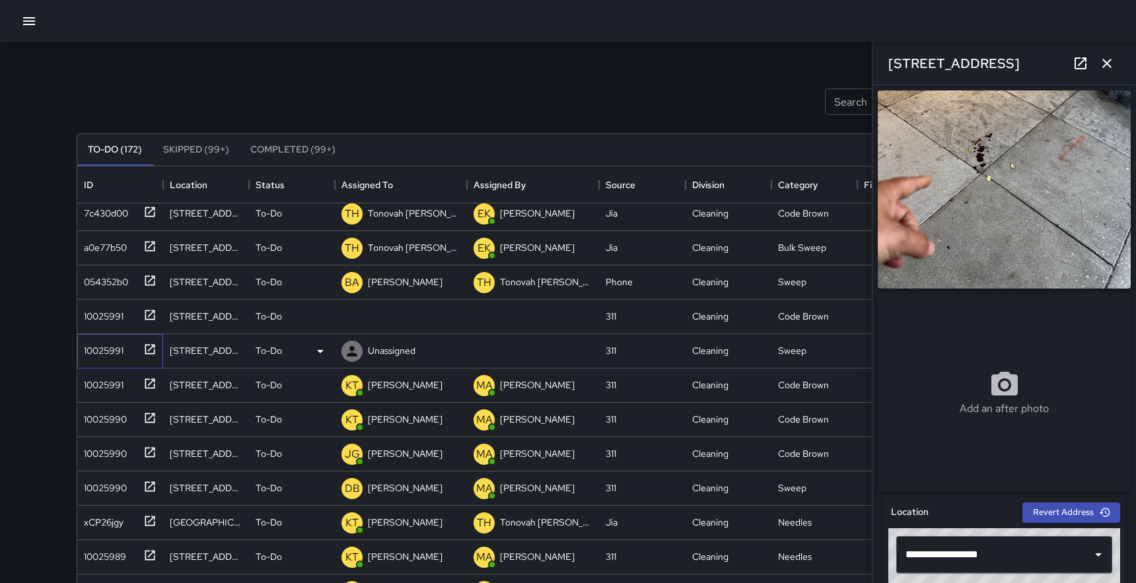
click at [152, 348] on icon at bounding box center [149, 349] width 13 height 13
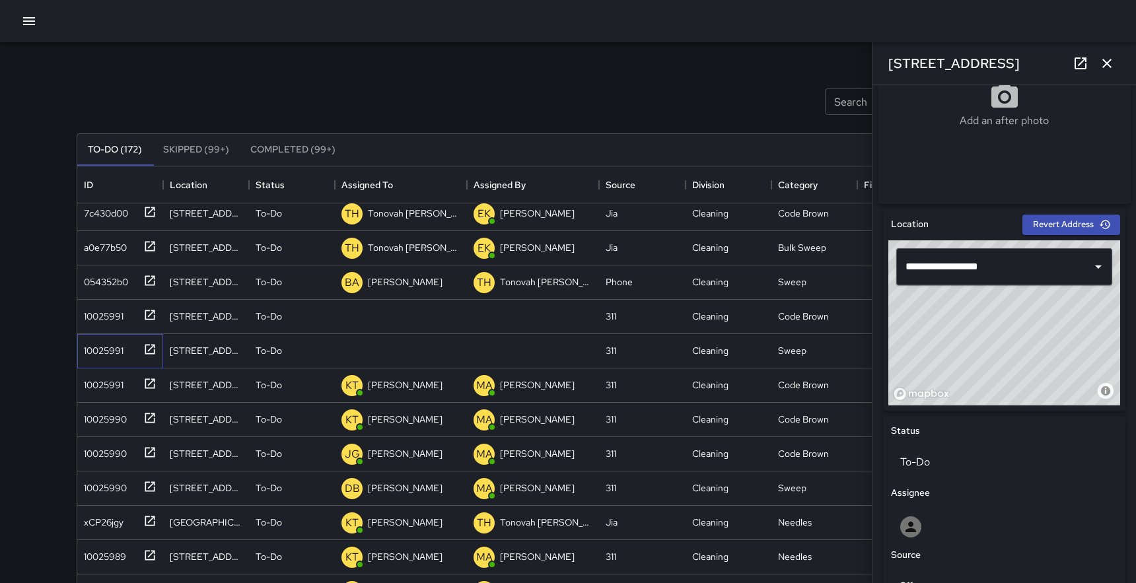
scroll to position [299, 0]
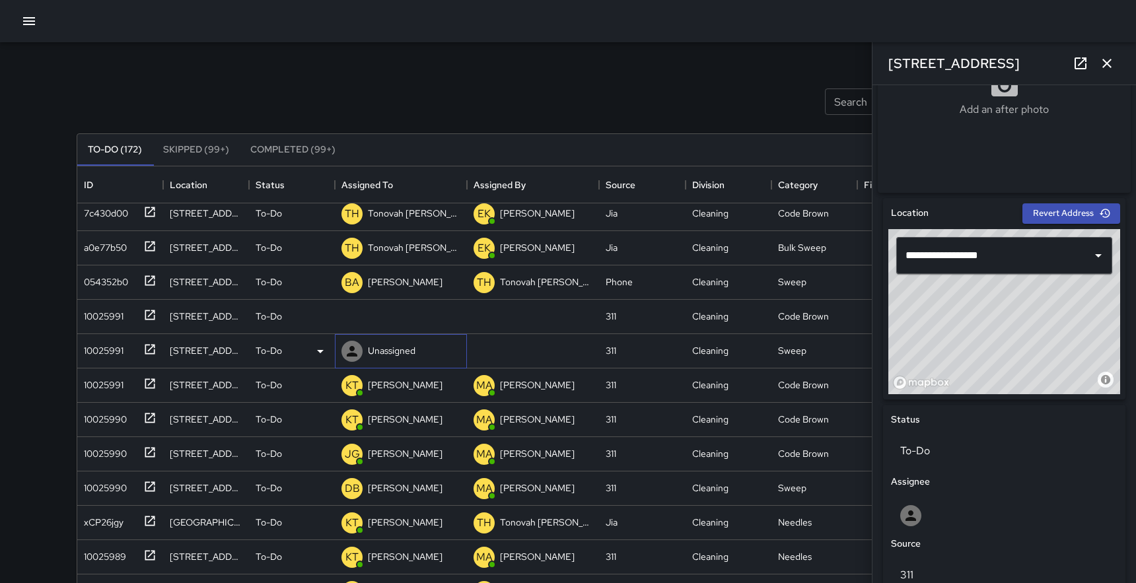
click at [402, 351] on p "Unassigned" at bounding box center [392, 350] width 48 height 13
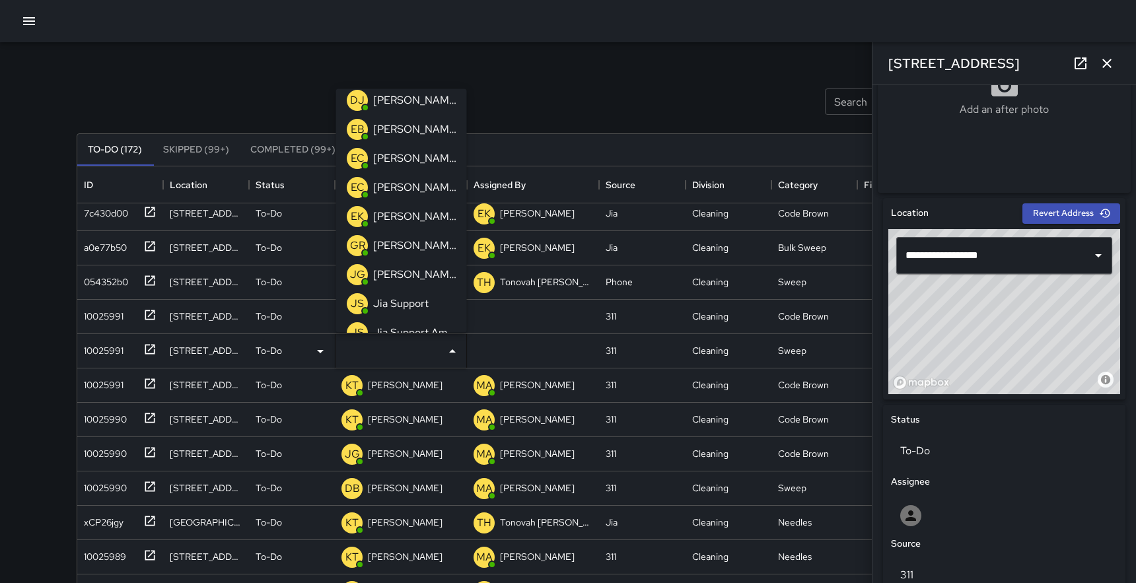
scroll to position [305, 0]
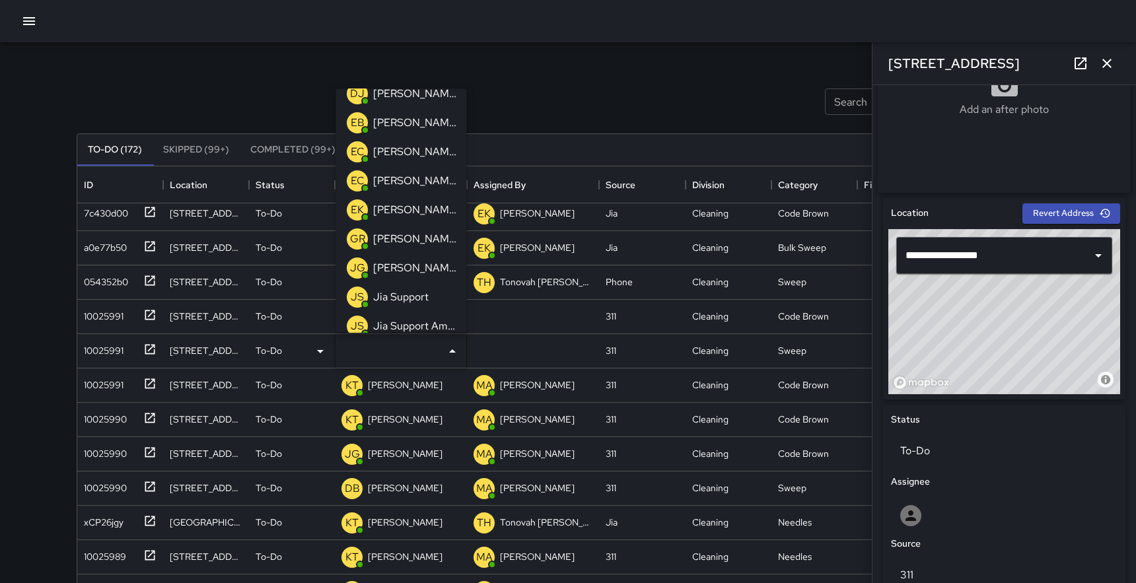
click at [405, 232] on p "[PERSON_NAME]" at bounding box center [414, 239] width 83 height 16
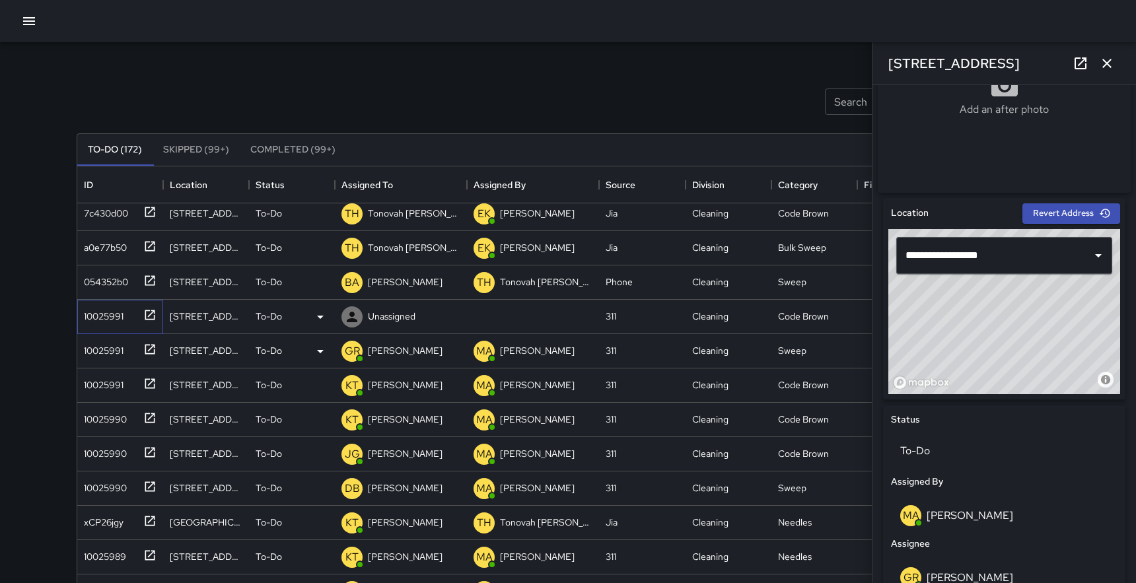
click at [151, 310] on icon at bounding box center [150, 315] width 10 height 10
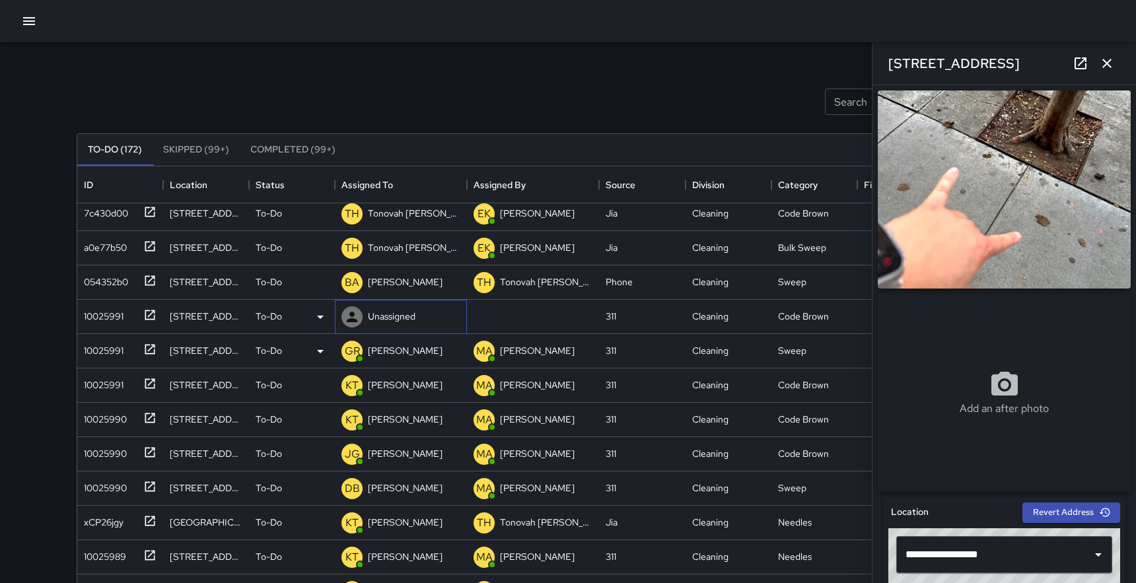
click at [382, 320] on p "Unassigned" at bounding box center [392, 316] width 48 height 13
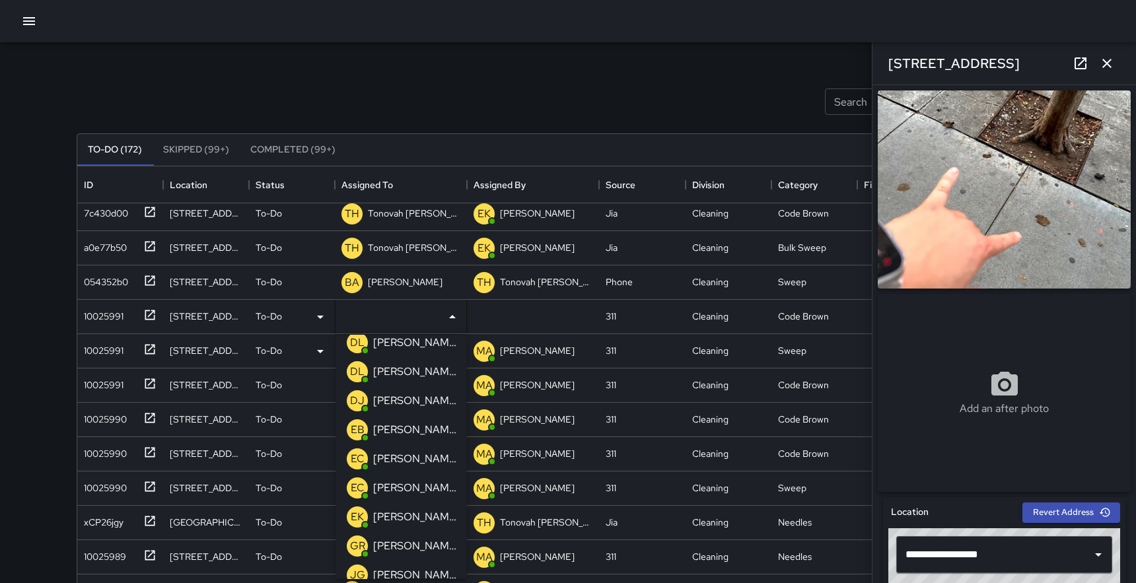
scroll to position [261, 0]
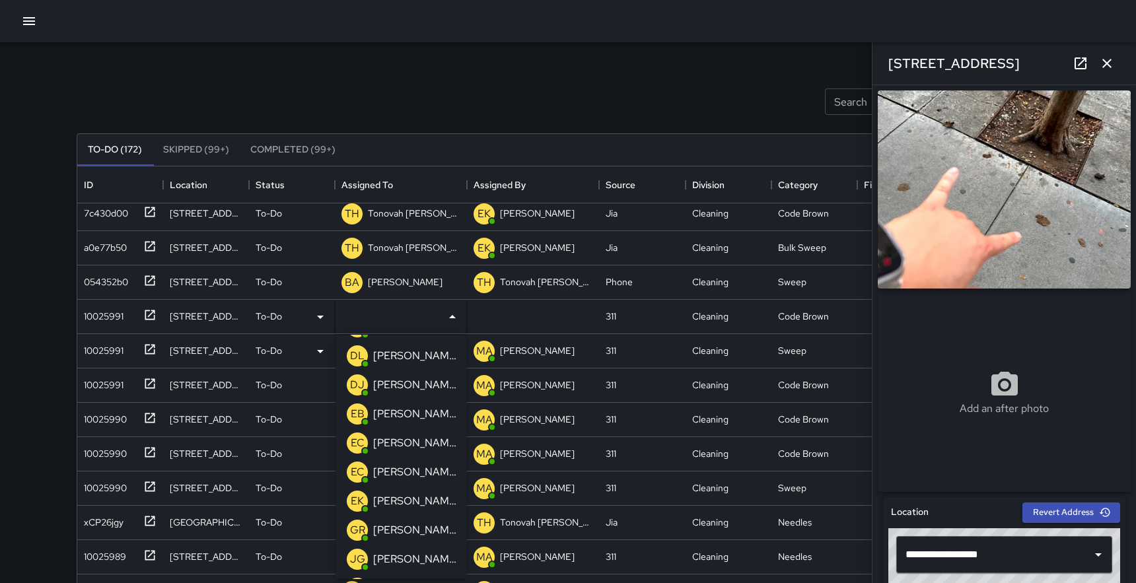
click at [402, 528] on p "[PERSON_NAME]" at bounding box center [414, 530] width 83 height 16
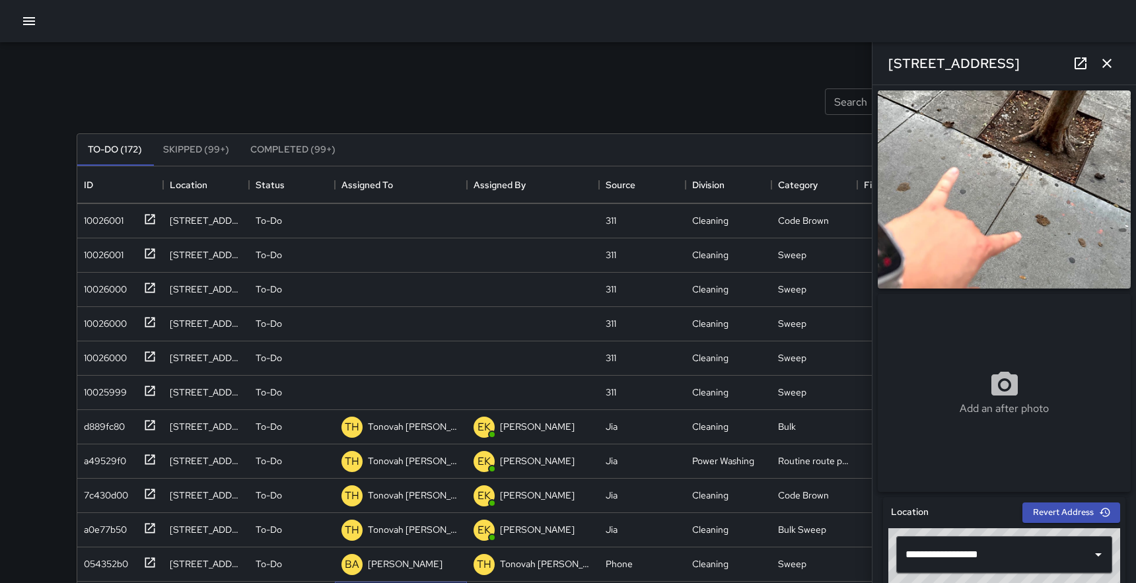
scroll to position [1986, 0]
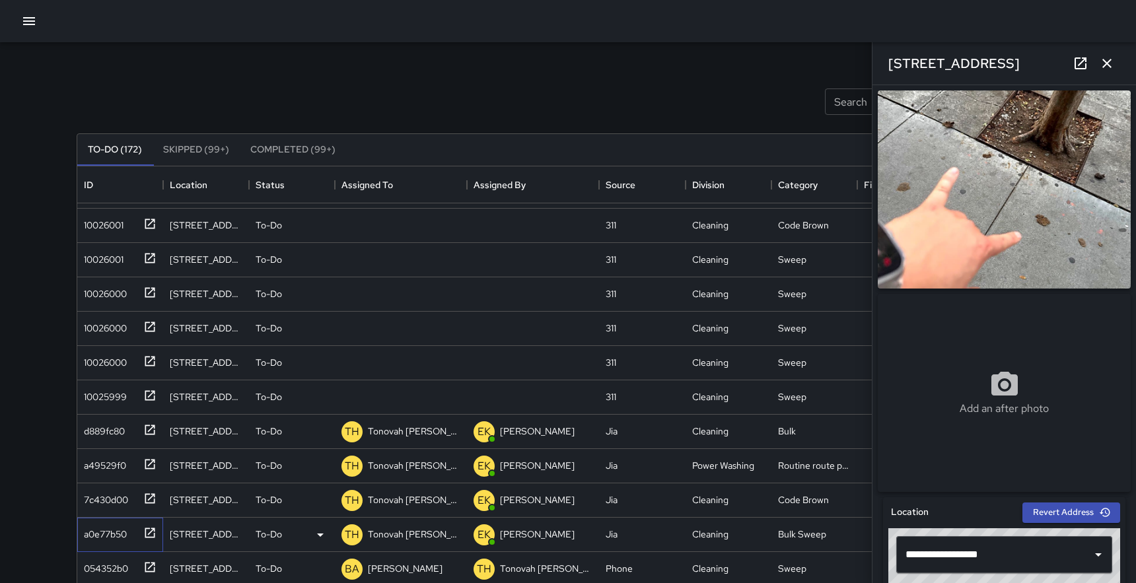
click at [149, 533] on icon at bounding box center [150, 533] width 10 height 10
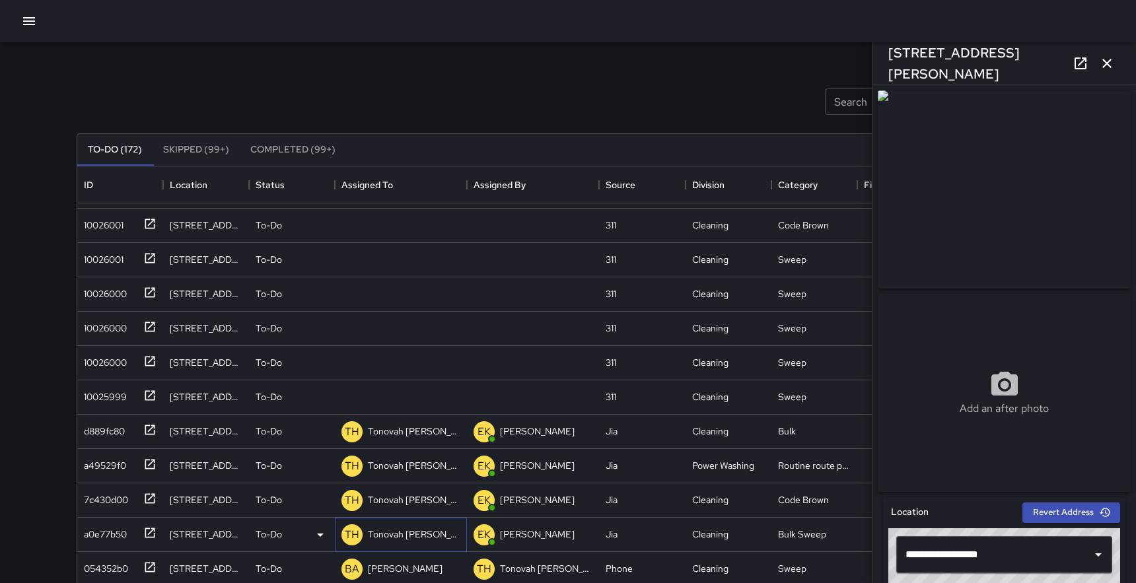
click at [407, 539] on p "Tonovah [PERSON_NAME]" at bounding box center [414, 534] width 92 height 13
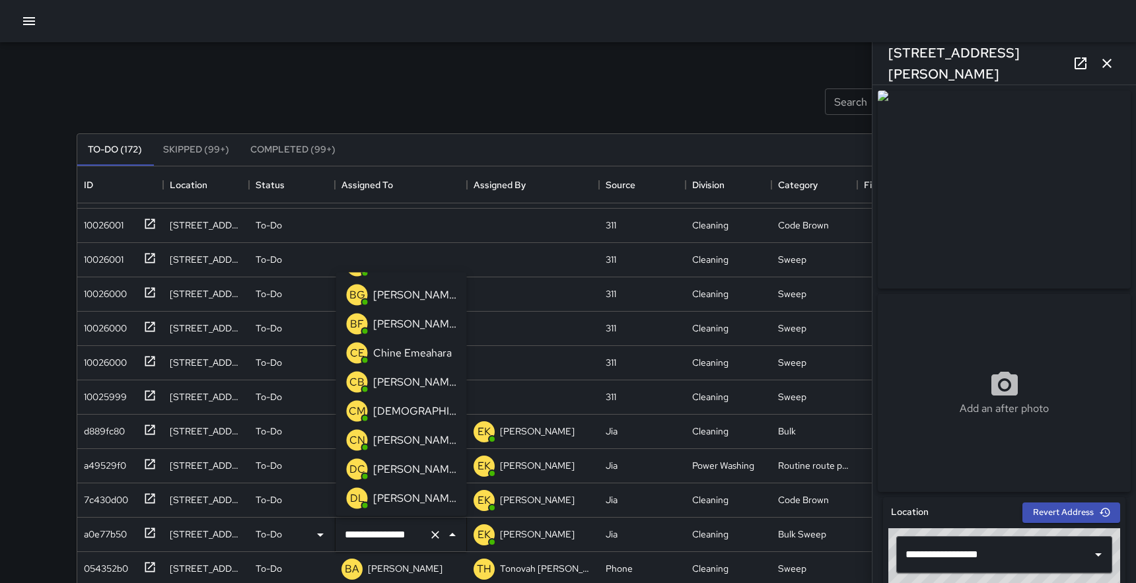
scroll to position [24, 0]
click at [392, 329] on p "[PERSON_NAME]" at bounding box center [414, 326] width 83 height 16
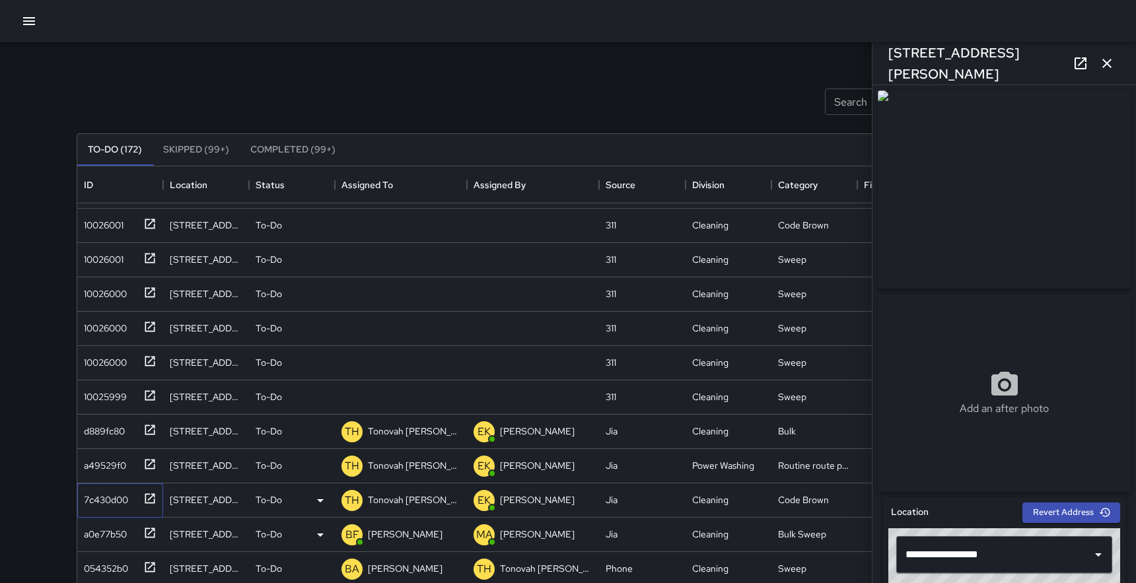
click at [151, 497] on icon at bounding box center [150, 498] width 10 height 10
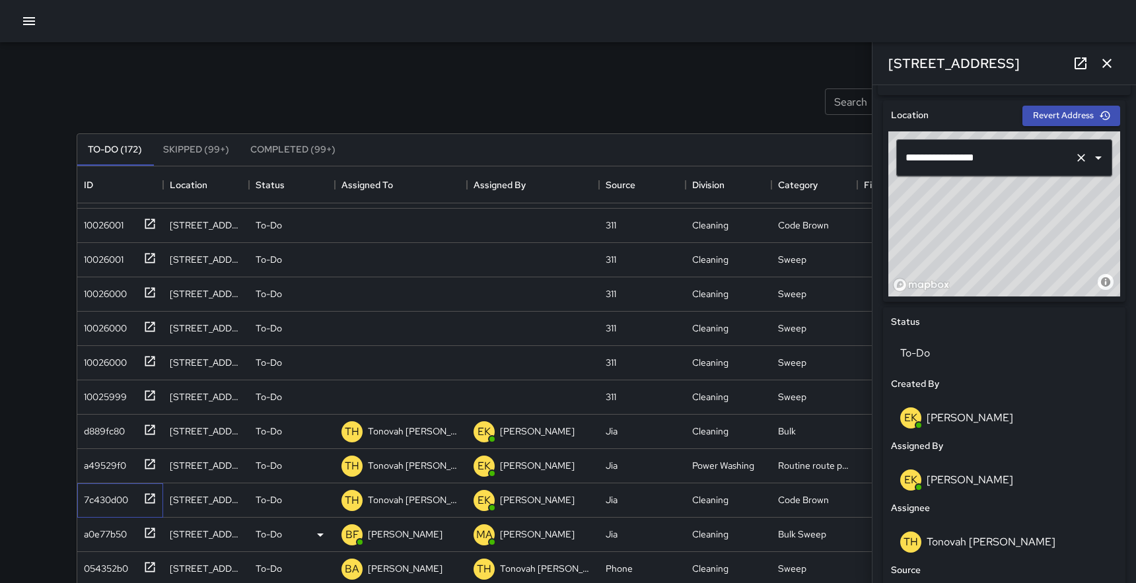
scroll to position [427, 0]
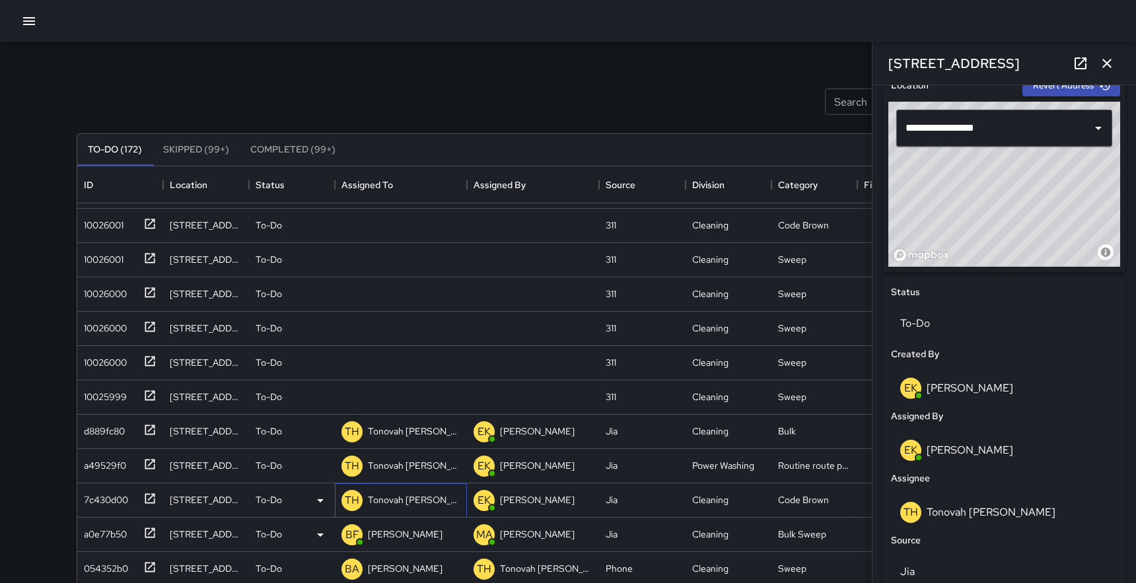
click at [380, 498] on p "Tonovah [PERSON_NAME]" at bounding box center [414, 499] width 92 height 13
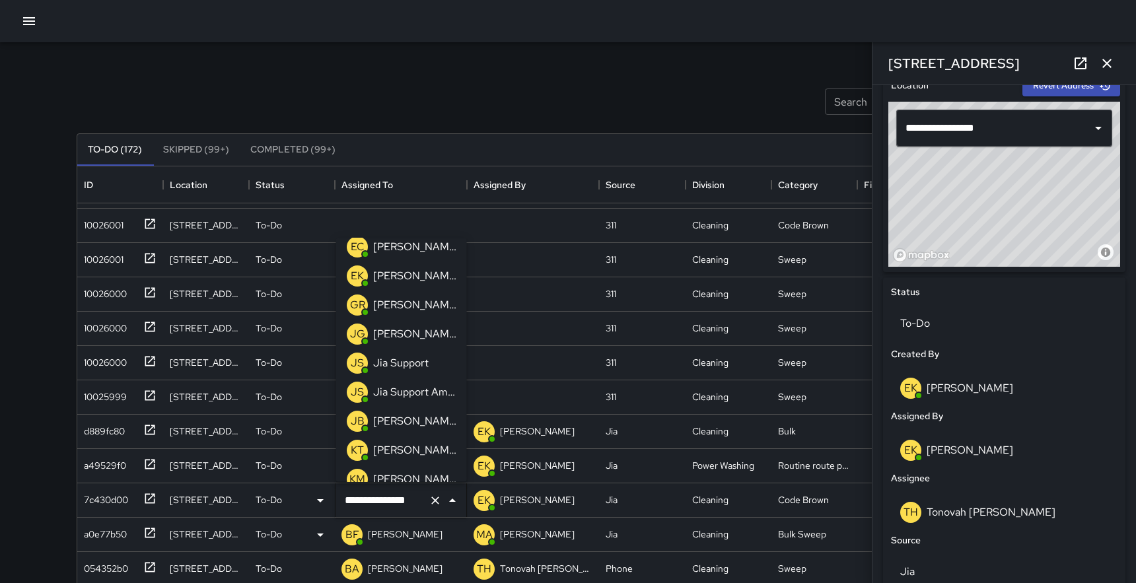
scroll to position [380, 0]
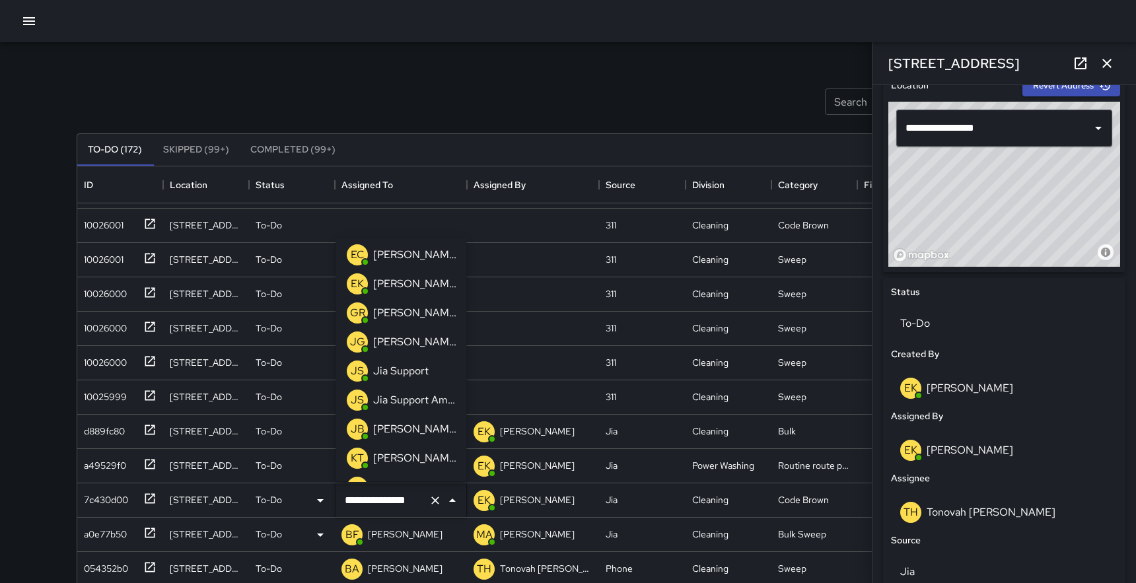
click at [393, 341] on p "[PERSON_NAME]" at bounding box center [414, 342] width 83 height 16
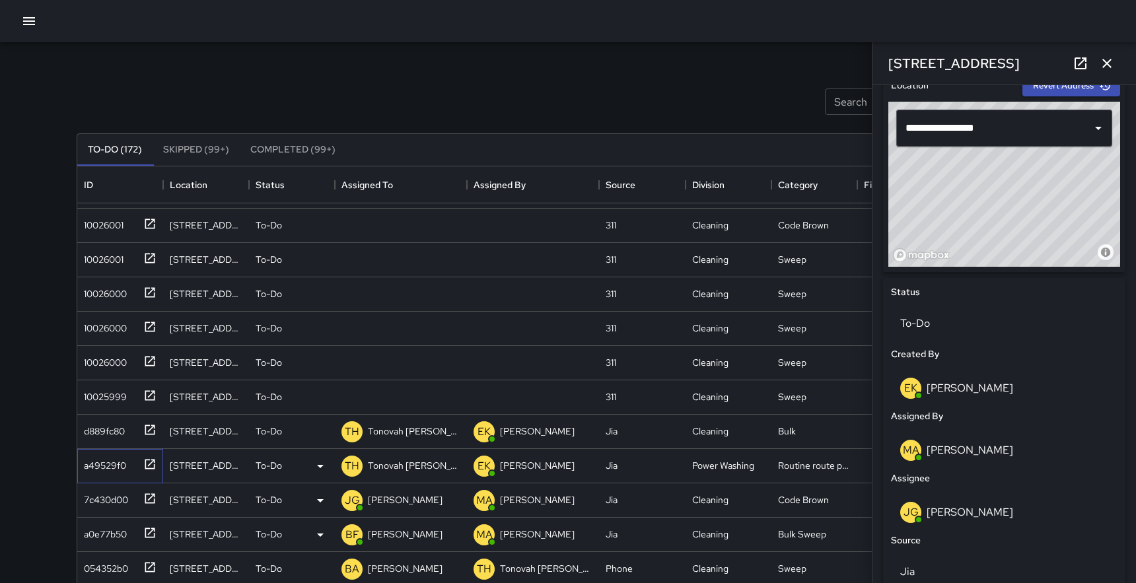
click at [151, 462] on icon at bounding box center [150, 464] width 10 height 10
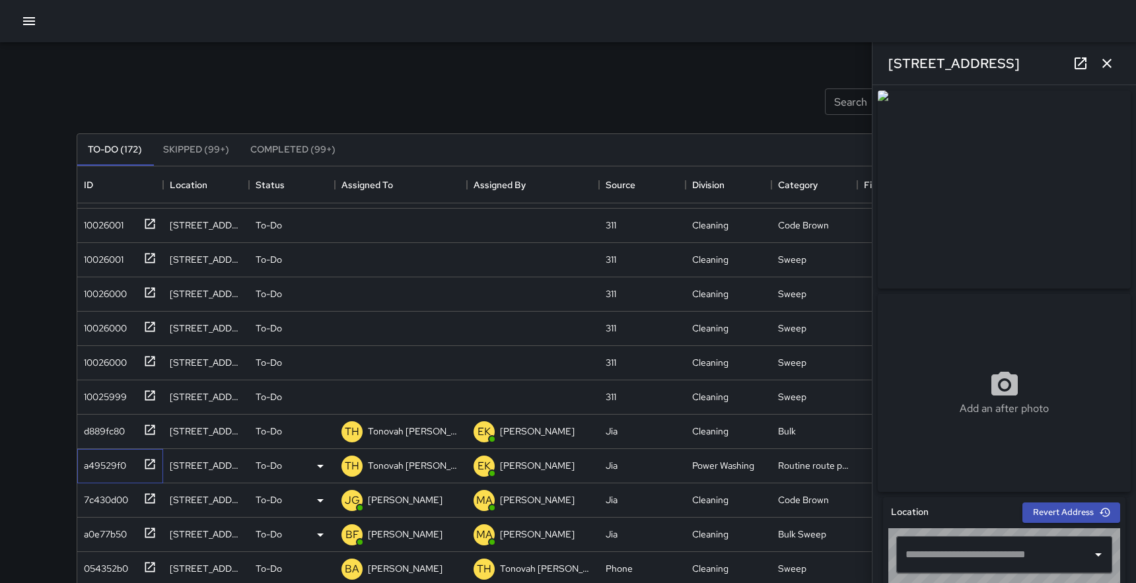
type input "**********"
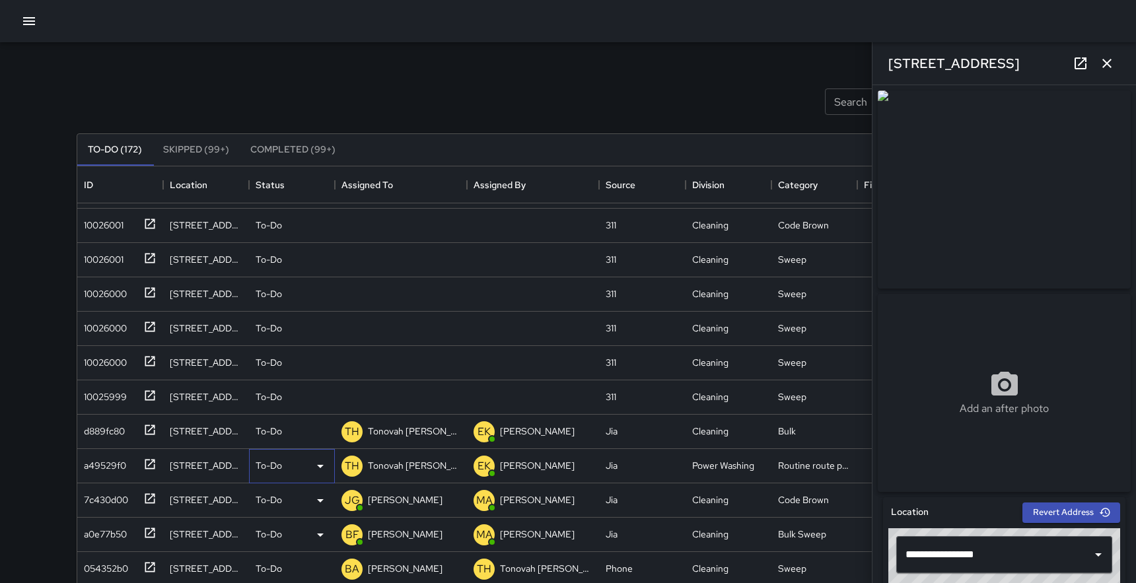
click at [316, 466] on icon at bounding box center [320, 466] width 16 height 16
click at [283, 522] on li "Skipped" at bounding box center [292, 526] width 85 height 24
click at [152, 427] on icon at bounding box center [150, 430] width 10 height 10
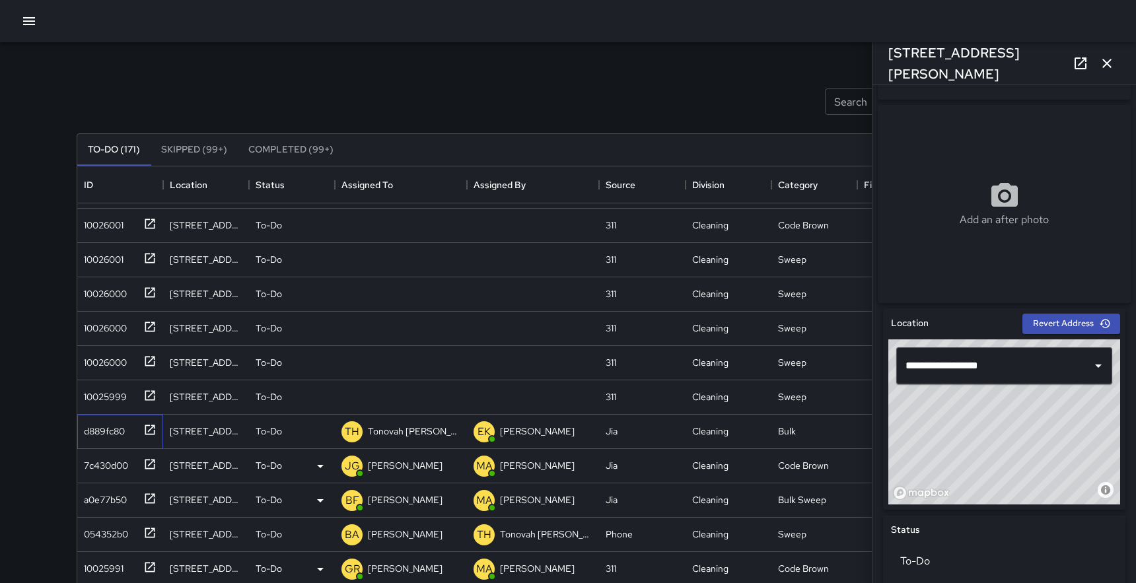
scroll to position [191, 0]
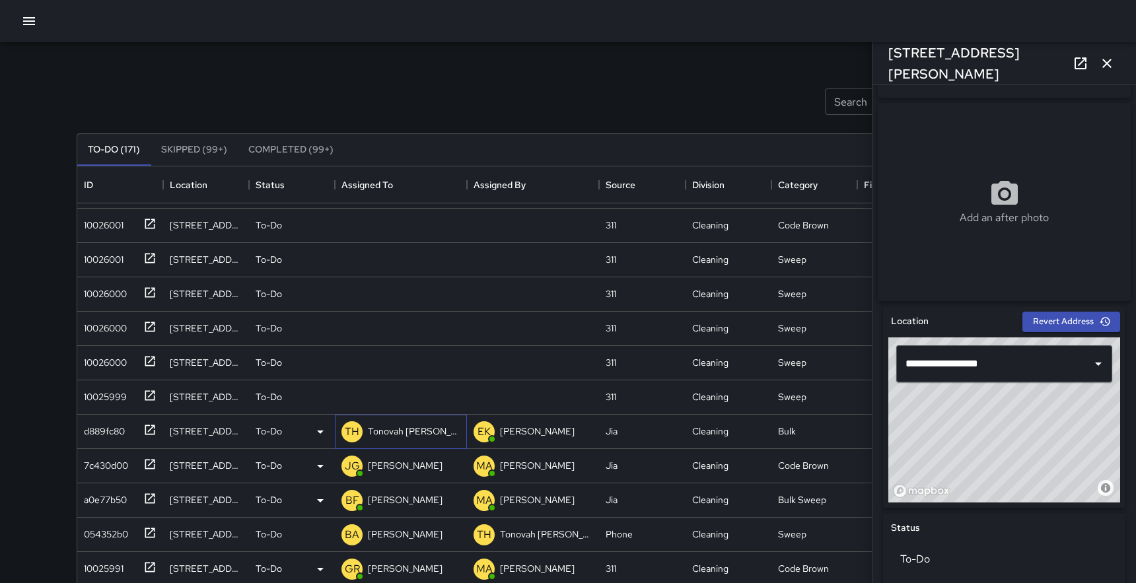
click at [399, 431] on p "Tonovah [PERSON_NAME]" at bounding box center [414, 431] width 92 height 13
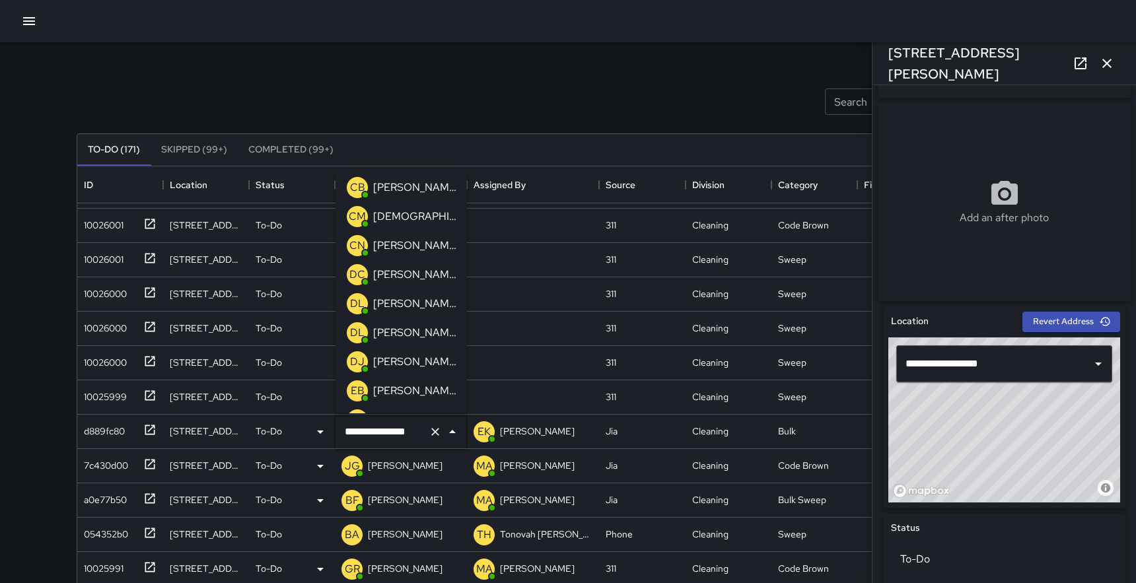
scroll to position [141, 0]
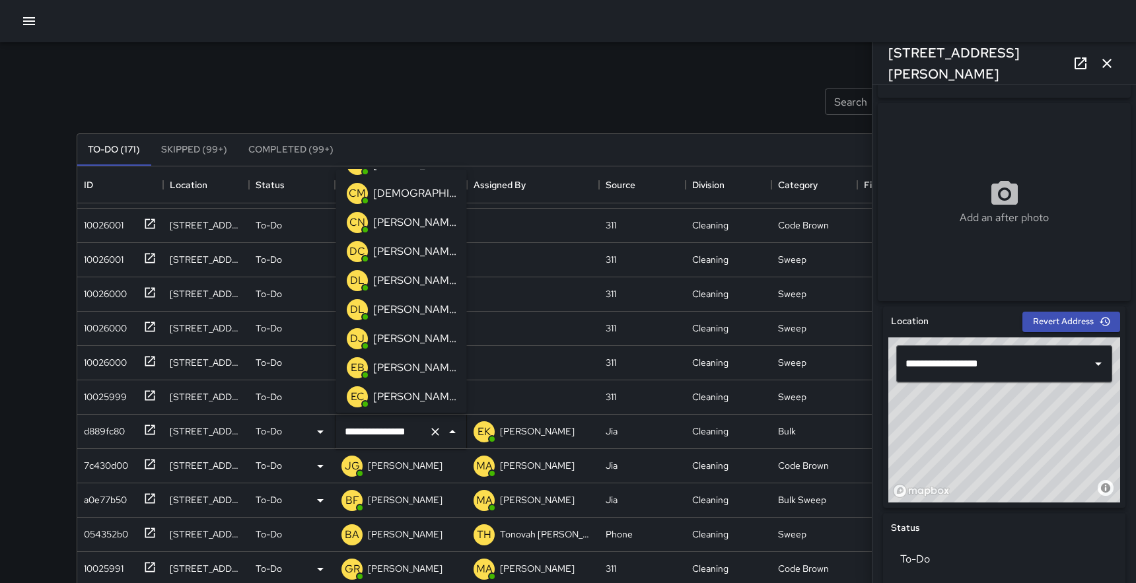
click at [396, 310] on p "[PERSON_NAME]" at bounding box center [414, 309] width 83 height 16
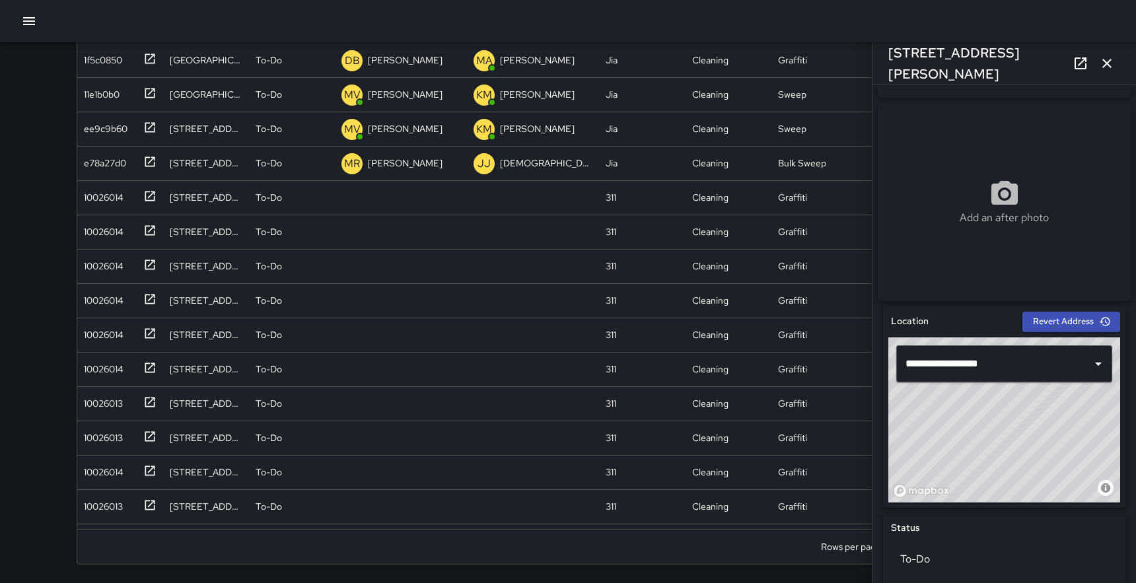
scroll to position [0, 0]
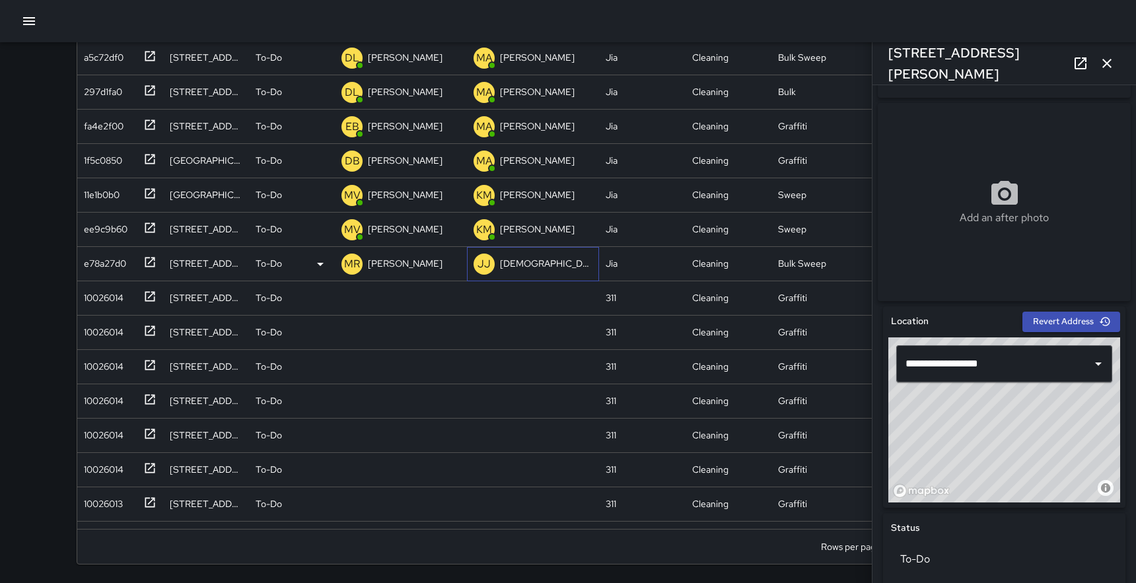
click at [484, 271] on p "JJ" at bounding box center [483, 264] width 13 height 16
click at [153, 265] on icon at bounding box center [149, 262] width 13 height 13
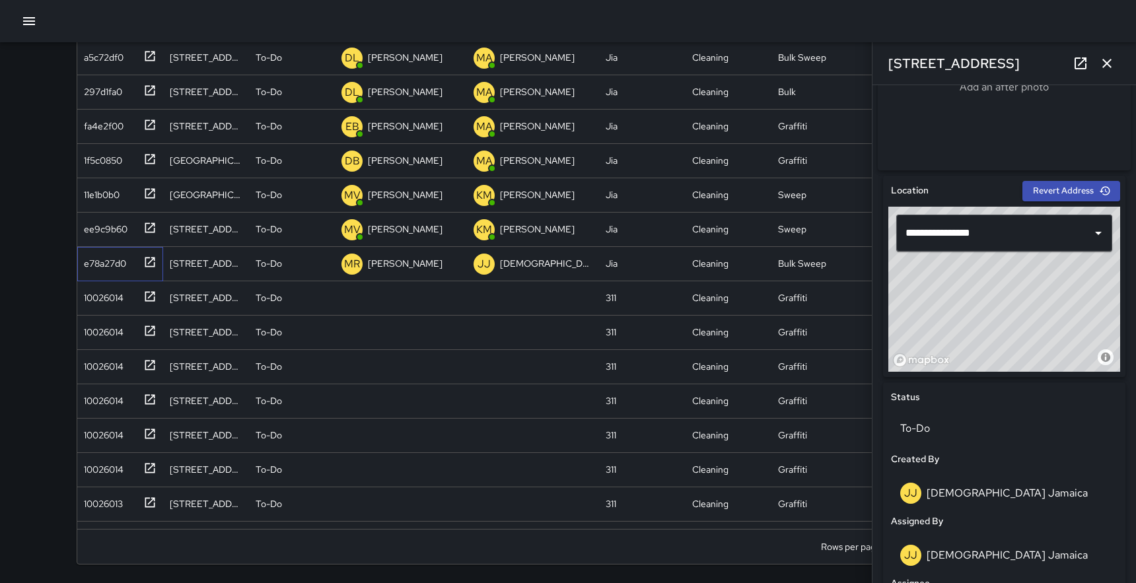
scroll to position [326, 0]
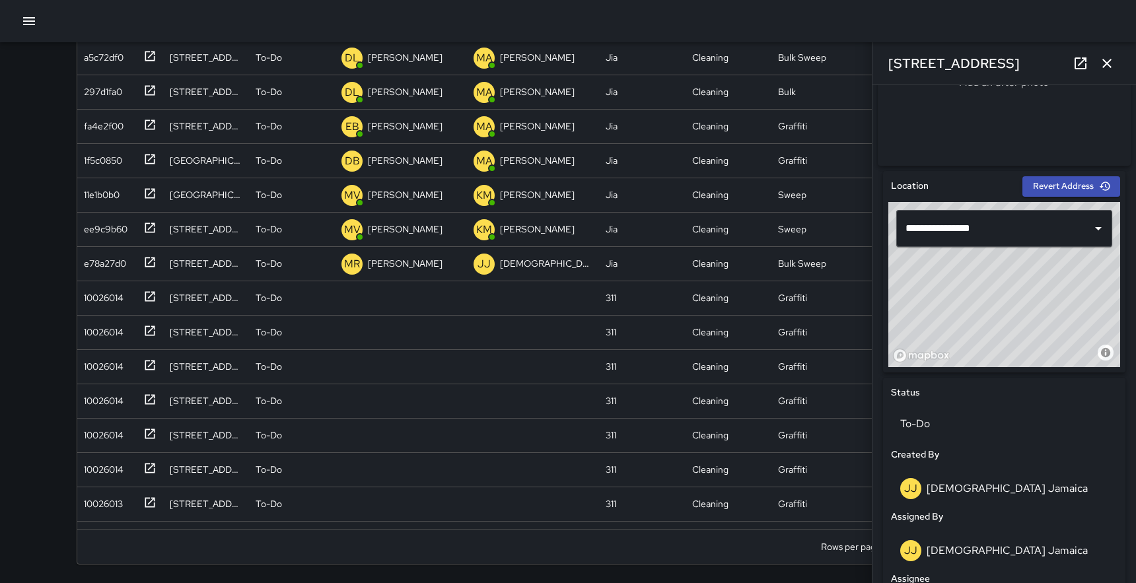
click at [28, 21] on icon "button" at bounding box center [29, 21] width 12 height 8
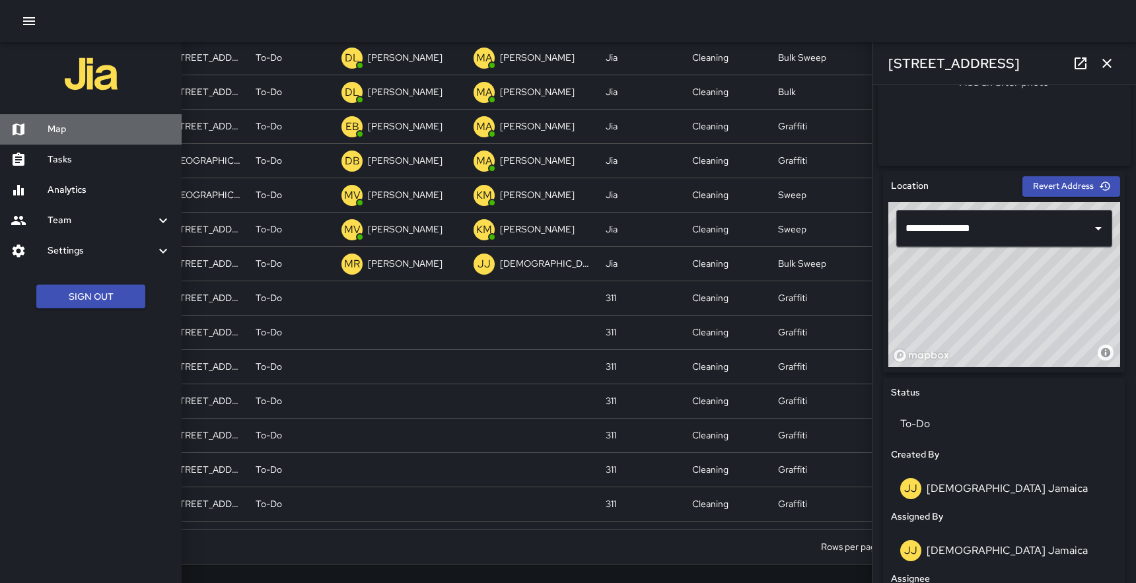
click at [62, 123] on h6 "Map" at bounding box center [109, 129] width 123 height 15
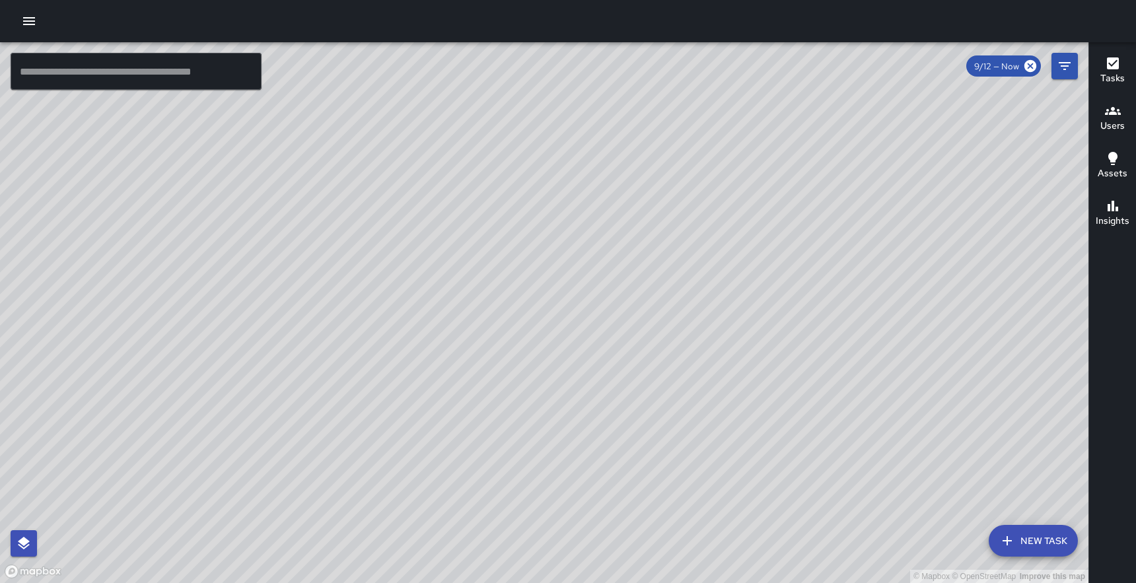
drag, startPoint x: 549, startPoint y: 153, endPoint x: 518, endPoint y: 273, distance: 124.8
click at [518, 273] on div "© Mapbox © OpenStreetMap Improve this map" at bounding box center [544, 312] width 1088 height 541
click at [24, 14] on icon "button" at bounding box center [29, 21] width 16 height 16
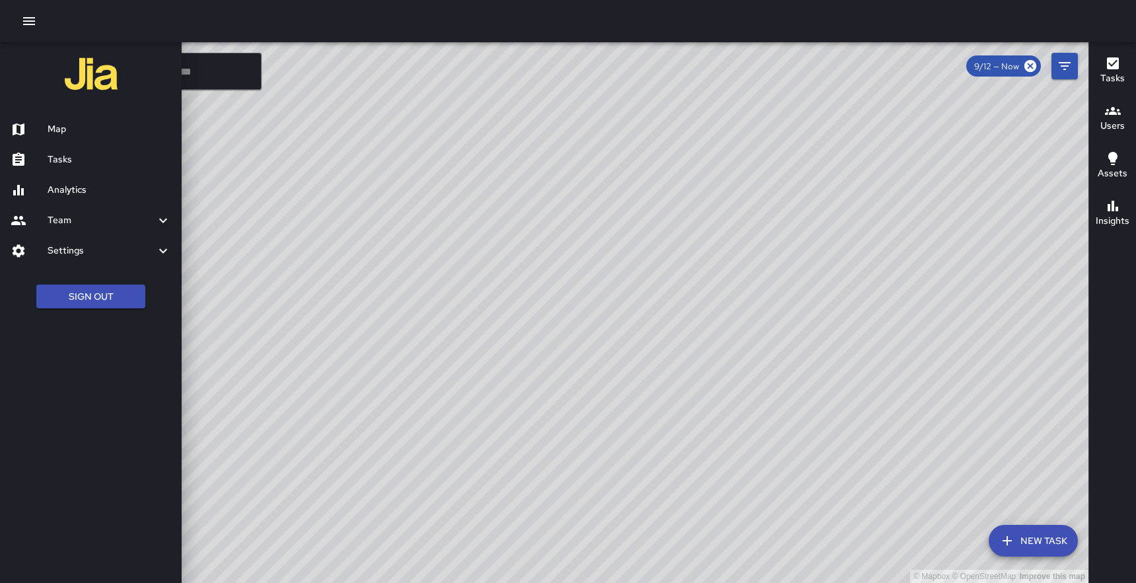
click at [61, 161] on h6 "Tasks" at bounding box center [109, 160] width 123 height 15
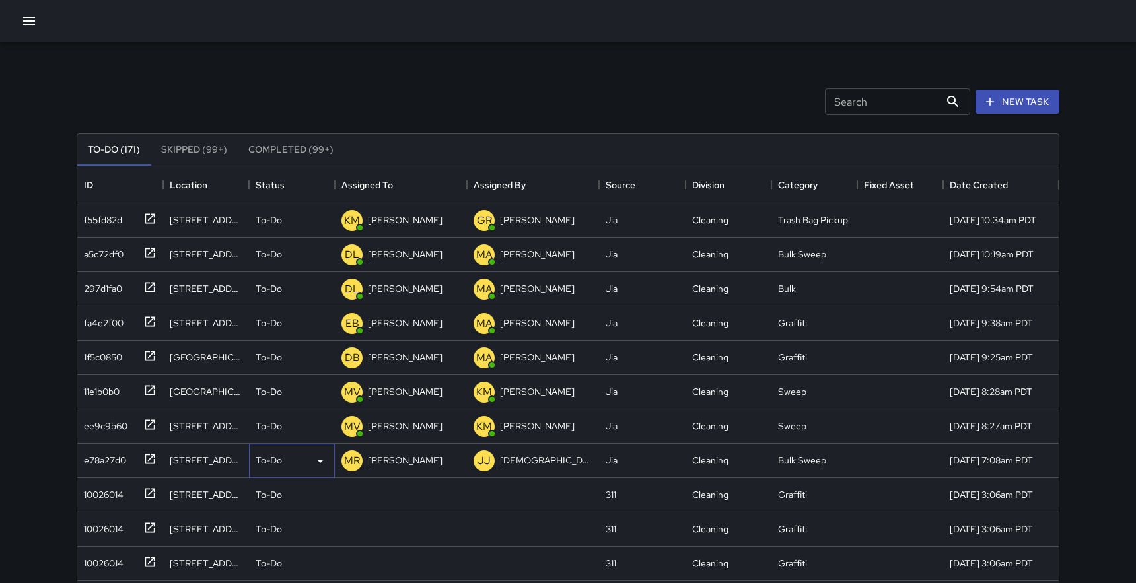
click at [318, 456] on icon at bounding box center [320, 461] width 16 height 16
click at [294, 541] on li "Completed" at bounding box center [292, 544] width 85 height 24
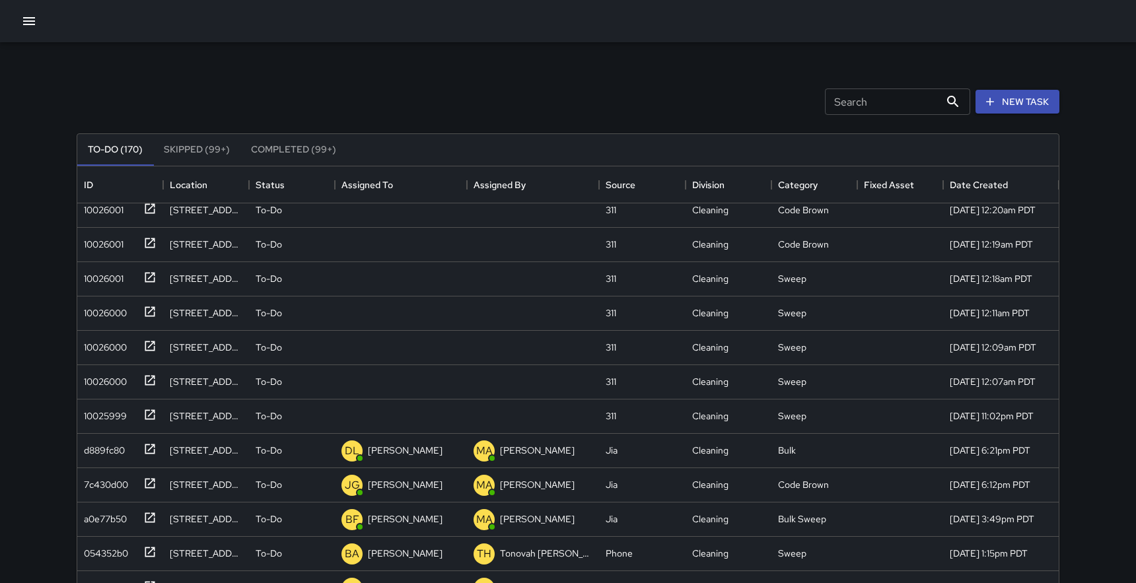
scroll to position [1930, 0]
click at [151, 415] on icon at bounding box center [150, 417] width 10 height 10
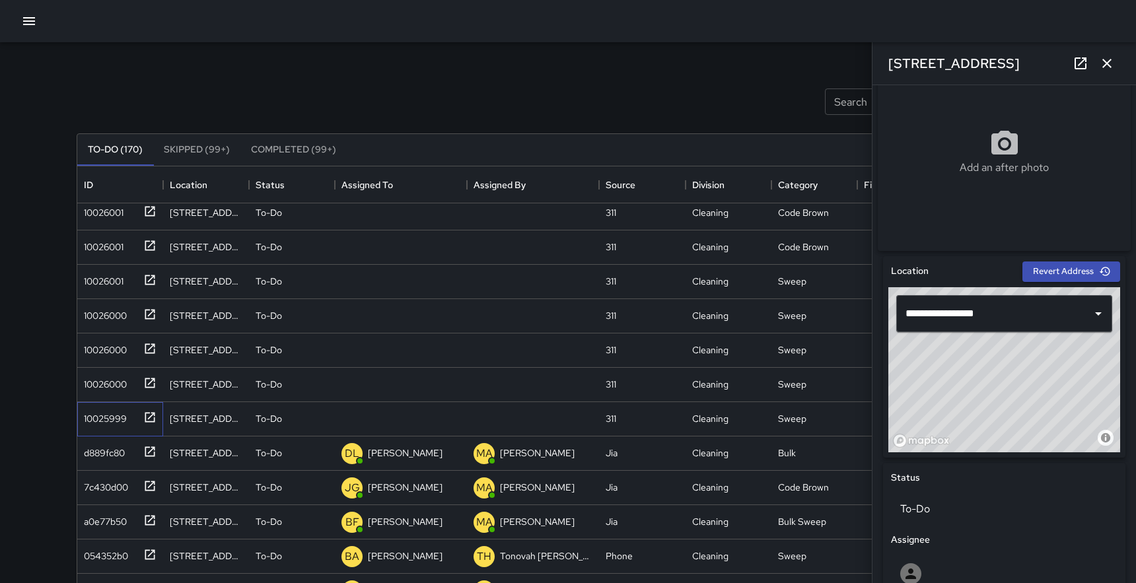
scroll to position [242, 0]
click at [30, 17] on icon "button" at bounding box center [29, 21] width 16 height 16
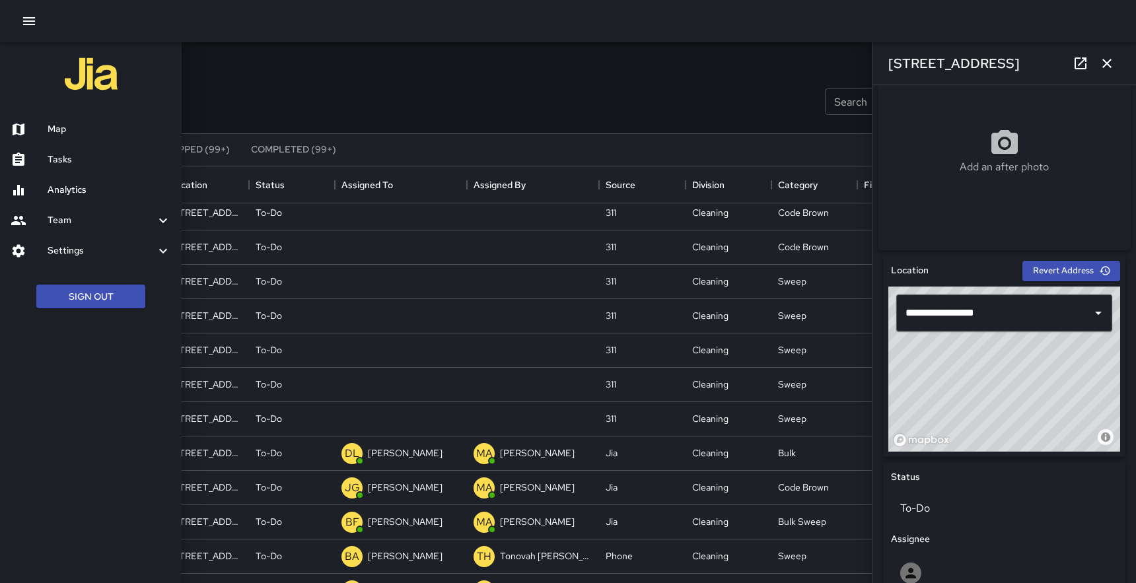
click at [61, 116] on div "Map" at bounding box center [91, 129] width 182 height 30
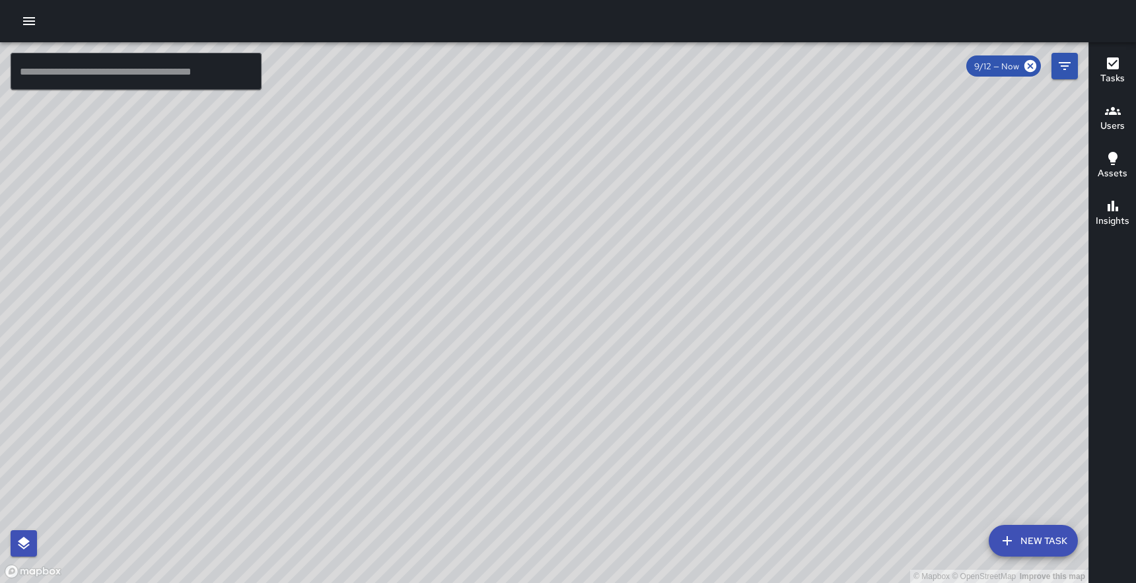
drag, startPoint x: 538, startPoint y: 184, endPoint x: 444, endPoint y: 408, distance: 243.3
click at [444, 408] on div "© Mapbox © OpenStreetMap Improve this map" at bounding box center [544, 312] width 1088 height 541
drag, startPoint x: 376, startPoint y: 428, endPoint x: 447, endPoint y: 237, distance: 203.7
click at [447, 237] on div "© Mapbox © OpenStreetMap Improve this map" at bounding box center [544, 312] width 1088 height 541
drag, startPoint x: 347, startPoint y: 488, endPoint x: 534, endPoint y: 352, distance: 230.6
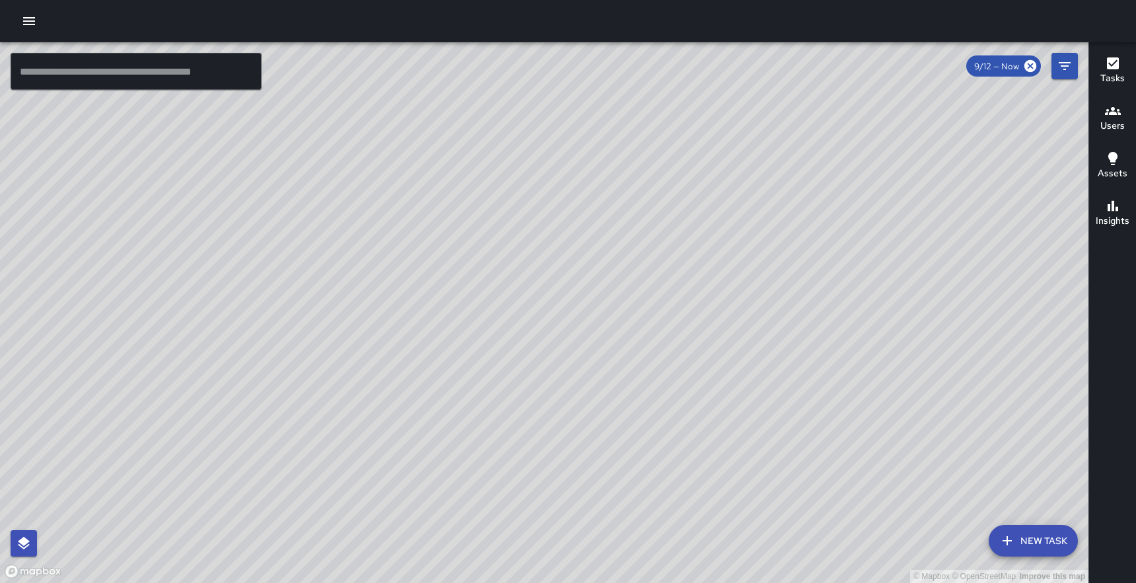
click at [534, 352] on div "© Mapbox © OpenStreetMap Improve this map" at bounding box center [544, 312] width 1088 height 541
drag, startPoint x: 726, startPoint y: 398, endPoint x: 464, endPoint y: 235, distance: 309.0
click at [464, 235] on div "© Mapbox © OpenStreetMap Improve this map" at bounding box center [544, 312] width 1088 height 541
drag, startPoint x: 646, startPoint y: 273, endPoint x: 514, endPoint y: 370, distance: 163.9
click at [514, 370] on div "© Mapbox © OpenStreetMap Improve this map" at bounding box center [544, 312] width 1088 height 541
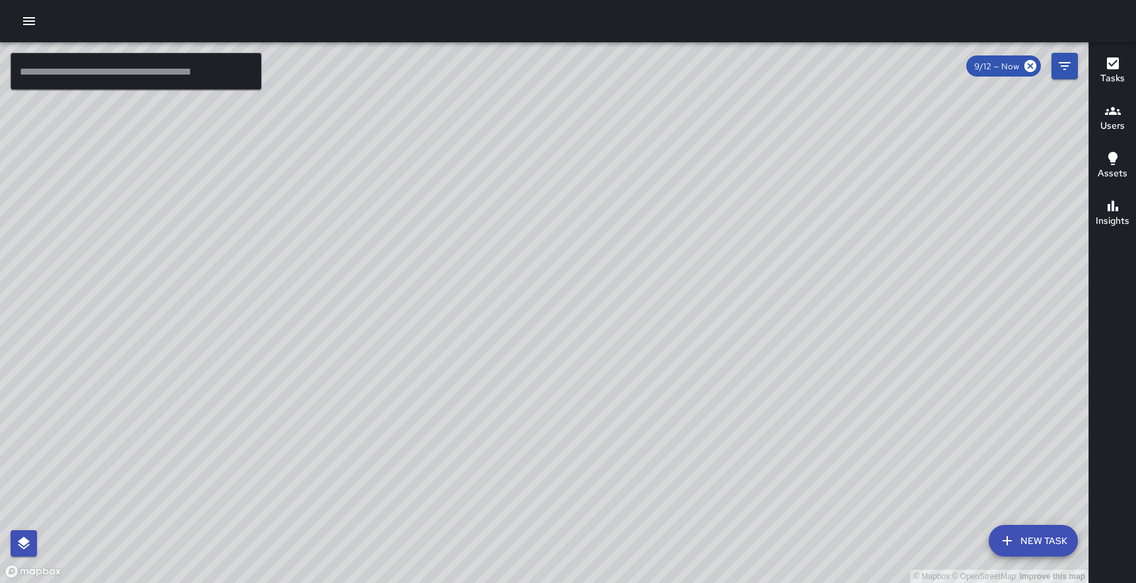
drag, startPoint x: 434, startPoint y: 250, endPoint x: 621, endPoint y: 247, distance: 186.9
click at [621, 247] on div "© Mapbox © OpenStreetMap Improve this map" at bounding box center [544, 312] width 1088 height 541
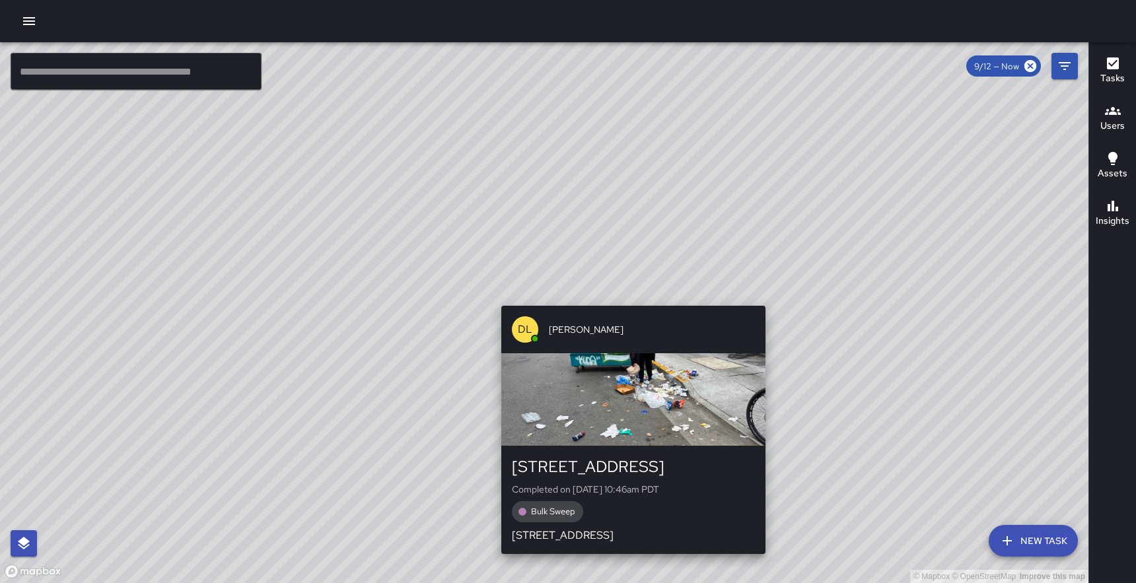
click at [629, 300] on div "DL [PERSON_NAME] [STREET_ADDRESS] Completed on [DATE] 10:46am PDT Bulk Sweep [S…" at bounding box center [633, 429] width 275 height 259
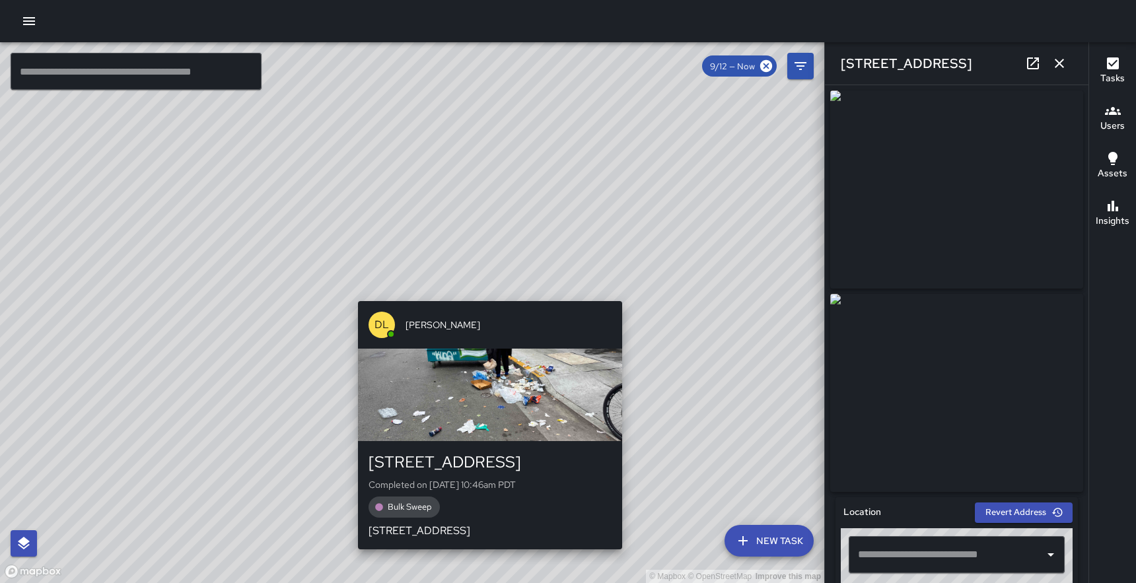
type input "**********"
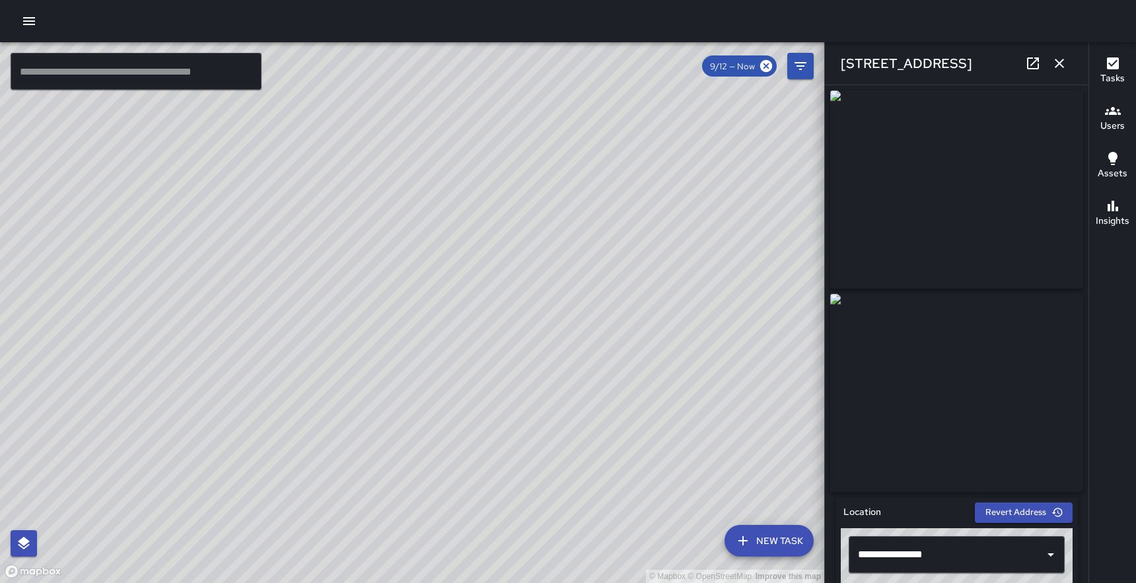
click at [509, 154] on div "© Mapbox © OpenStreetMap Improve this map" at bounding box center [412, 312] width 824 height 541
click at [1059, 58] on icon "button" at bounding box center [1059, 63] width 16 height 16
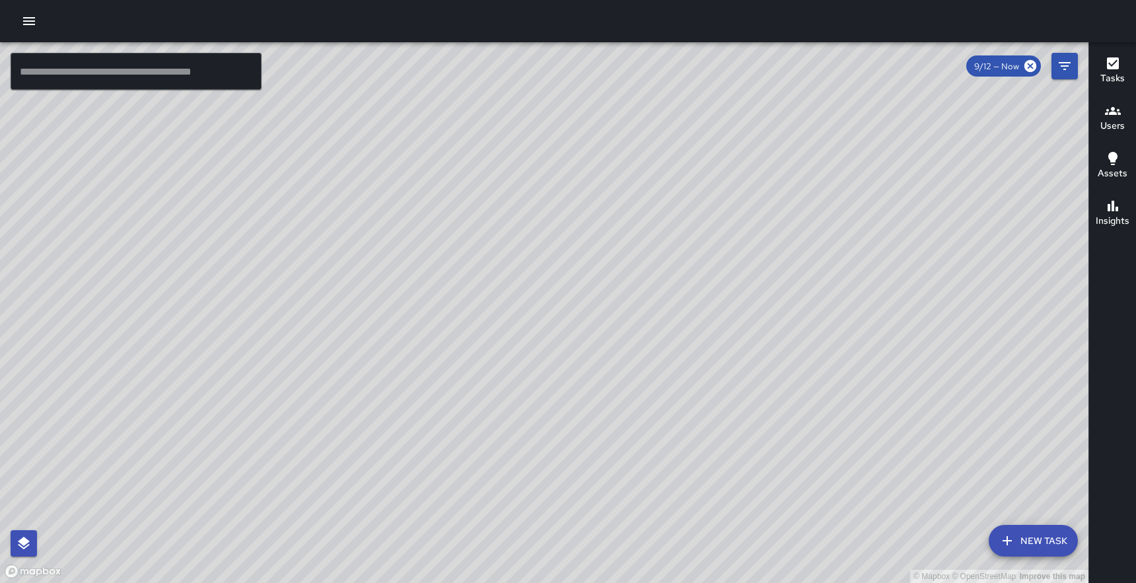
drag, startPoint x: 672, startPoint y: 257, endPoint x: 425, endPoint y: 98, distance: 293.8
click at [425, 98] on div "© Mapbox © OpenStreetMap Improve this map" at bounding box center [544, 312] width 1088 height 541
drag, startPoint x: 251, startPoint y: 376, endPoint x: 489, endPoint y: 191, distance: 301.3
click at [489, 191] on div "© Mapbox © OpenStreetMap Improve this map" at bounding box center [544, 312] width 1088 height 541
drag, startPoint x: 854, startPoint y: 188, endPoint x: 845, endPoint y: 178, distance: 13.1
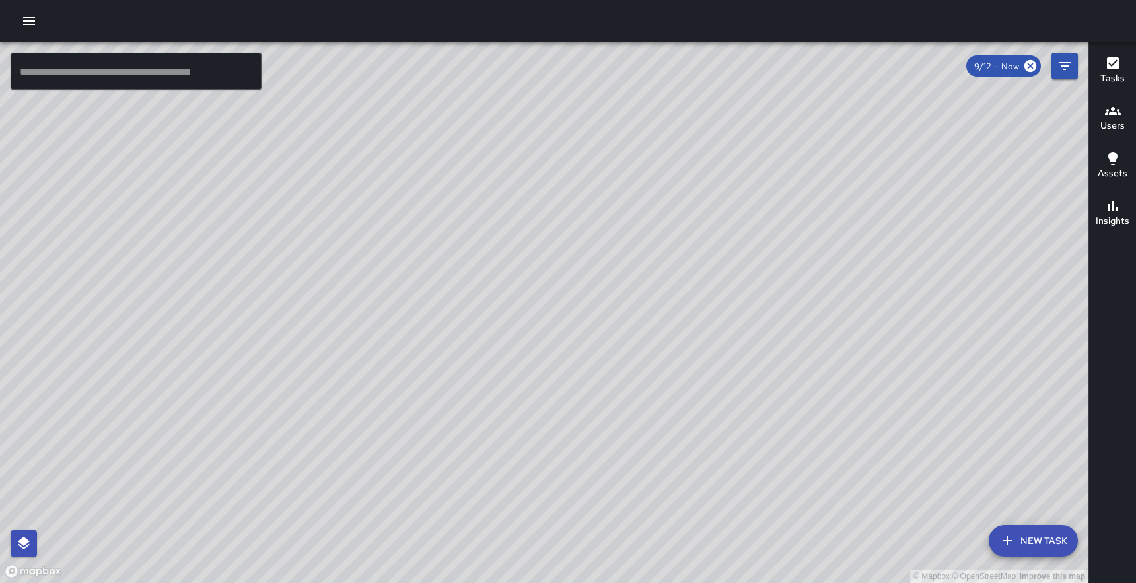
click at [845, 178] on div "© Mapbox © OpenStreetMap Improve this map" at bounding box center [544, 312] width 1088 height 541
drag, startPoint x: 764, startPoint y: 150, endPoint x: 664, endPoint y: 455, distance: 321.2
click at [664, 455] on div "© Mapbox © OpenStreetMap Improve this map" at bounding box center [544, 312] width 1088 height 541
drag, startPoint x: 522, startPoint y: 203, endPoint x: 626, endPoint y: 478, distance: 293.6
click at [626, 478] on div "© Mapbox © OpenStreetMap Improve this map" at bounding box center [544, 312] width 1088 height 541
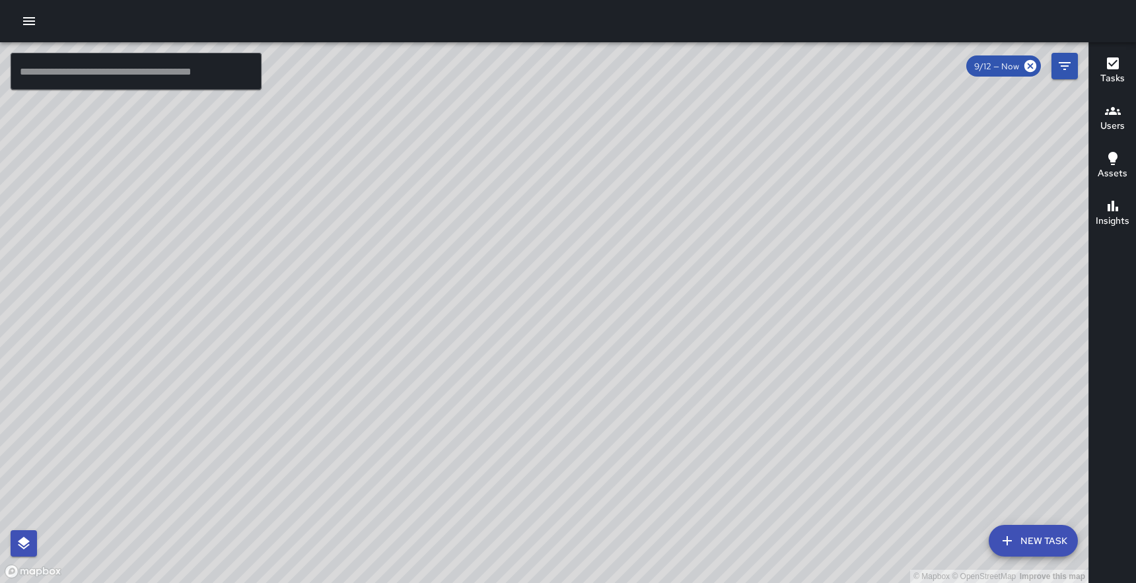
drag, startPoint x: 751, startPoint y: 432, endPoint x: 598, endPoint y: 170, distance: 302.7
click at [598, 173] on div "© Mapbox © OpenStreetMap Improve this map" at bounding box center [544, 312] width 1088 height 541
drag, startPoint x: 780, startPoint y: 368, endPoint x: 769, endPoint y: 303, distance: 66.2
click at [769, 303] on div "© Mapbox © OpenStreetMap Improve this map" at bounding box center [544, 312] width 1088 height 541
drag, startPoint x: 769, startPoint y: 303, endPoint x: 818, endPoint y: 129, distance: 180.4
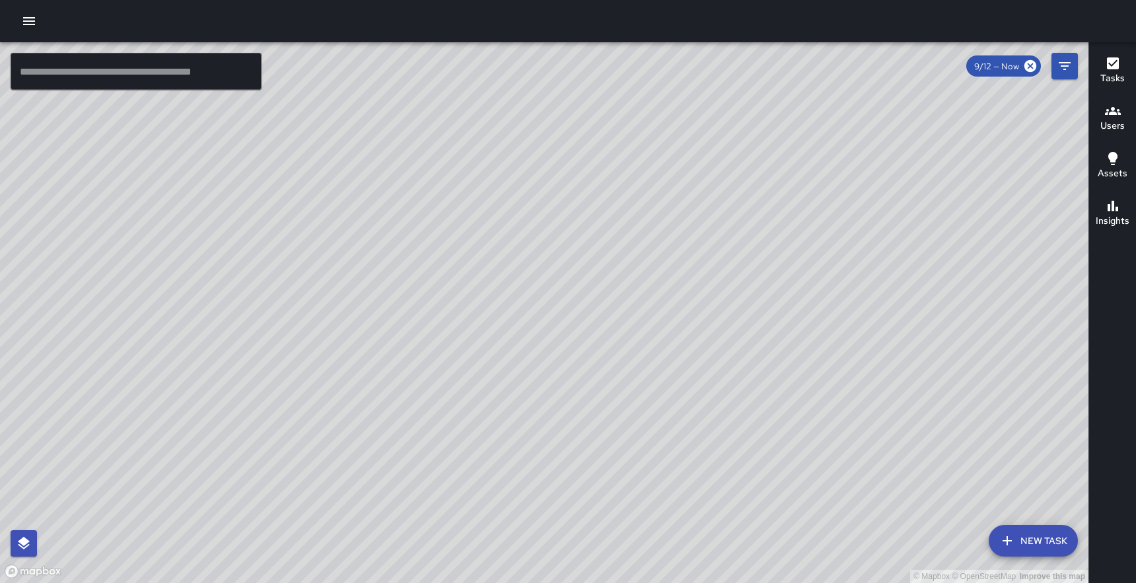
click at [818, 129] on div "© Mapbox © OpenStreetMap Improve this map" at bounding box center [544, 312] width 1088 height 541
drag, startPoint x: 673, startPoint y: 247, endPoint x: 582, endPoint y: 374, distance: 156.7
click at [582, 374] on div "© Mapbox © OpenStreetMap Improve this map" at bounding box center [544, 312] width 1088 height 541
drag, startPoint x: 582, startPoint y: 374, endPoint x: 567, endPoint y: 483, distance: 109.9
click at [567, 483] on div "© Mapbox © OpenStreetMap Improve this map" at bounding box center [544, 312] width 1088 height 541
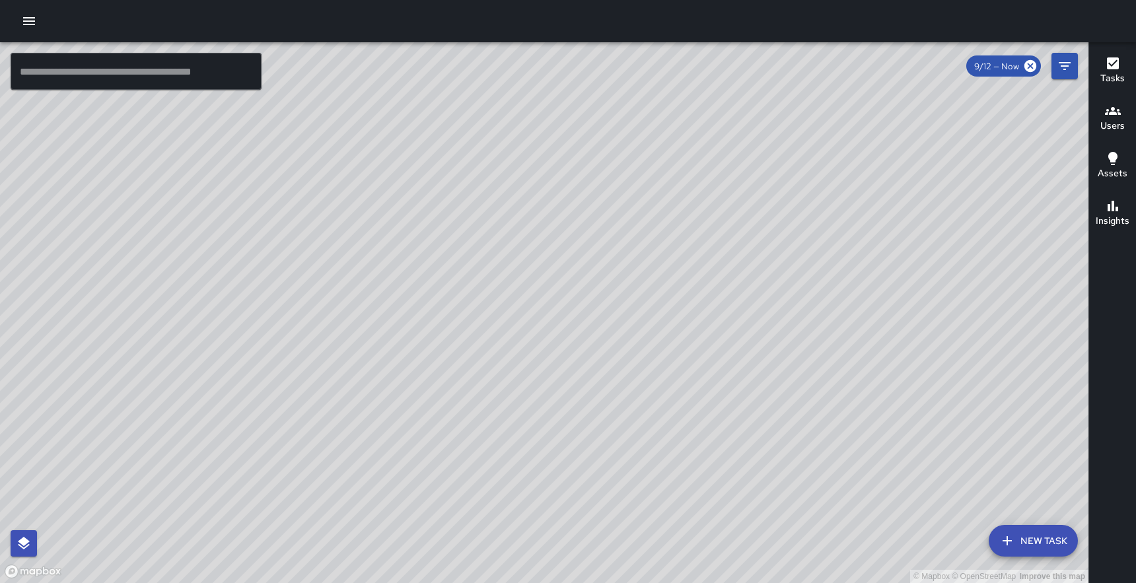
drag, startPoint x: 637, startPoint y: 472, endPoint x: 637, endPoint y: 435, distance: 37.0
click at [637, 435] on div "© Mapbox © OpenStreetMap Improve this map" at bounding box center [544, 312] width 1088 height 541
